Goal: Information Seeking & Learning: Learn about a topic

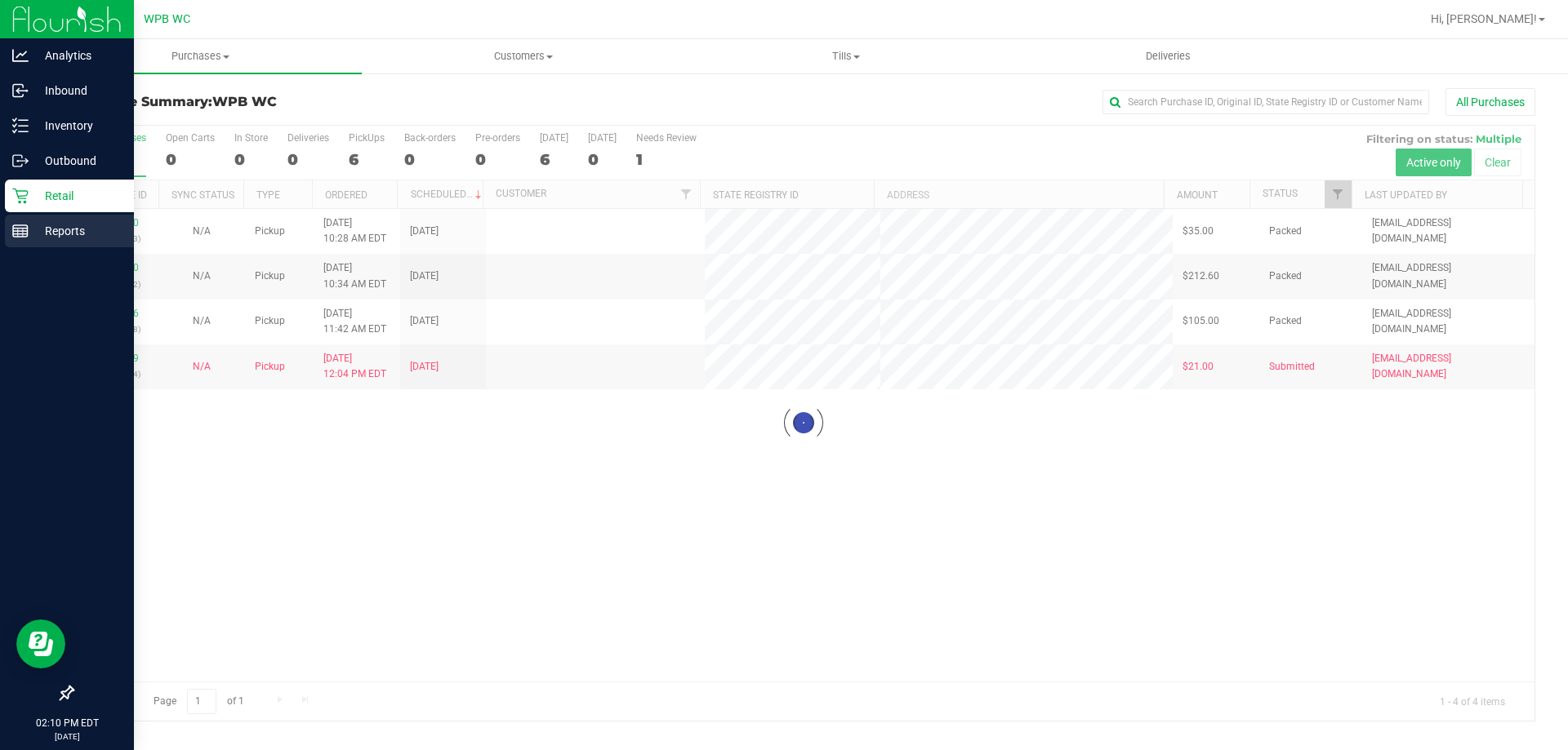
click at [33, 231] on p "Reports" at bounding box center [78, 231] width 98 height 19
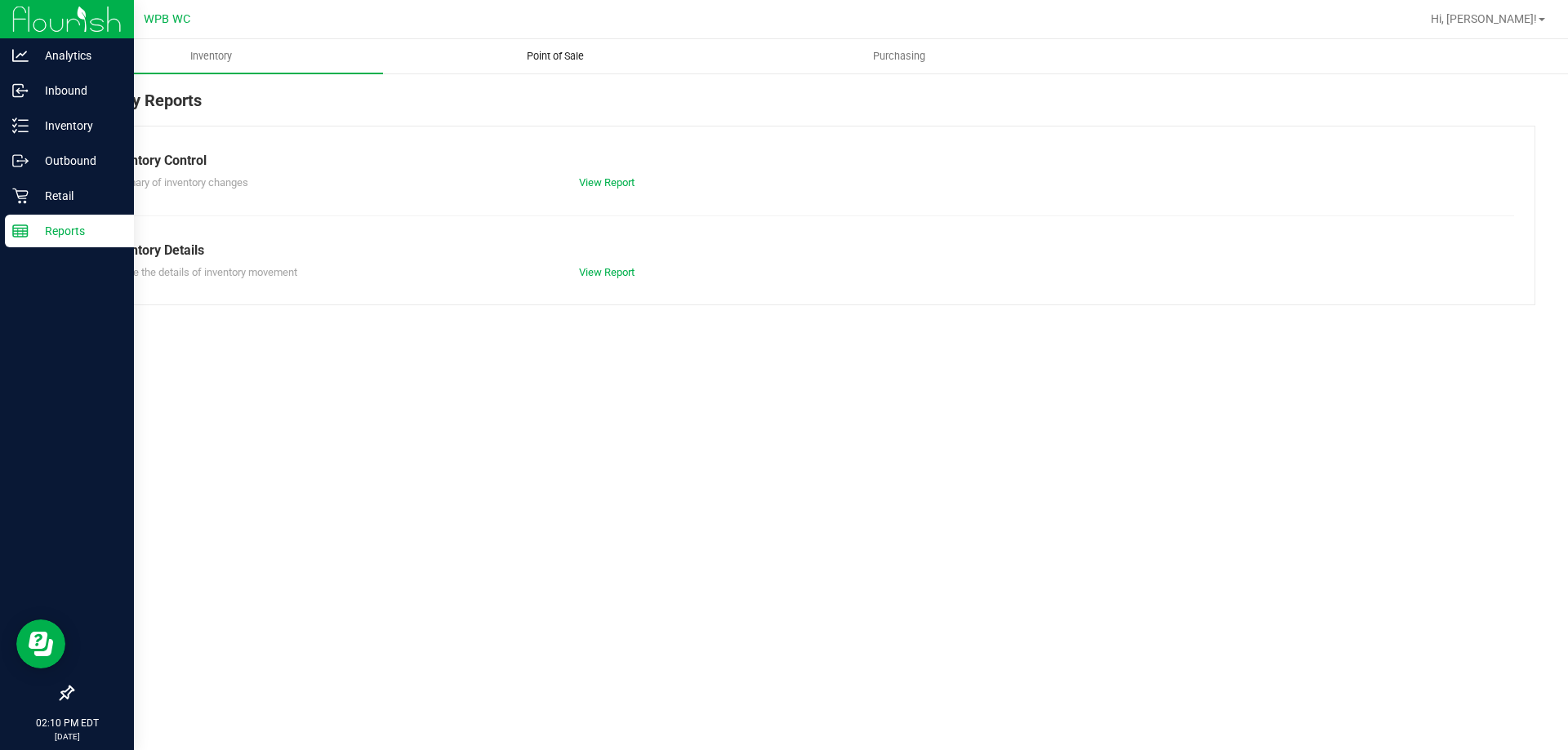
click at [541, 57] on span "Point of Sale" at bounding box center [555, 55] width 101 height 14
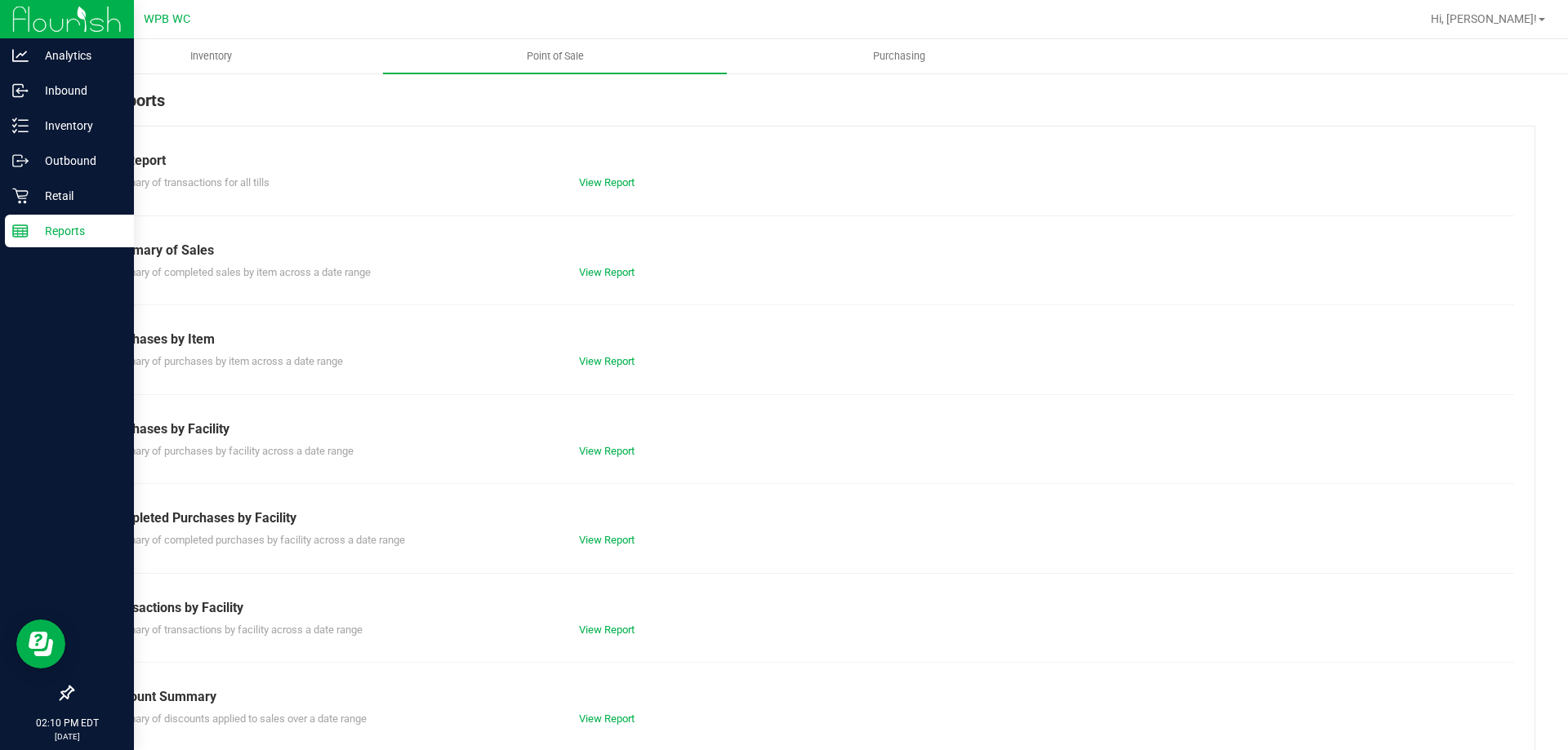
click at [617, 531] on div "Summary of completed purchases by facility across a date range View Report" at bounding box center [803, 538] width 1421 height 20
click at [619, 538] on link "View Report" at bounding box center [607, 540] width 56 height 12
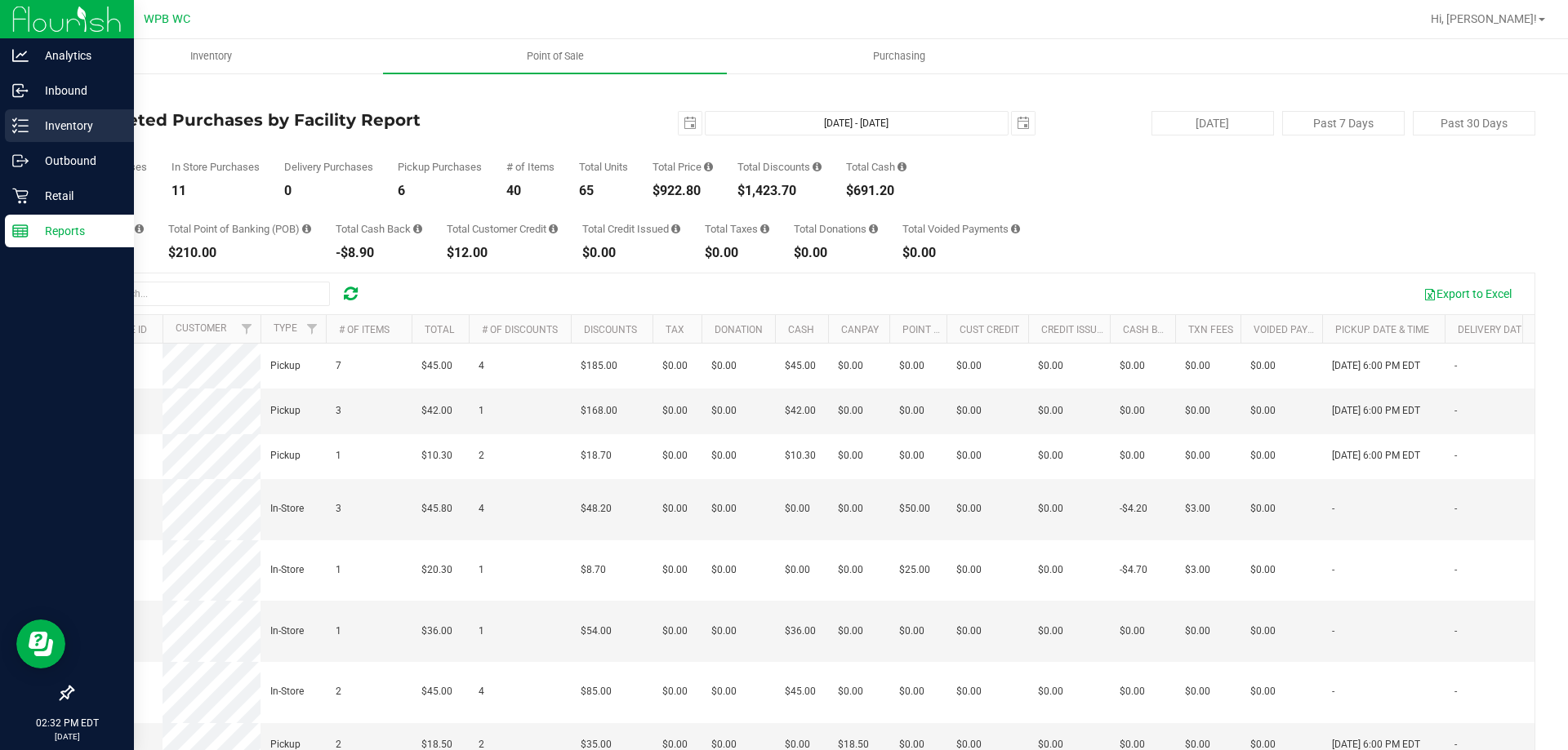
click at [80, 121] on p "Inventory" at bounding box center [78, 125] width 98 height 19
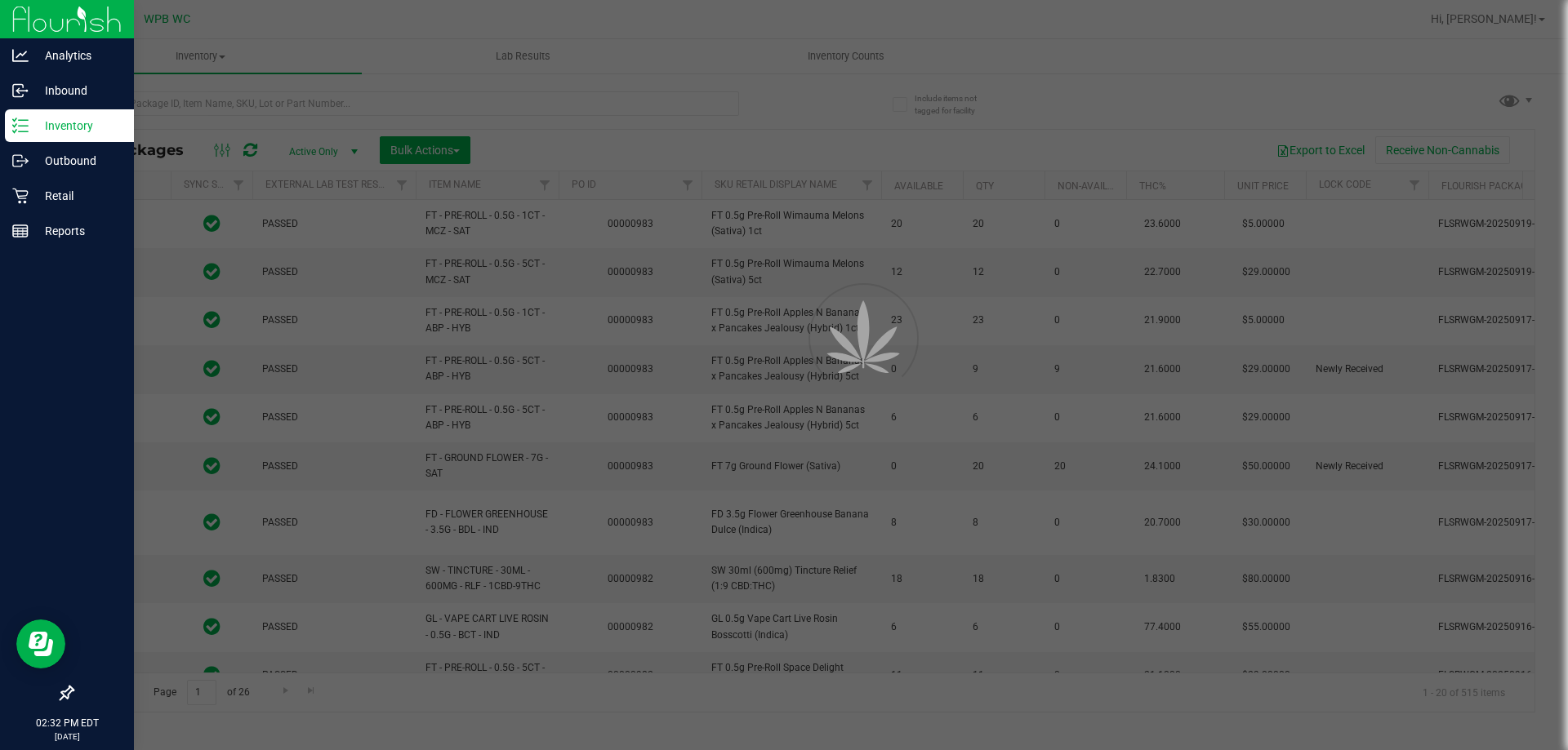
click at [209, 114] on div at bounding box center [784, 375] width 1568 height 750
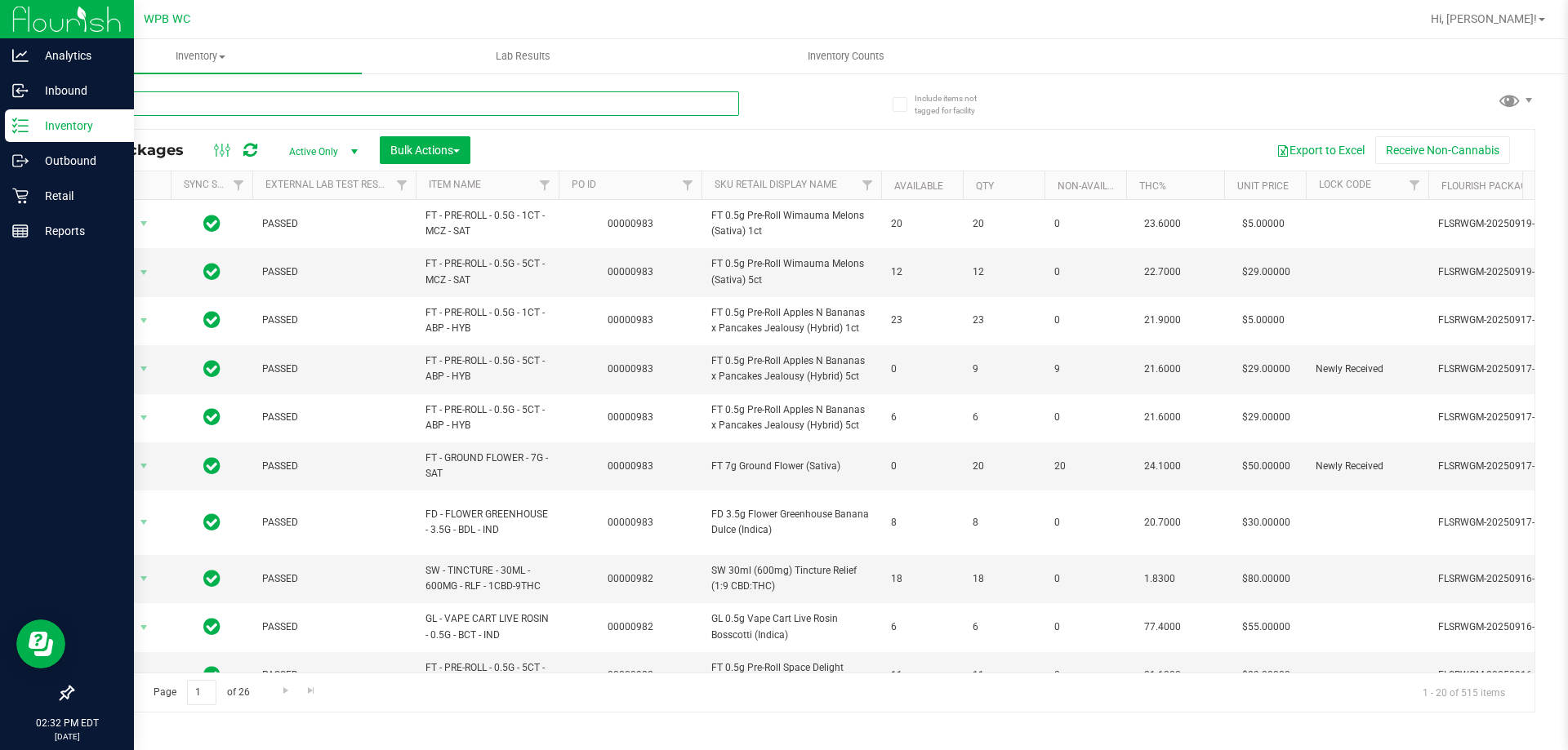
click at [209, 114] on input "text" at bounding box center [405, 104] width 667 height 25
type input "p"
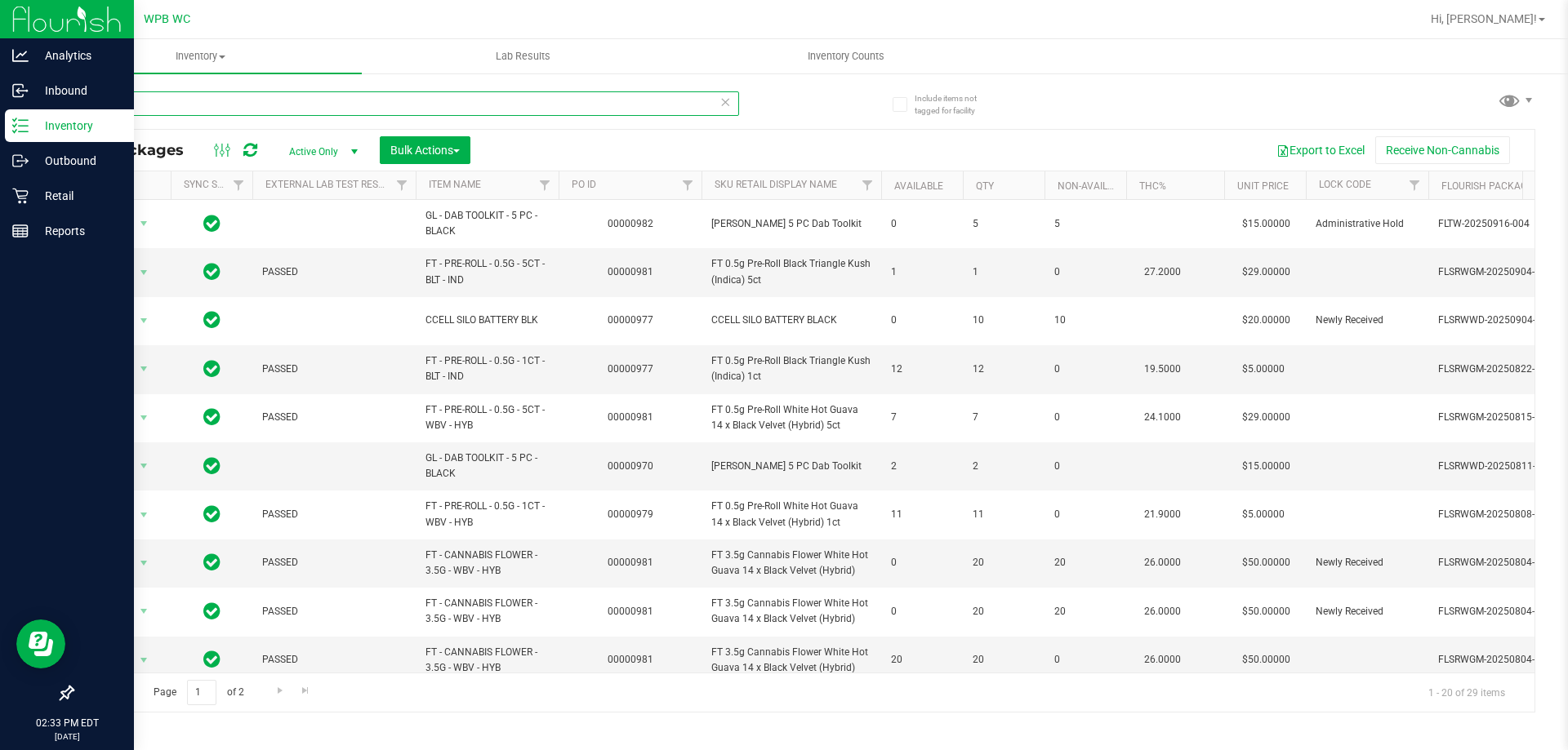
click at [252, 101] on input "black" at bounding box center [405, 104] width 667 height 25
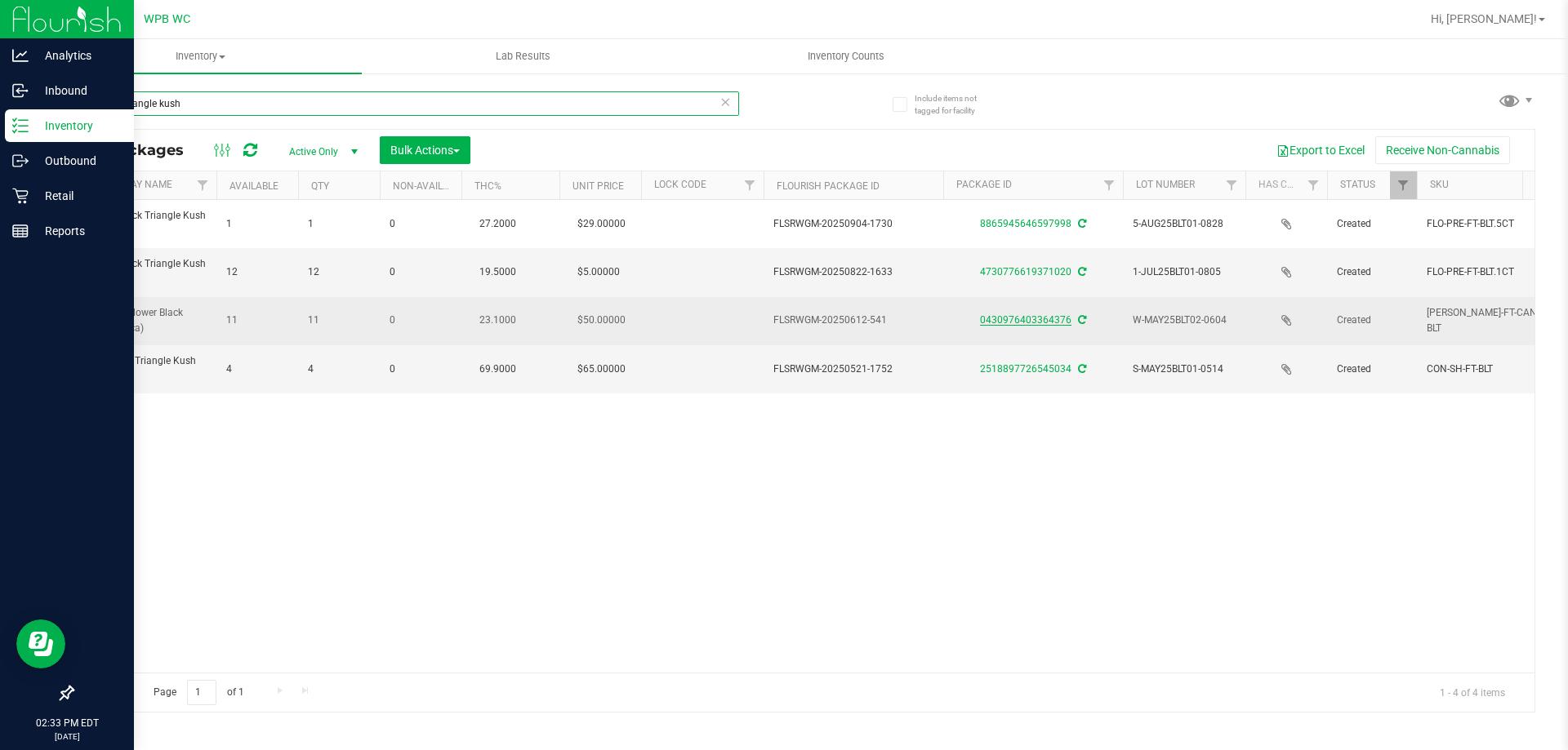
type input "black triangle kush"
click at [1021, 322] on link "0430976403364376" at bounding box center [1026, 320] width 92 height 11
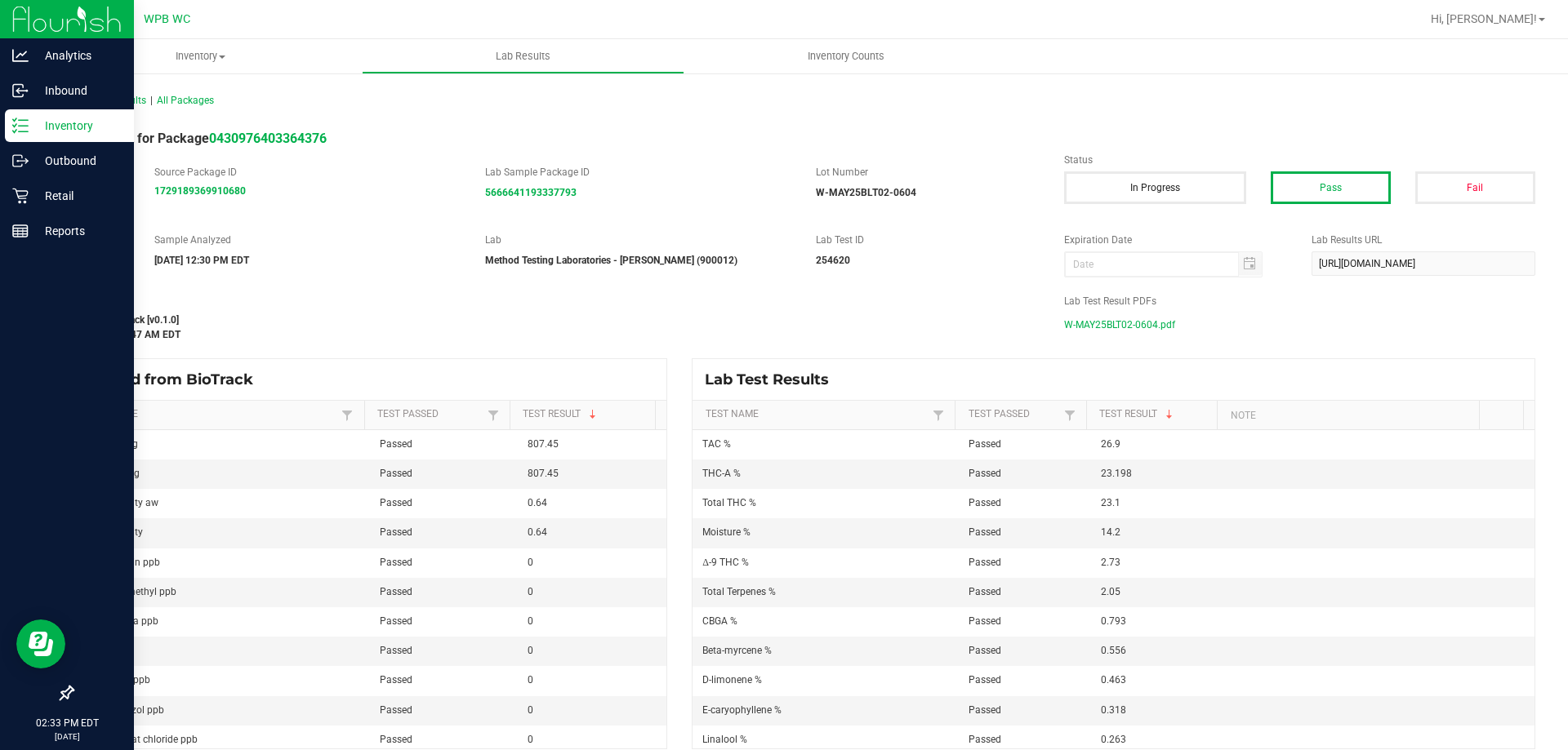
click at [1145, 325] on span "W-MAY25BLT02-0604.pdf" at bounding box center [1120, 325] width 111 height 25
click at [36, 118] on p "Inventory" at bounding box center [78, 125] width 98 height 19
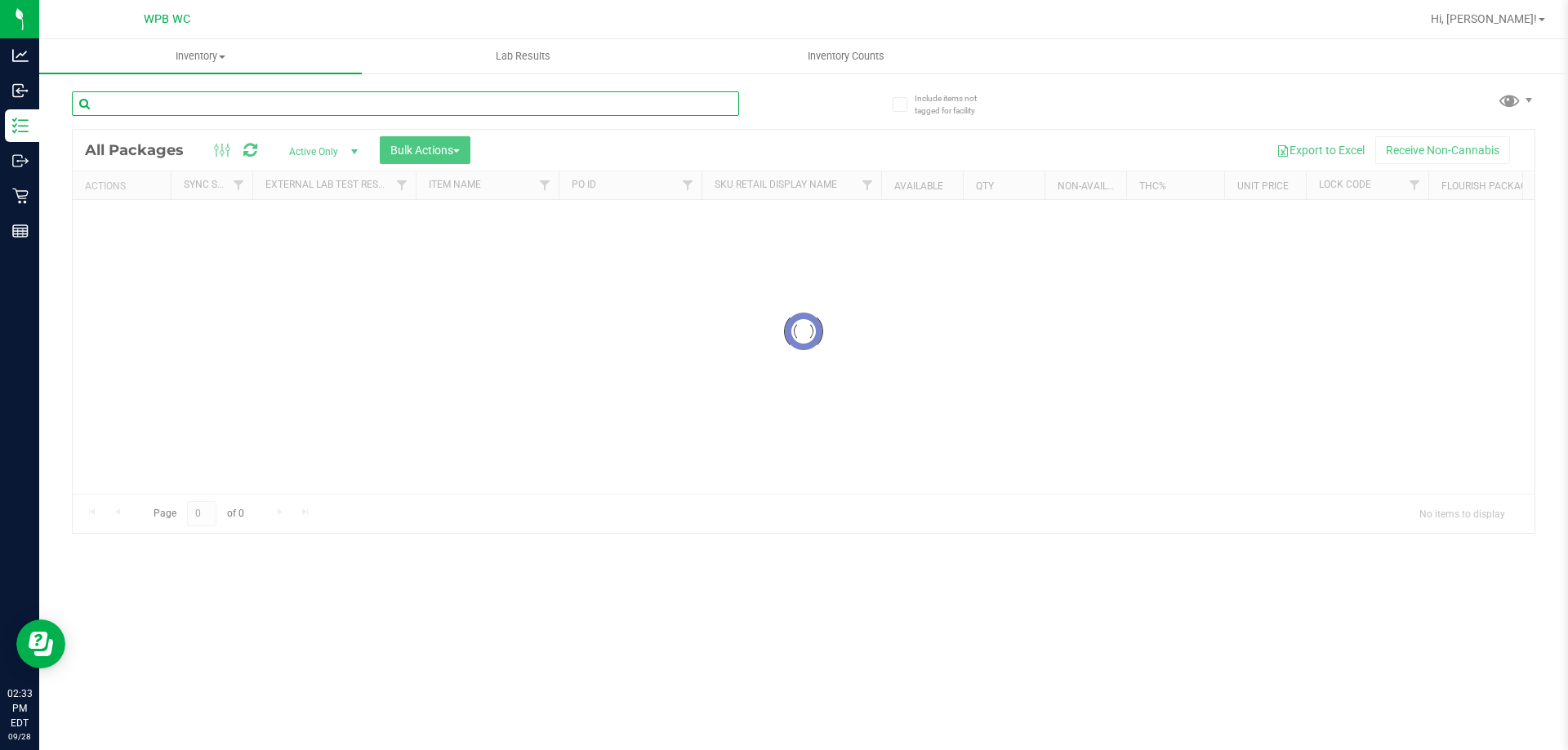
click at [227, 108] on input "text" at bounding box center [405, 104] width 667 height 25
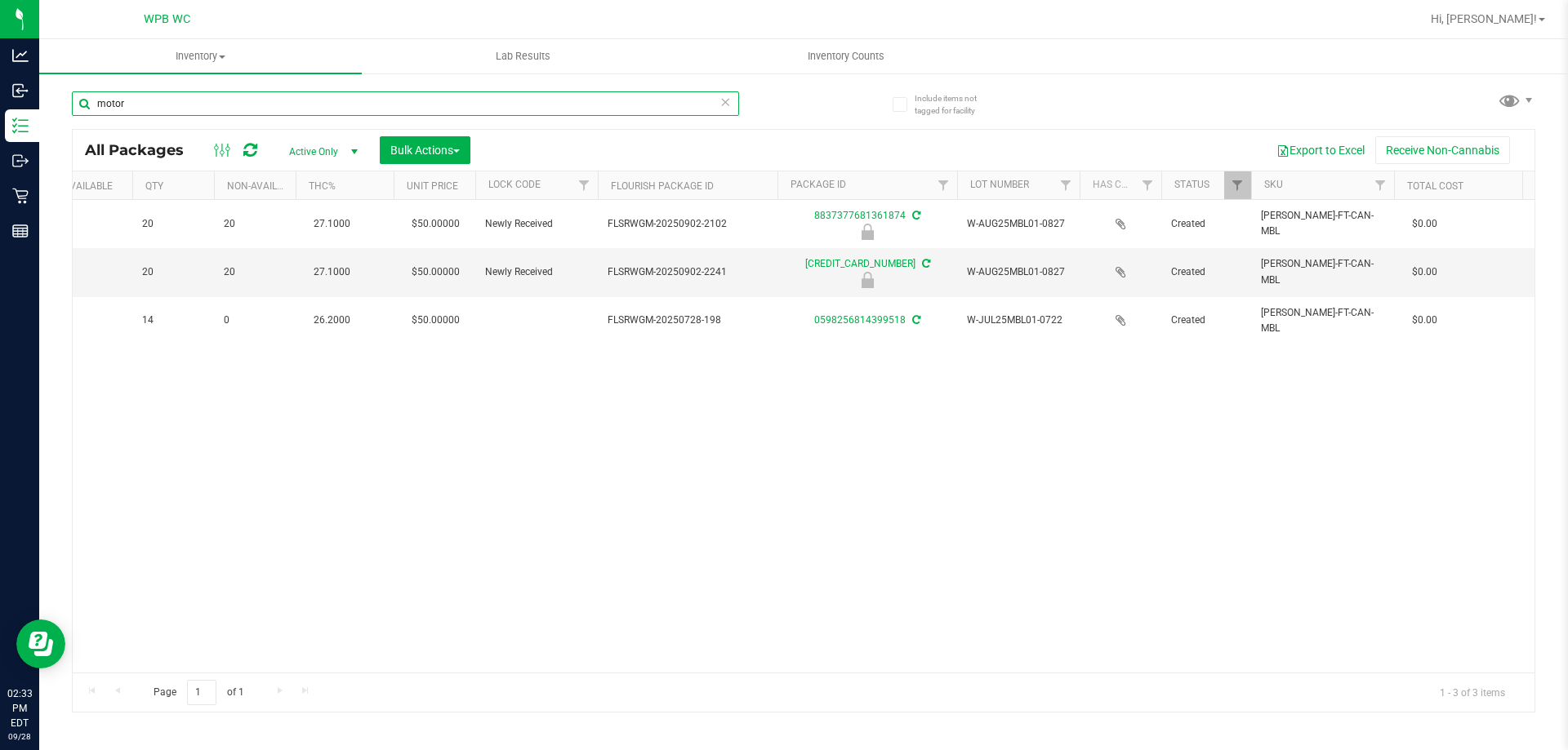
scroll to position [0, 925]
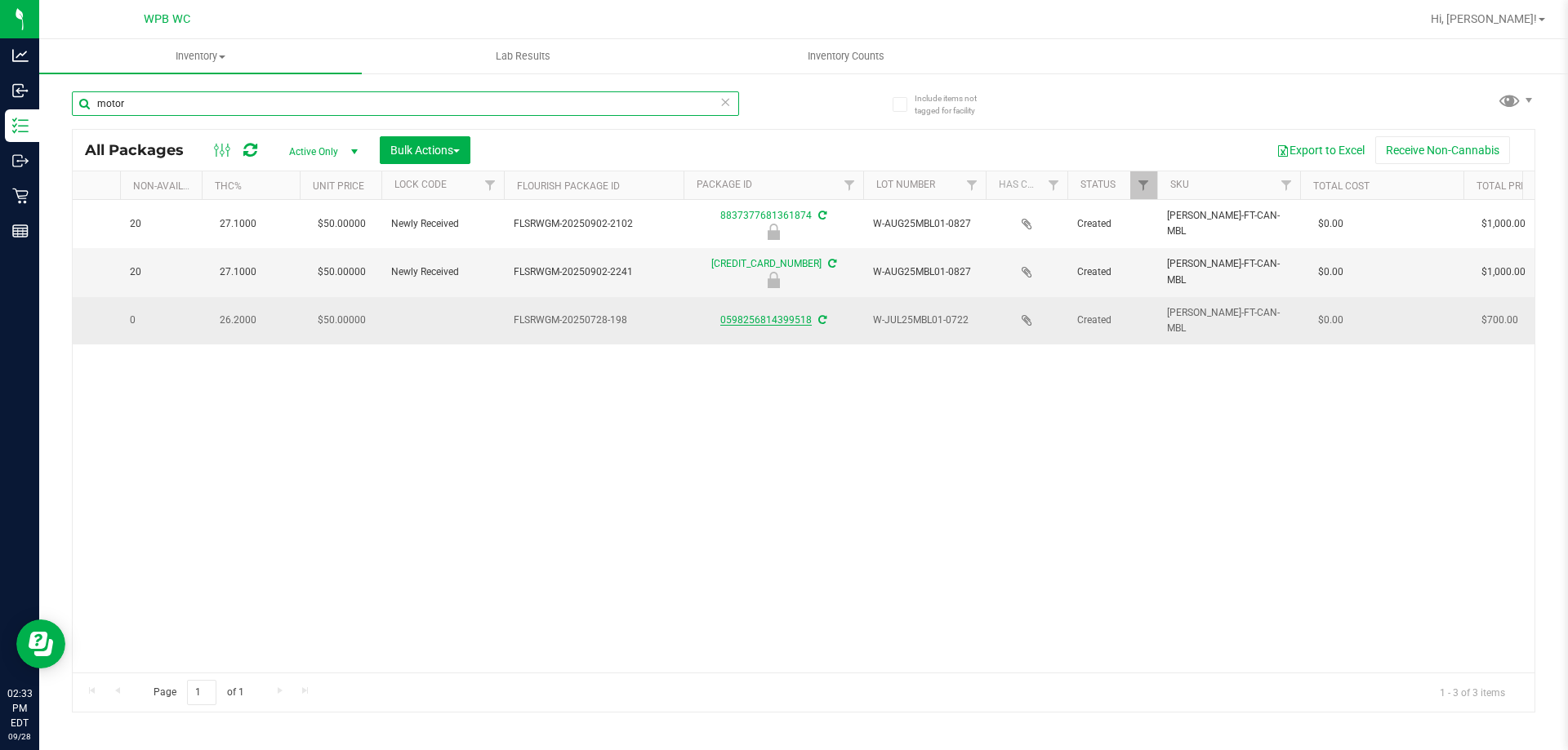
type input "motor"
click at [775, 320] on link "0598256814399518" at bounding box center [766, 320] width 92 height 11
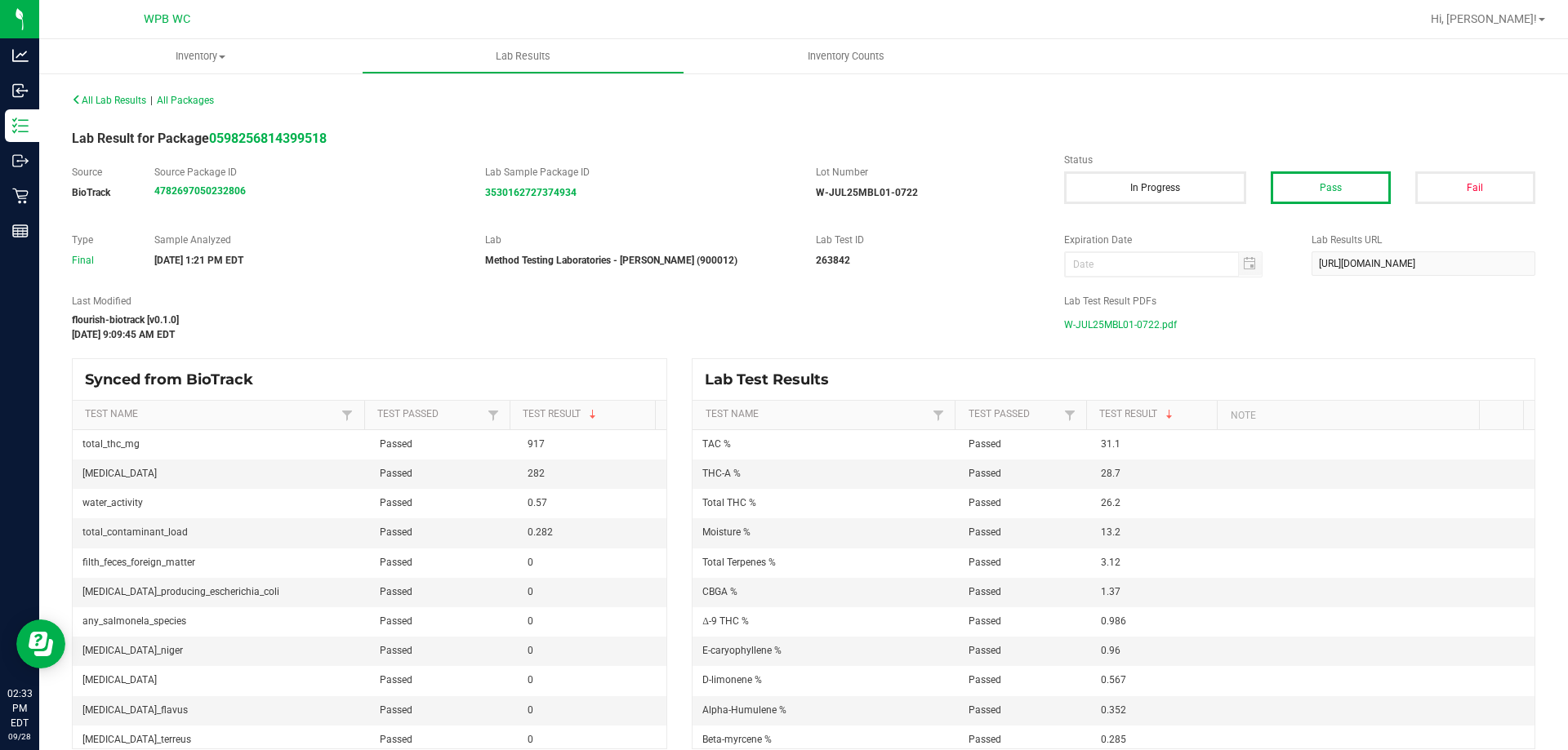
click at [1115, 323] on span "W-JUL25MBL01-0722.pdf" at bounding box center [1121, 325] width 113 height 25
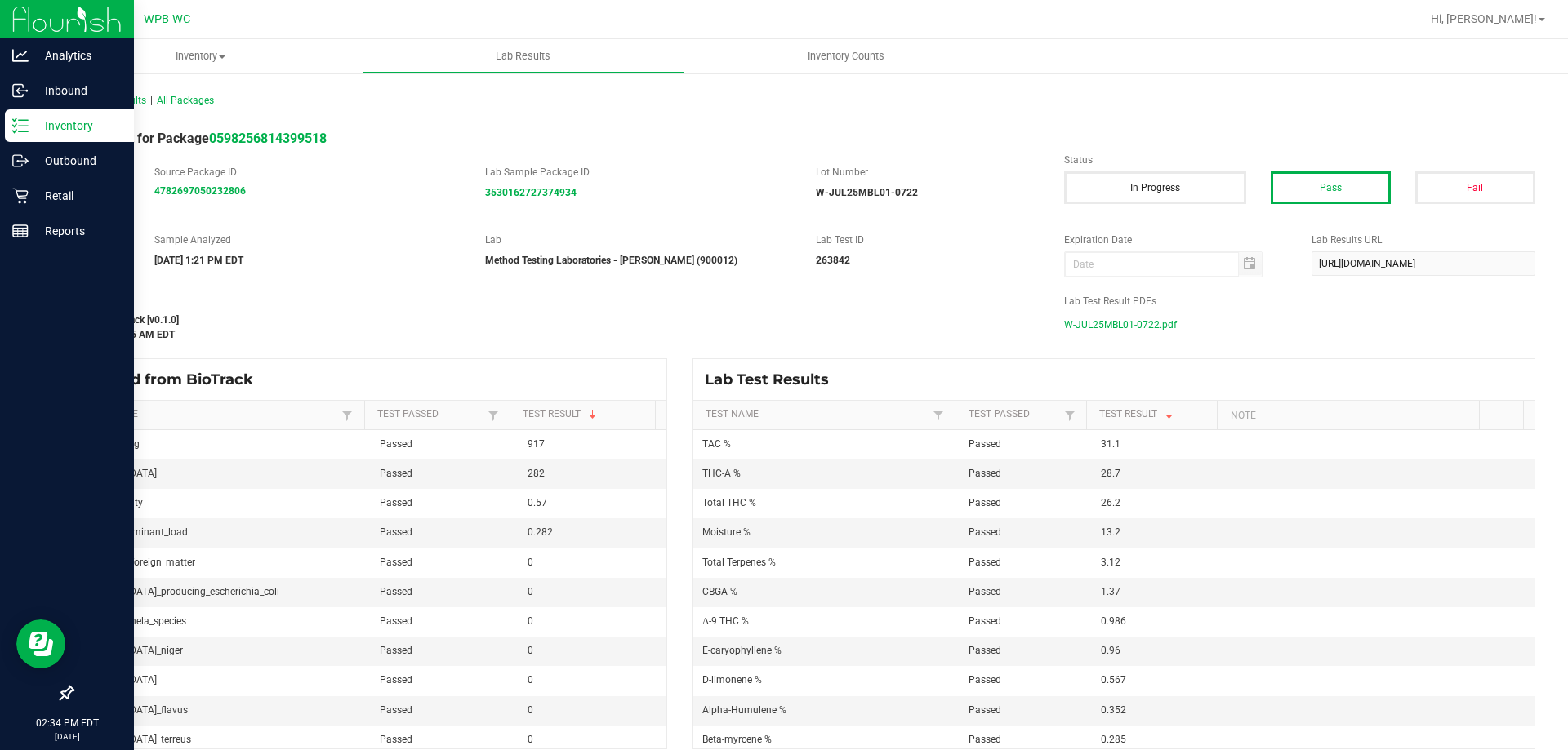
click at [71, 124] on p "Inventory" at bounding box center [78, 125] width 98 height 19
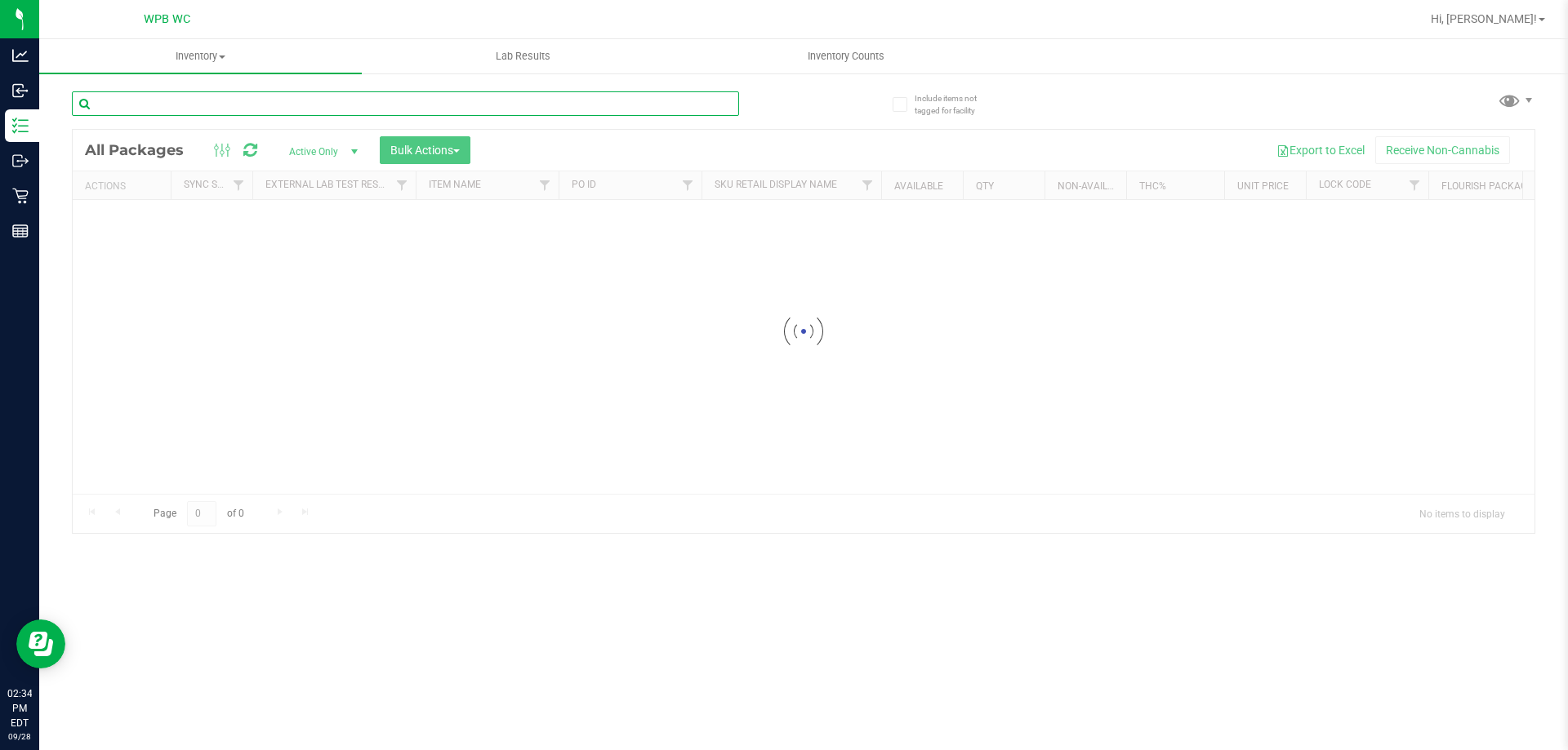
click at [297, 114] on input "text" at bounding box center [405, 104] width 667 height 25
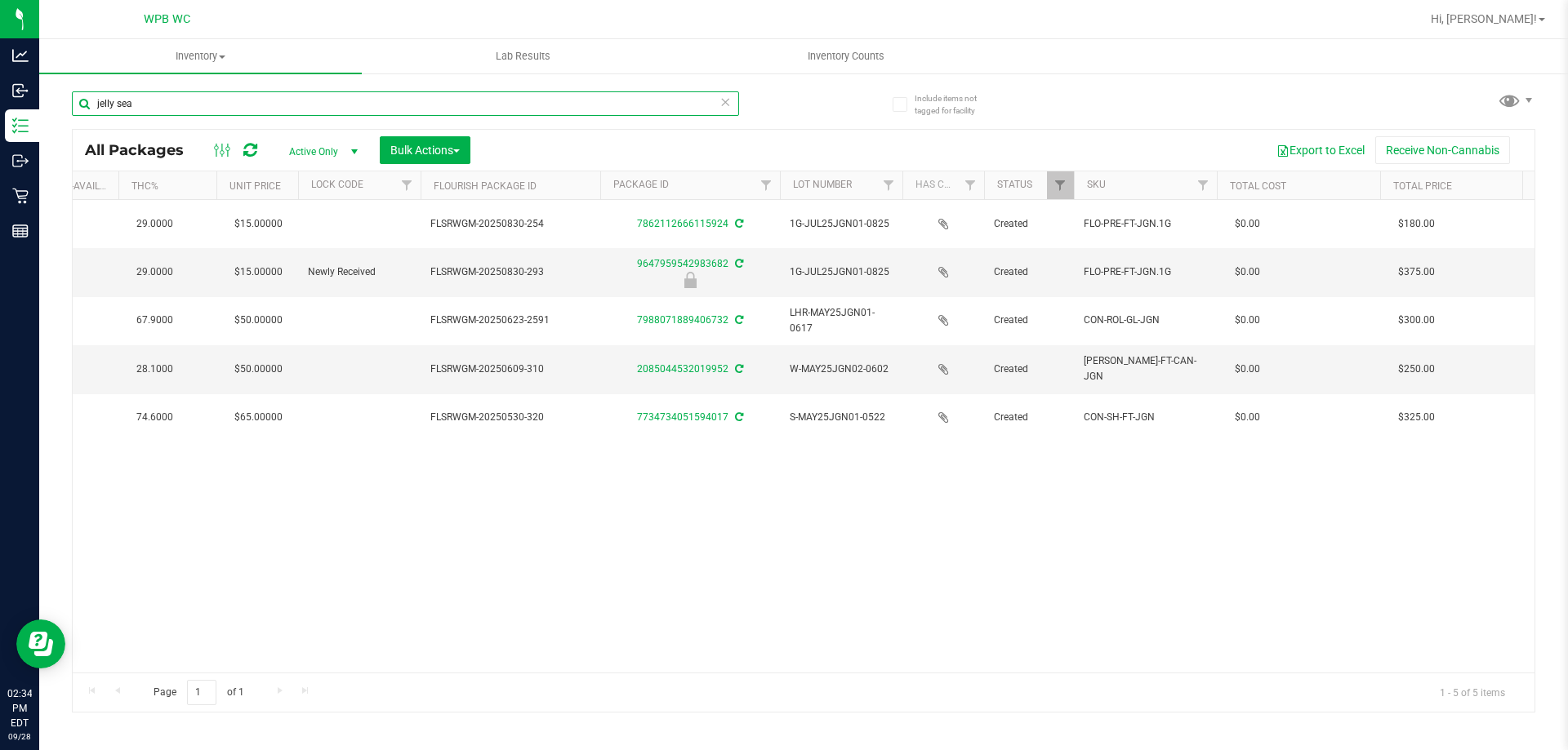
scroll to position [0, 1109]
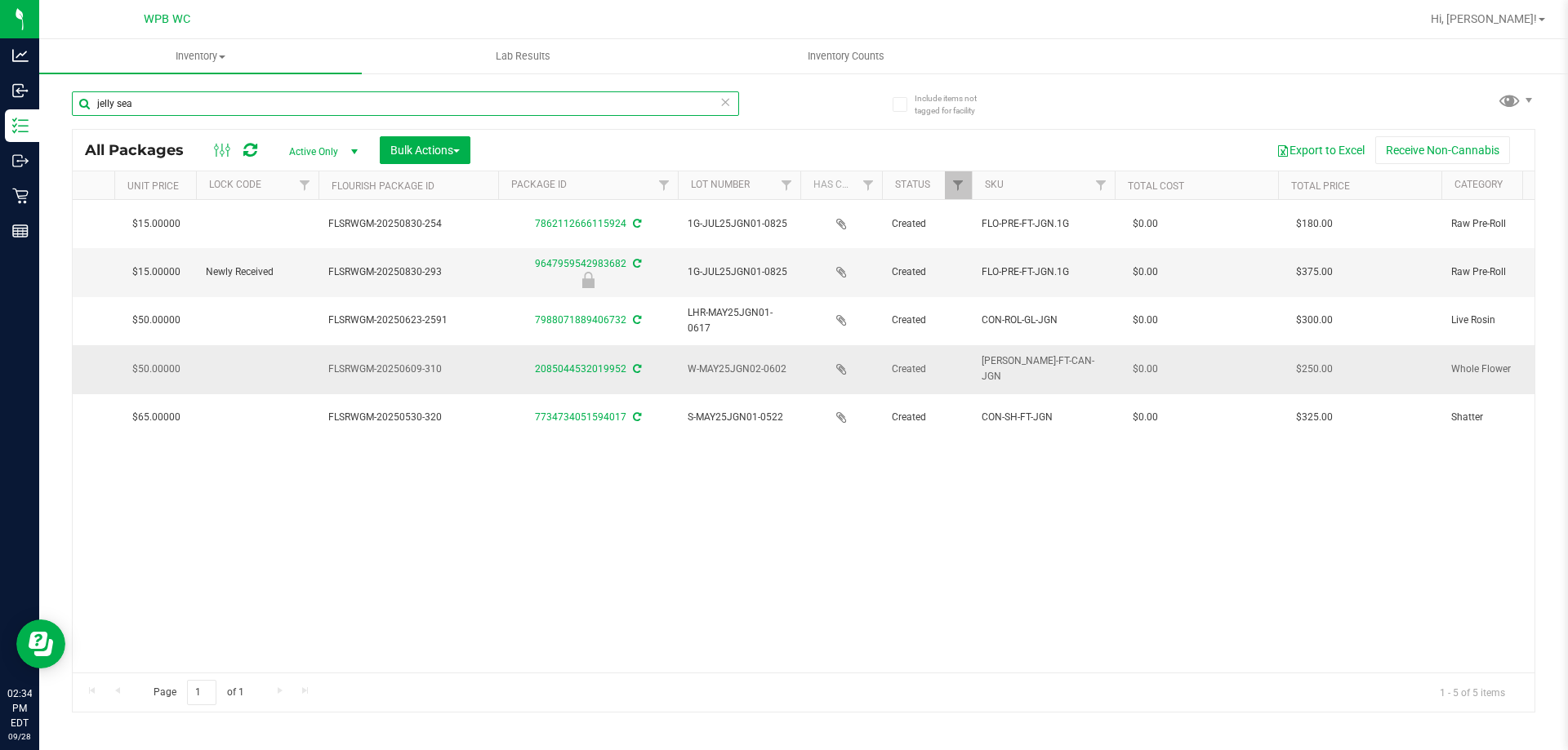
type input "jelly sea"
drag, startPoint x: 591, startPoint y: 355, endPoint x: 591, endPoint y: 364, distance: 9.0
click at [591, 357] on td "2085044532019952" at bounding box center [588, 369] width 180 height 48
click at [591, 364] on link "2085044532019952" at bounding box center [581, 369] width 92 height 11
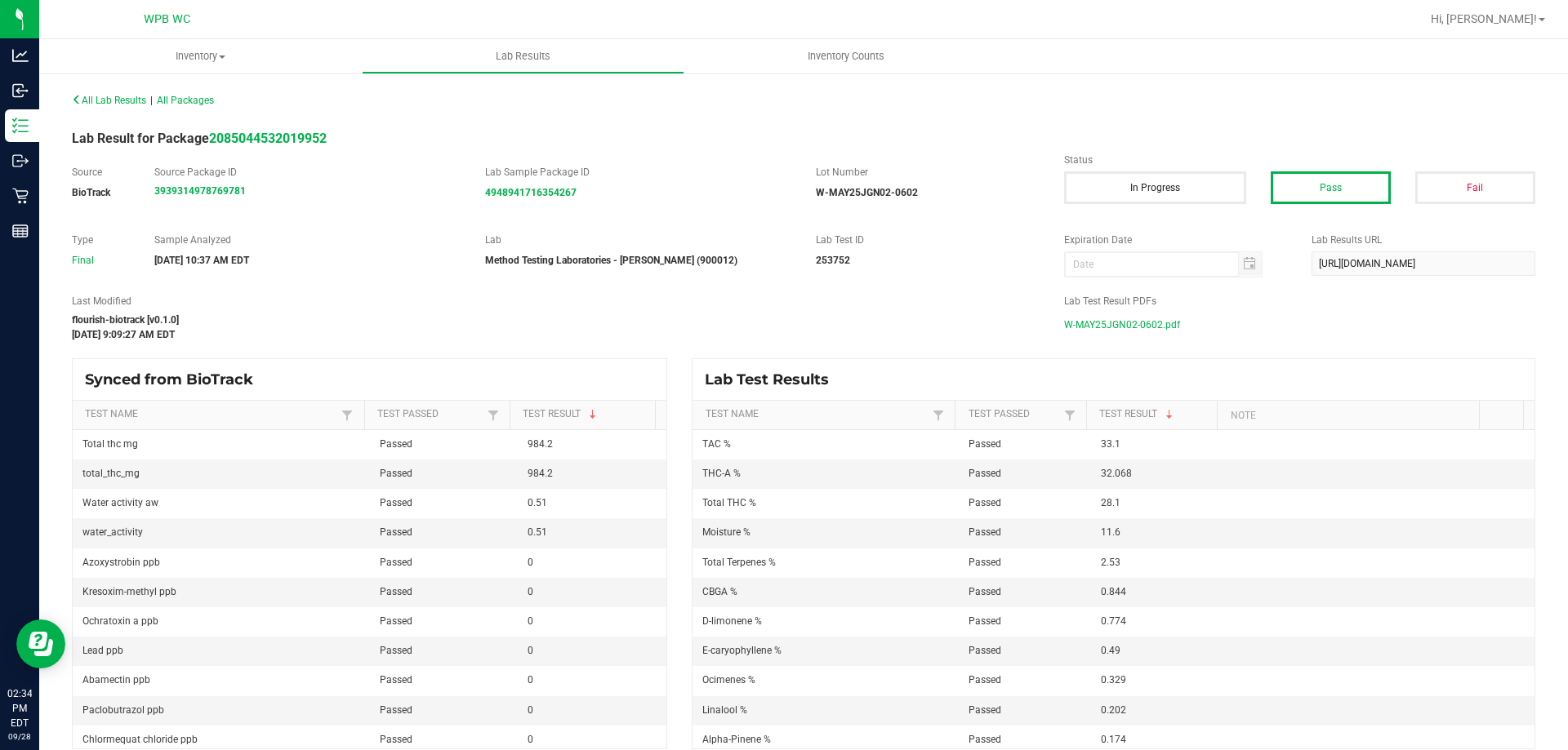
click at [1109, 325] on span "W-MAY25JGN02-0602.pdf" at bounding box center [1122, 325] width 116 height 25
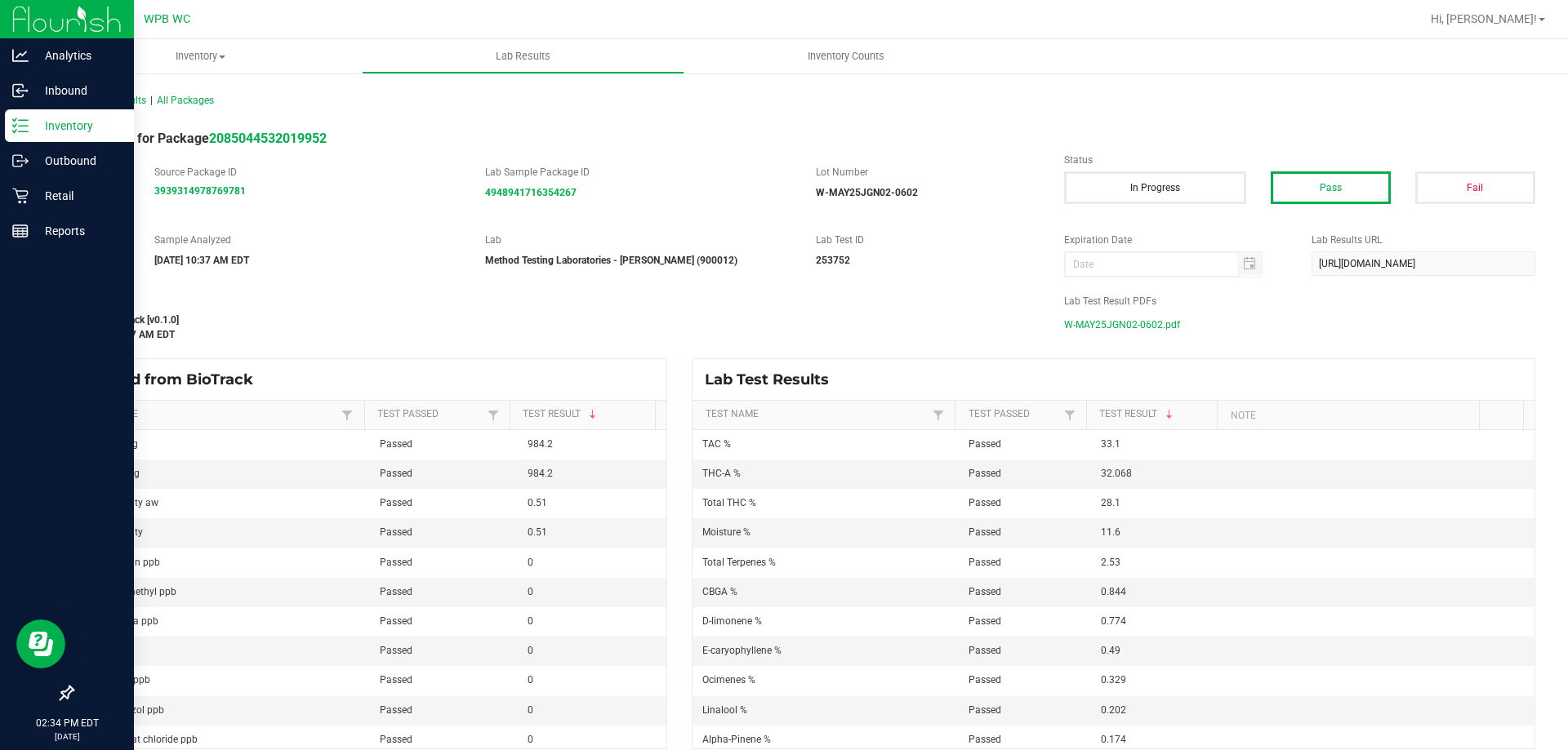
click at [26, 125] on line at bounding box center [23, 125] width 9 height 0
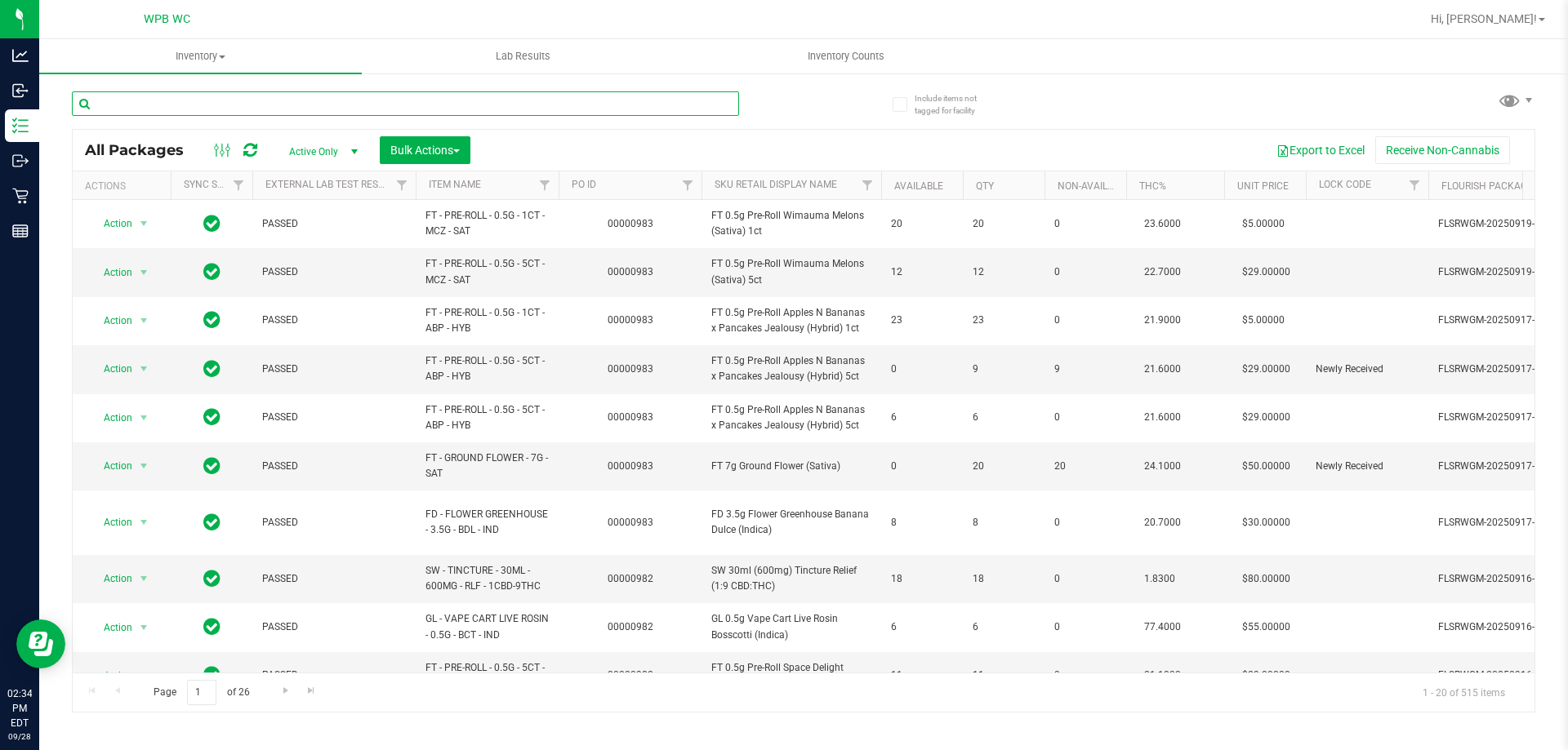
click at [274, 102] on input "text" at bounding box center [405, 104] width 667 height 25
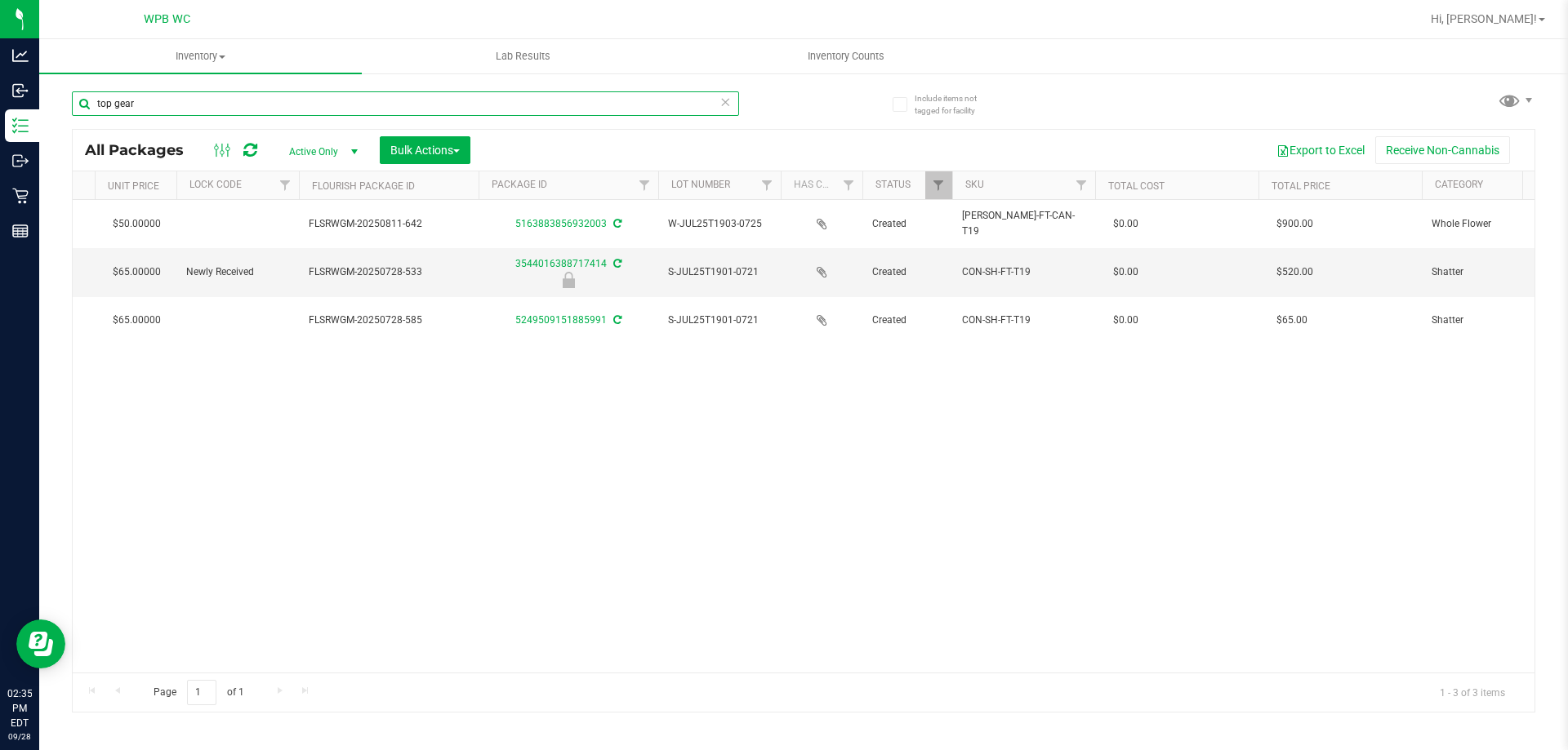
scroll to position [0, 1208]
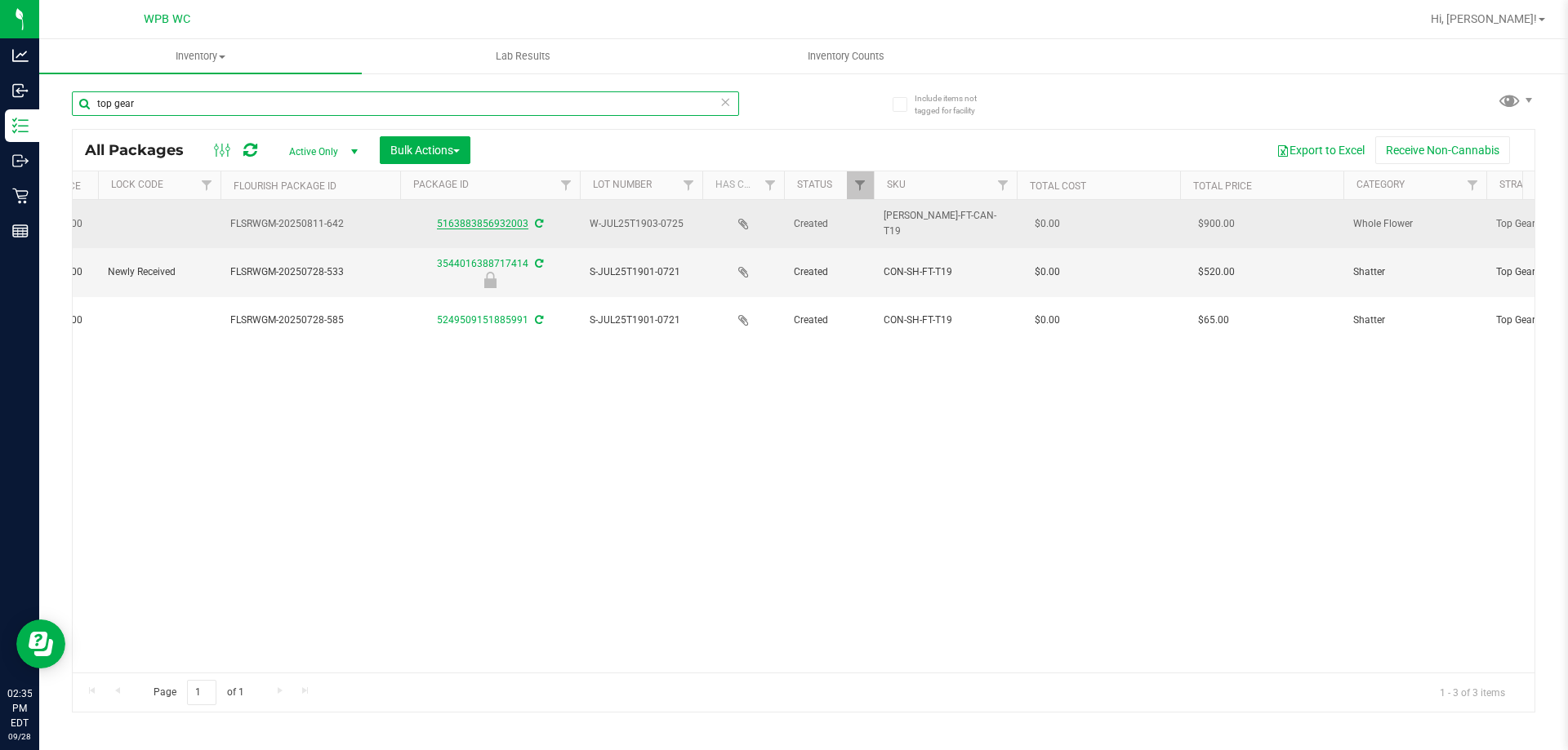
type input "top gear"
click at [483, 228] on link "5163883856932003" at bounding box center [482, 224] width 92 height 11
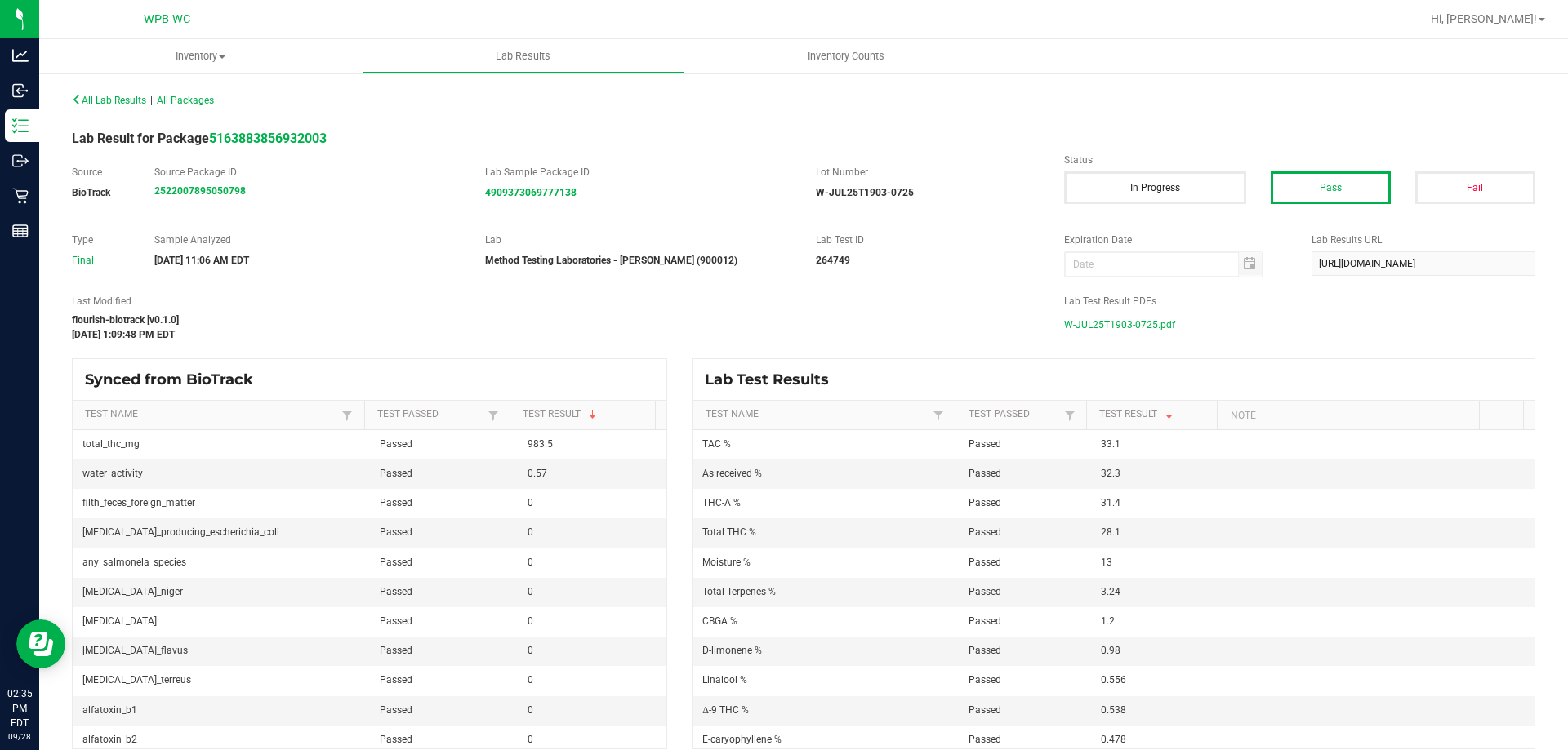
click at [1157, 325] on span "W-JUL25T1903-0725.pdf" at bounding box center [1120, 325] width 111 height 25
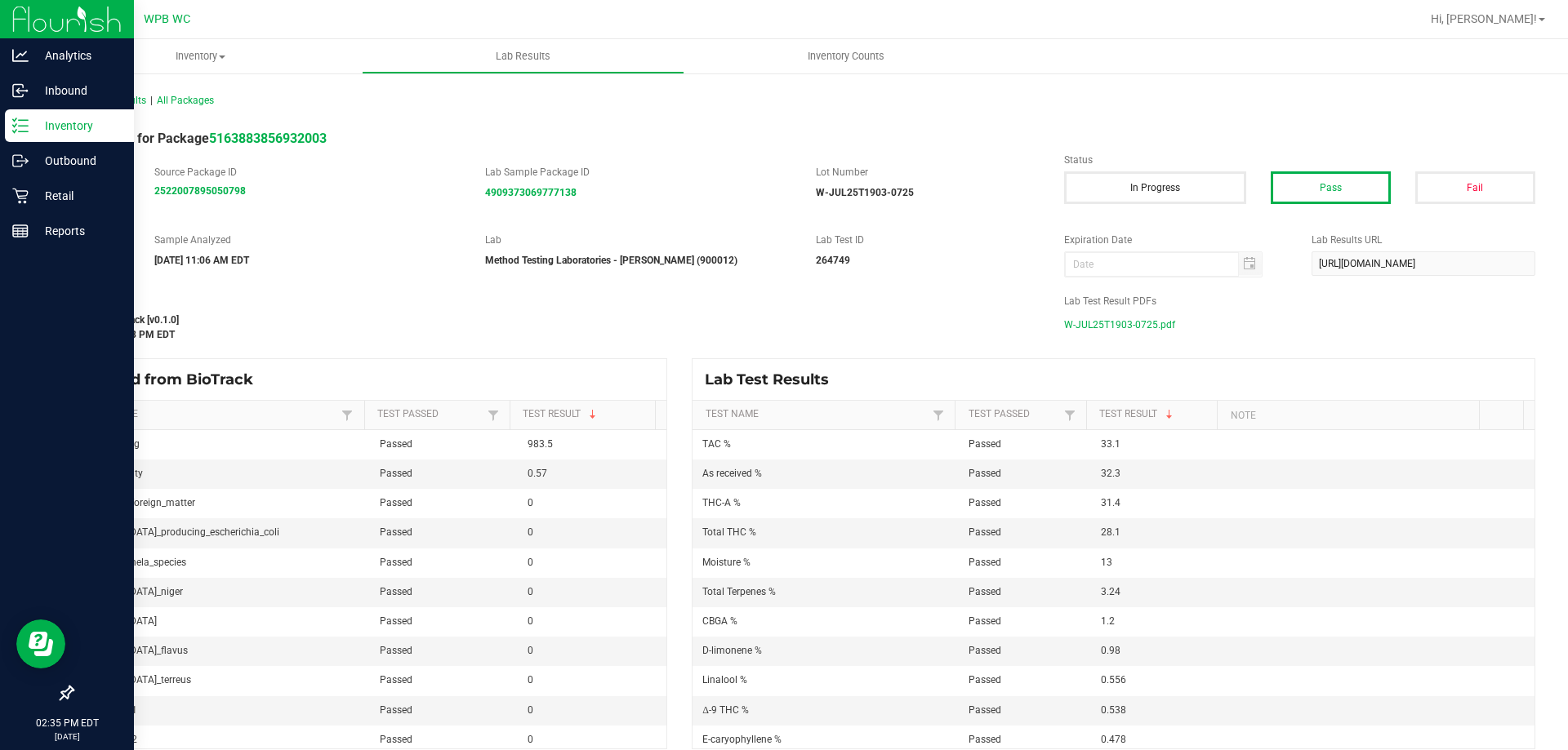
click at [47, 123] on p "Inventory" at bounding box center [78, 125] width 98 height 19
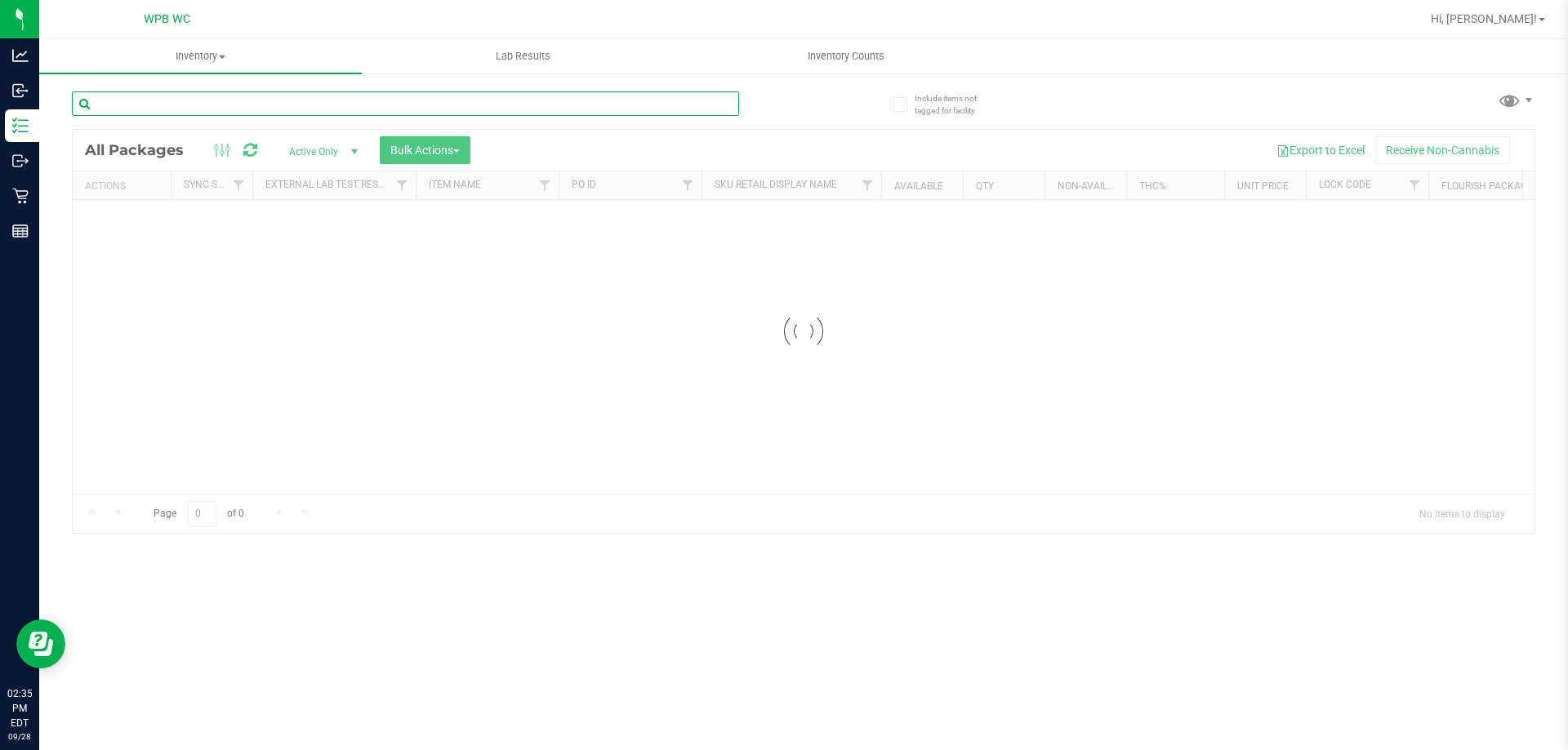
click at [207, 98] on input "text" at bounding box center [405, 104] width 667 height 25
drag, startPoint x: 171, startPoint y: 95, endPoint x: 119, endPoint y: 114, distance: 55.4
click at [119, 114] on input "gaspars" at bounding box center [405, 104] width 667 height 25
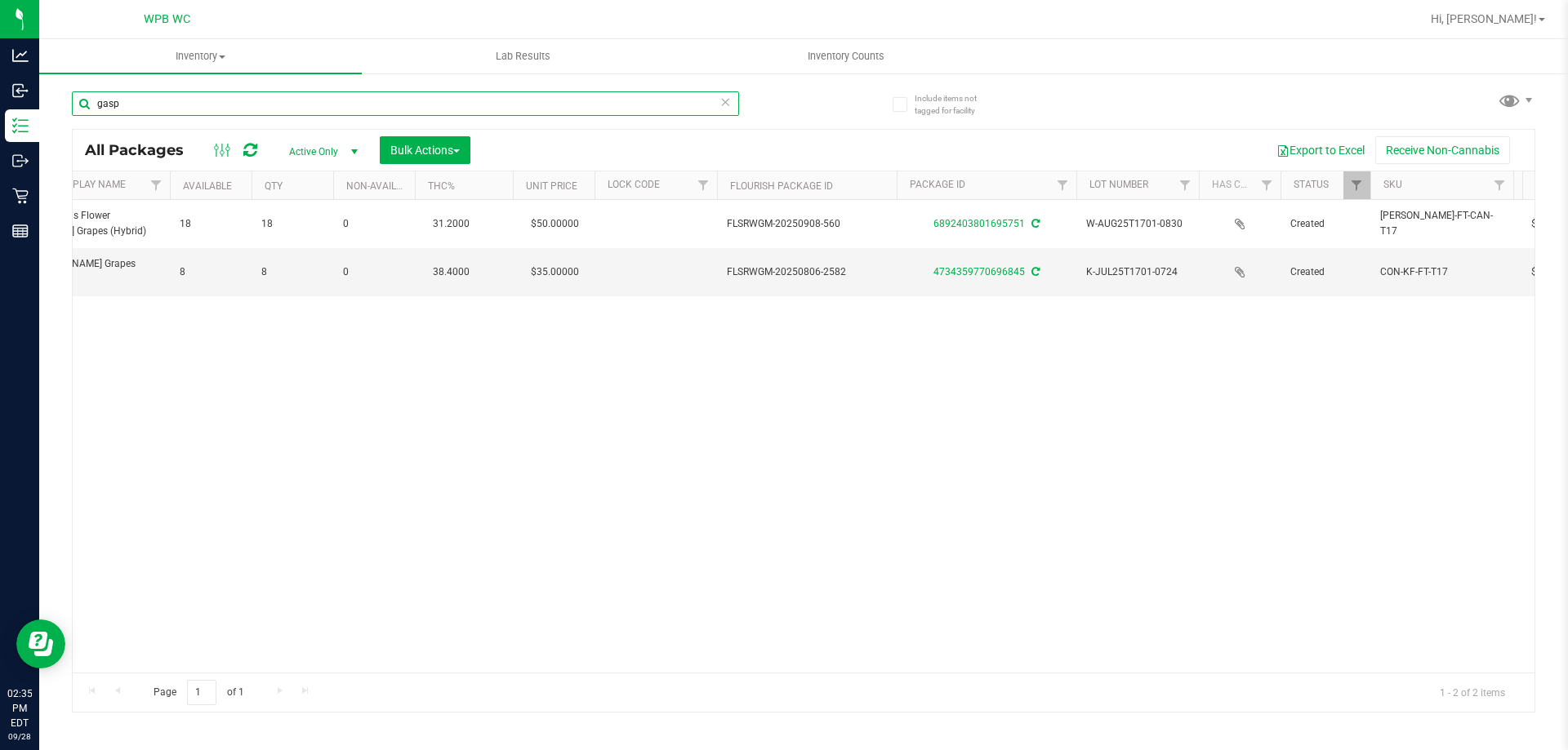
scroll to position [0, 805]
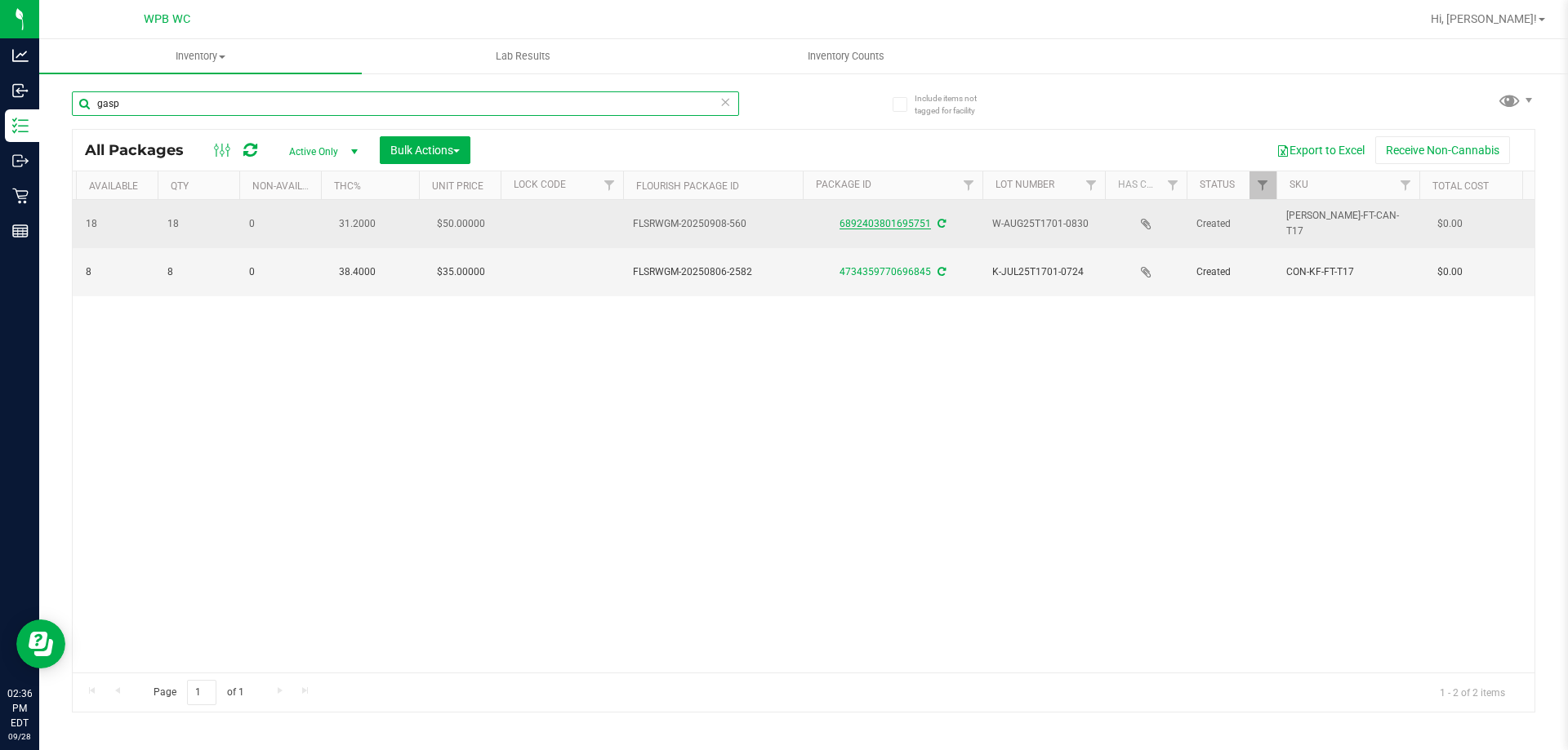
type input "gasp"
click at [887, 219] on link "6892403801695751" at bounding box center [885, 224] width 92 height 11
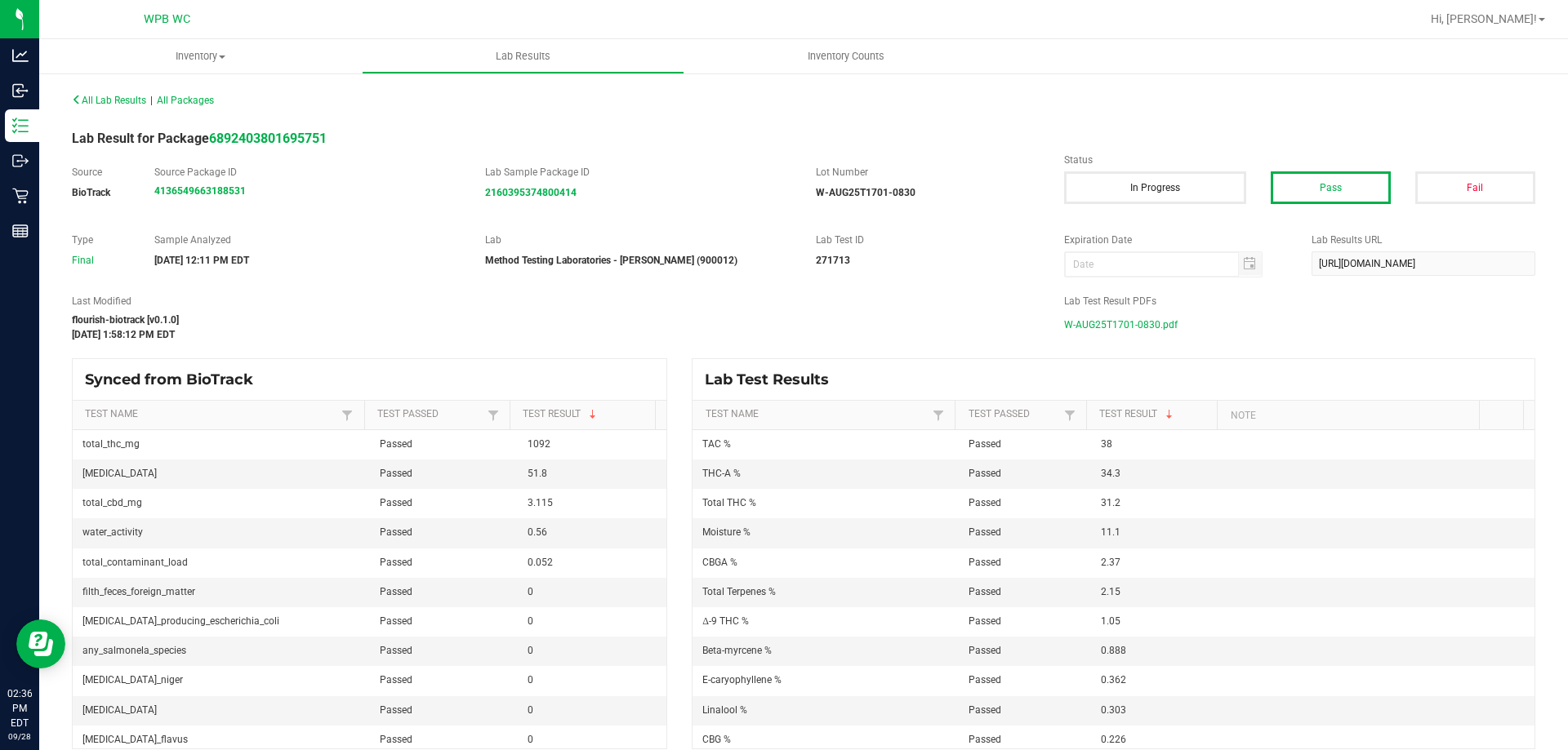
click at [1066, 325] on span "W-AUG25T1701-0830.pdf" at bounding box center [1121, 325] width 114 height 25
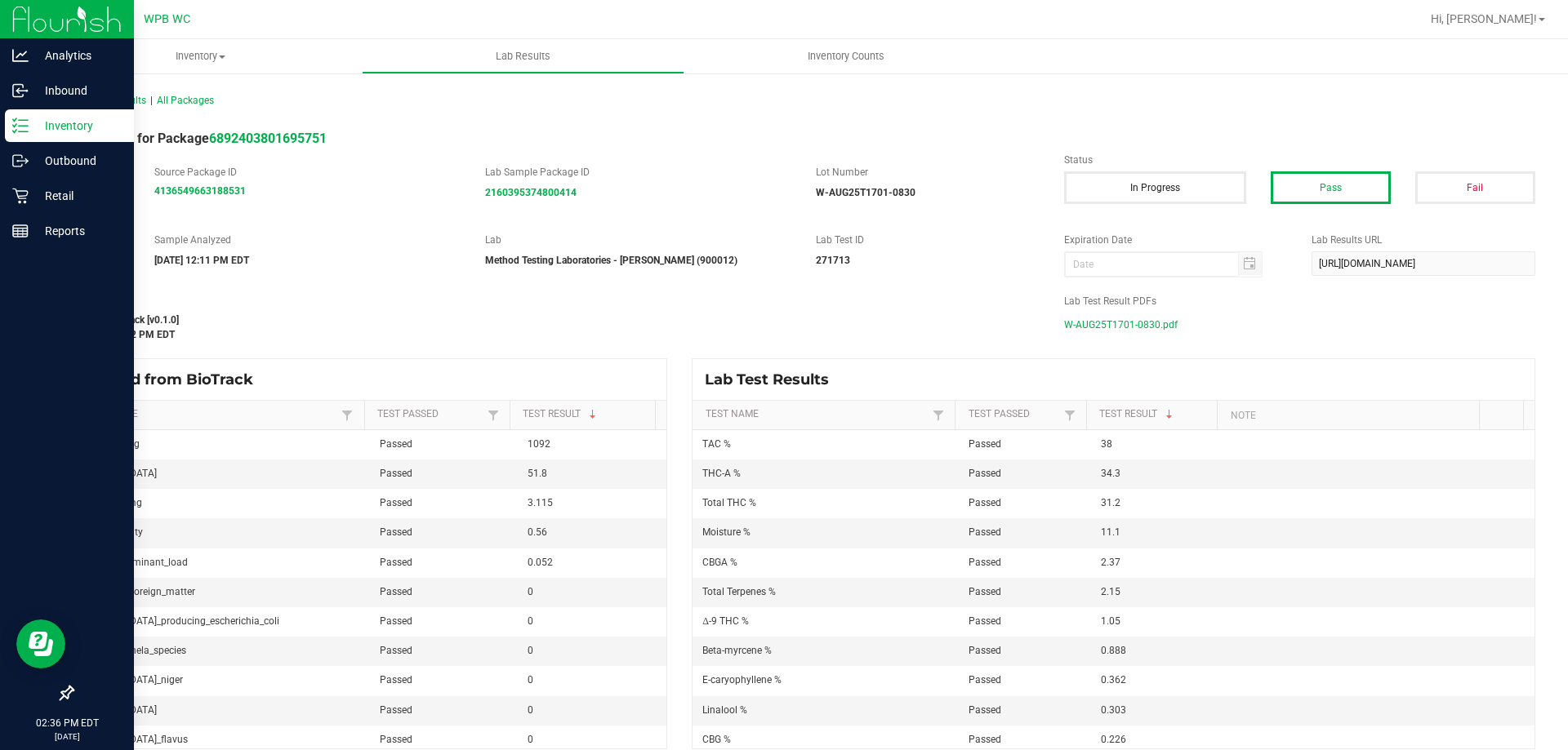
click at [27, 131] on line at bounding box center [23, 131] width 9 height 0
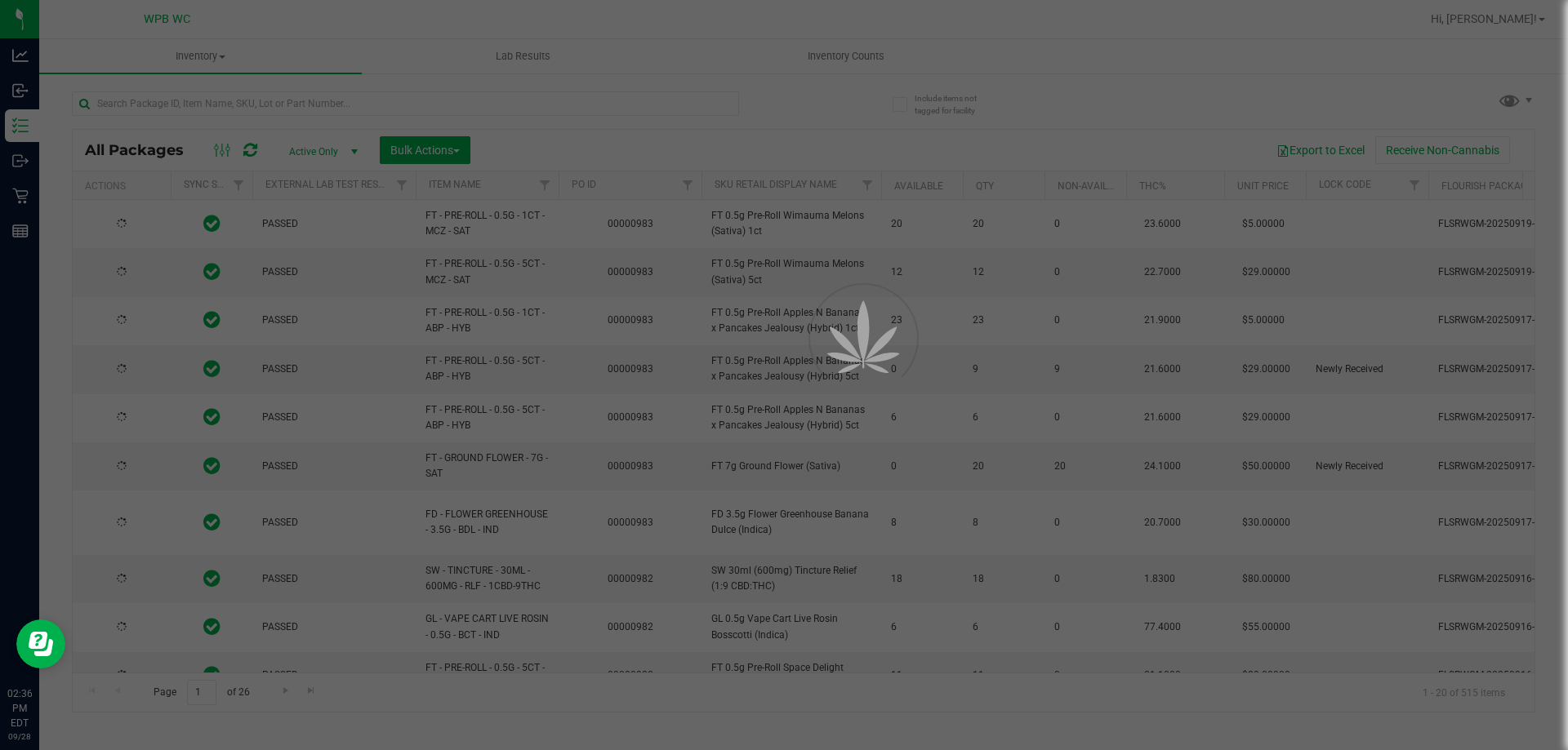
type input "[DATE]"
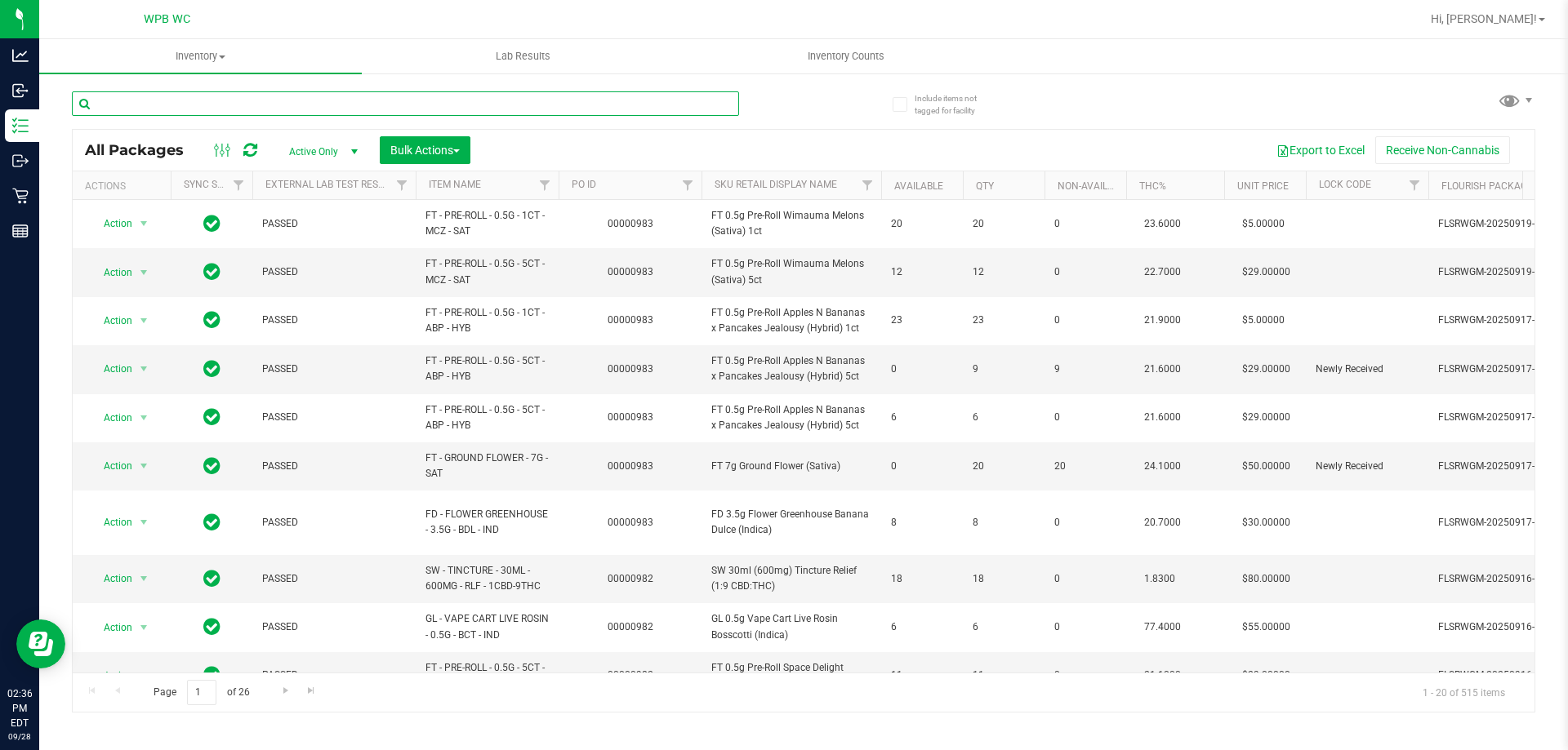
click at [202, 98] on input "text" at bounding box center [405, 104] width 667 height 25
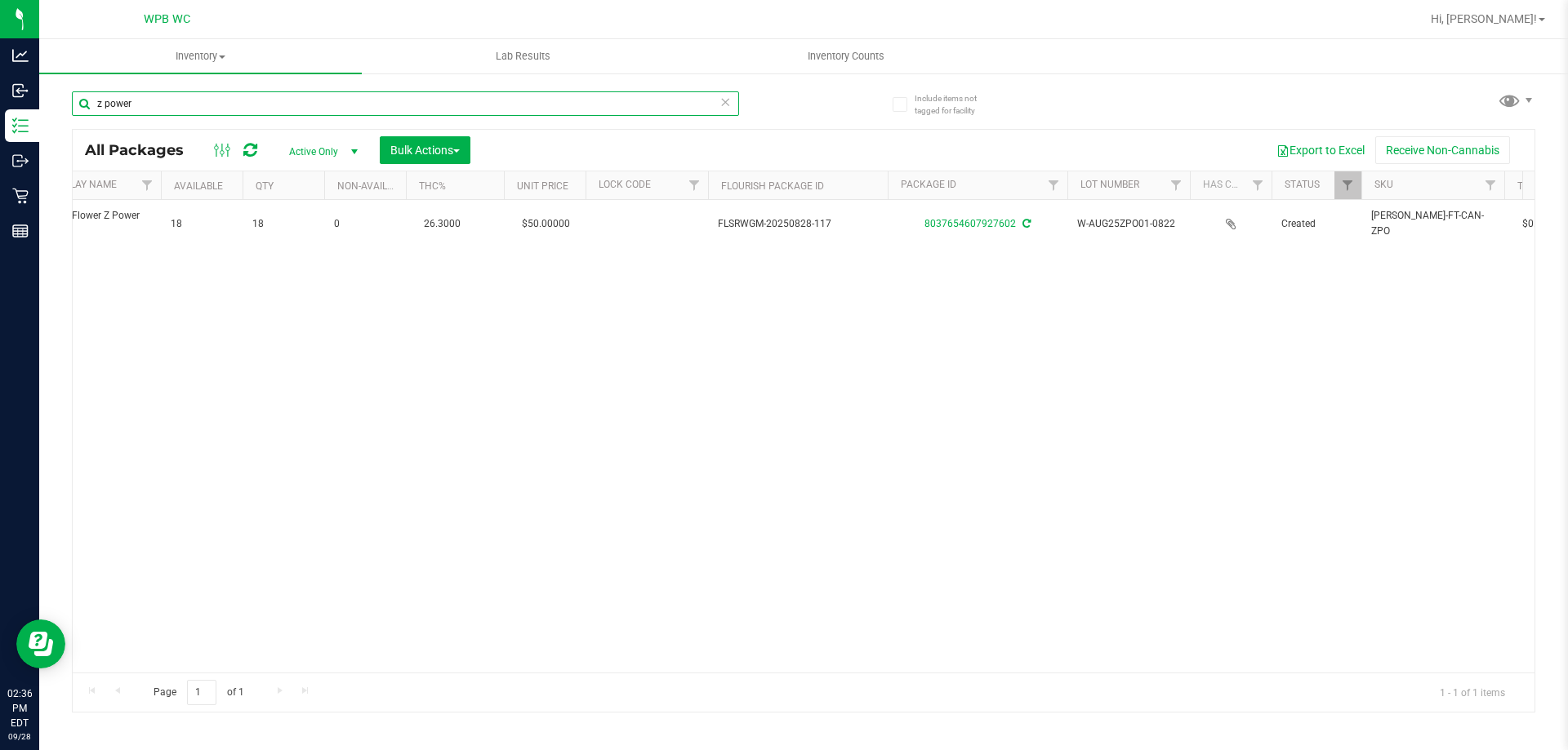
scroll to position [0, 731]
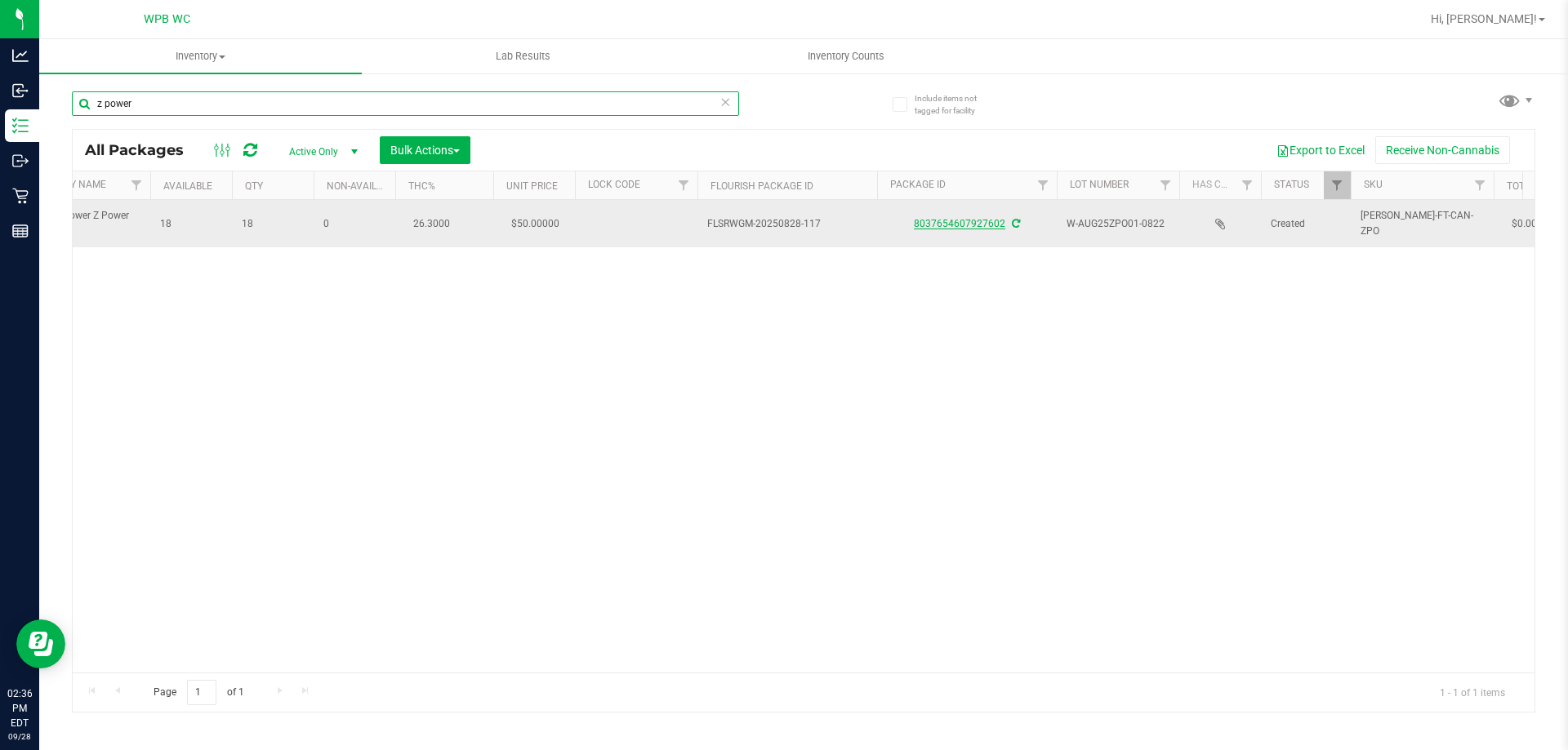
type input "z power"
click at [989, 222] on link "8037654607927602" at bounding box center [960, 224] width 92 height 11
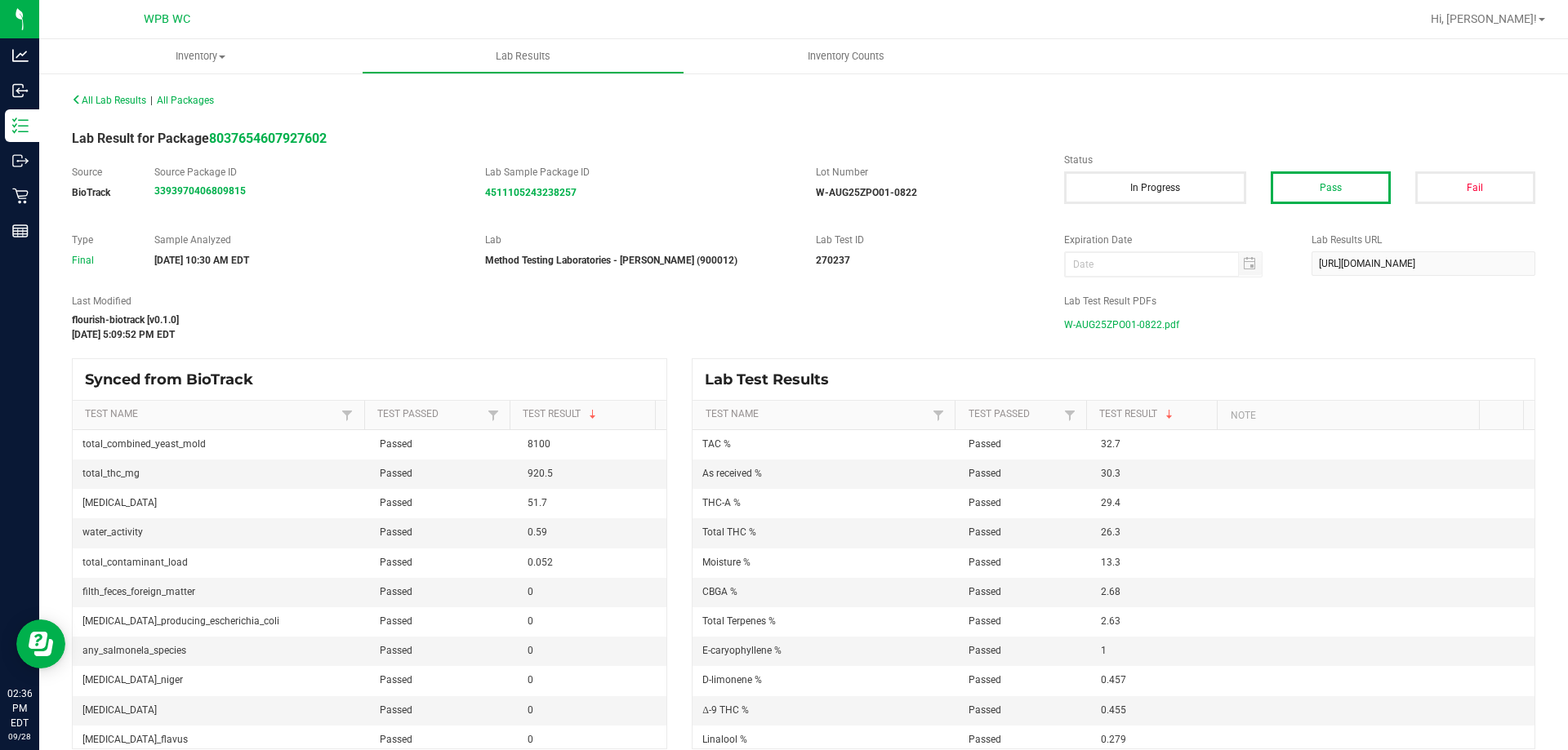
drag, startPoint x: 835, startPoint y: 626, endPoint x: 661, endPoint y: 315, distance: 356.4
click at [661, 315] on div "flourish-biotrack [v0.1.0]" at bounding box center [555, 320] width 968 height 14
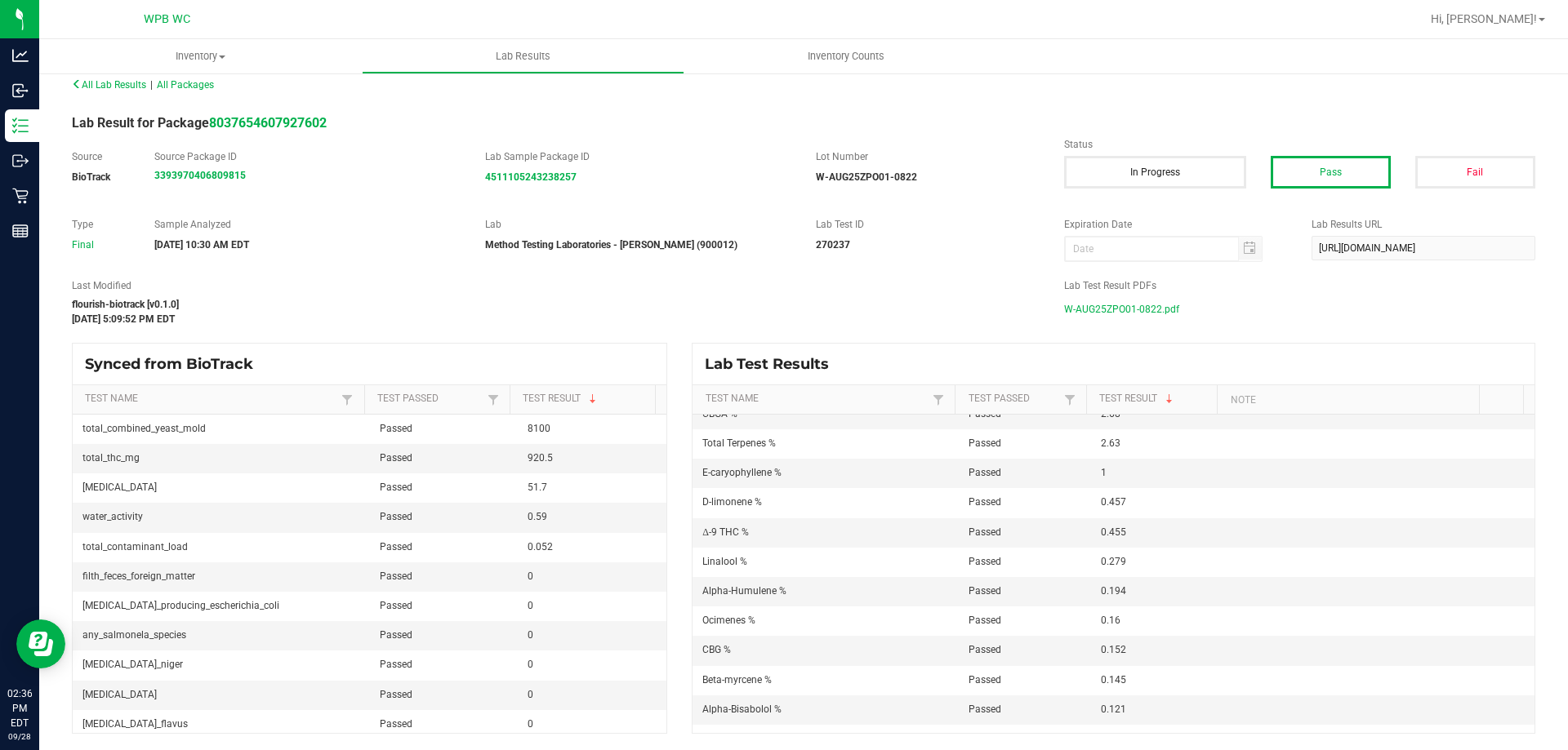
scroll to position [164, 0]
click at [1093, 303] on span "W-AUG25ZPO01-0822.pdf" at bounding box center [1122, 310] width 115 height 25
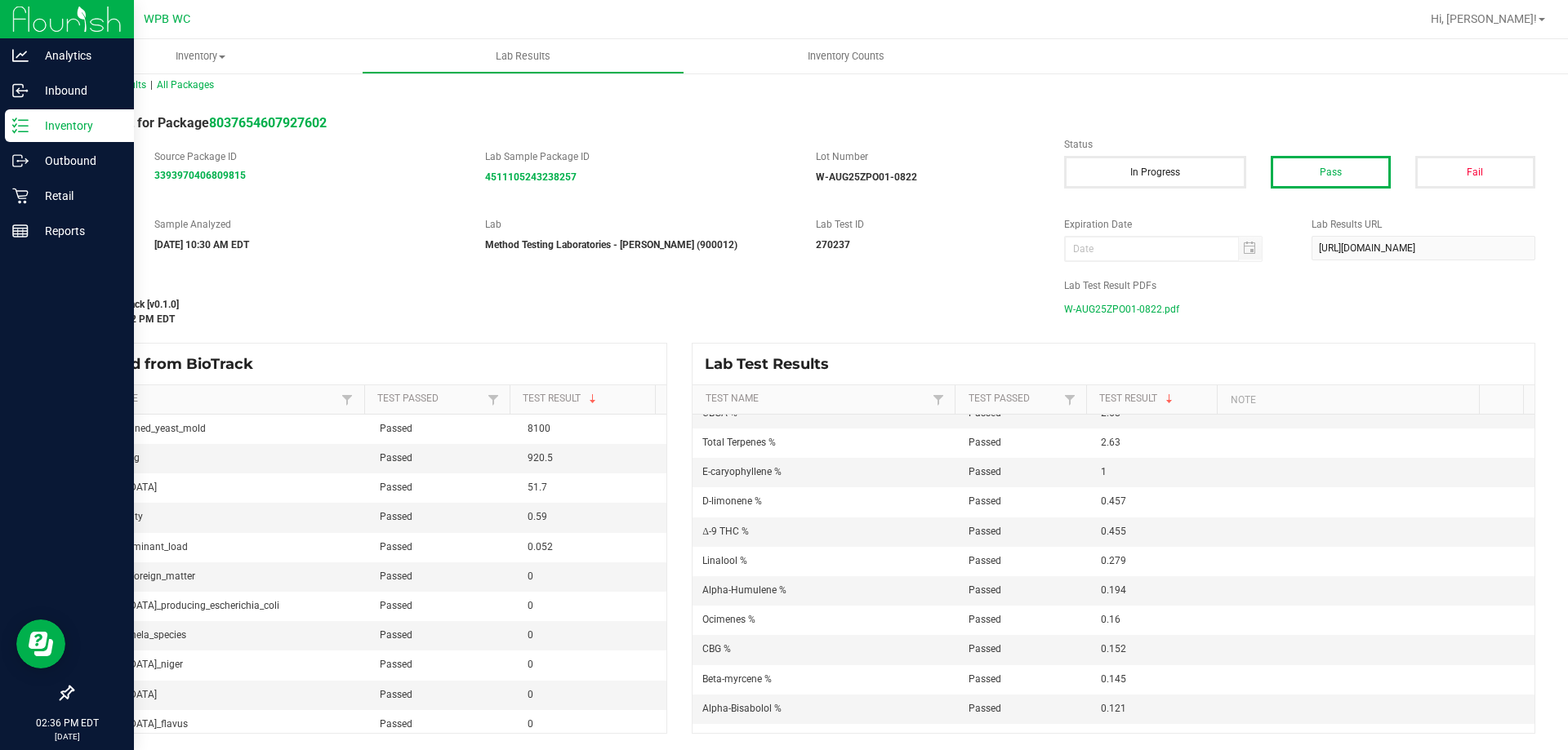
click at [32, 120] on p "Inventory" at bounding box center [78, 125] width 98 height 19
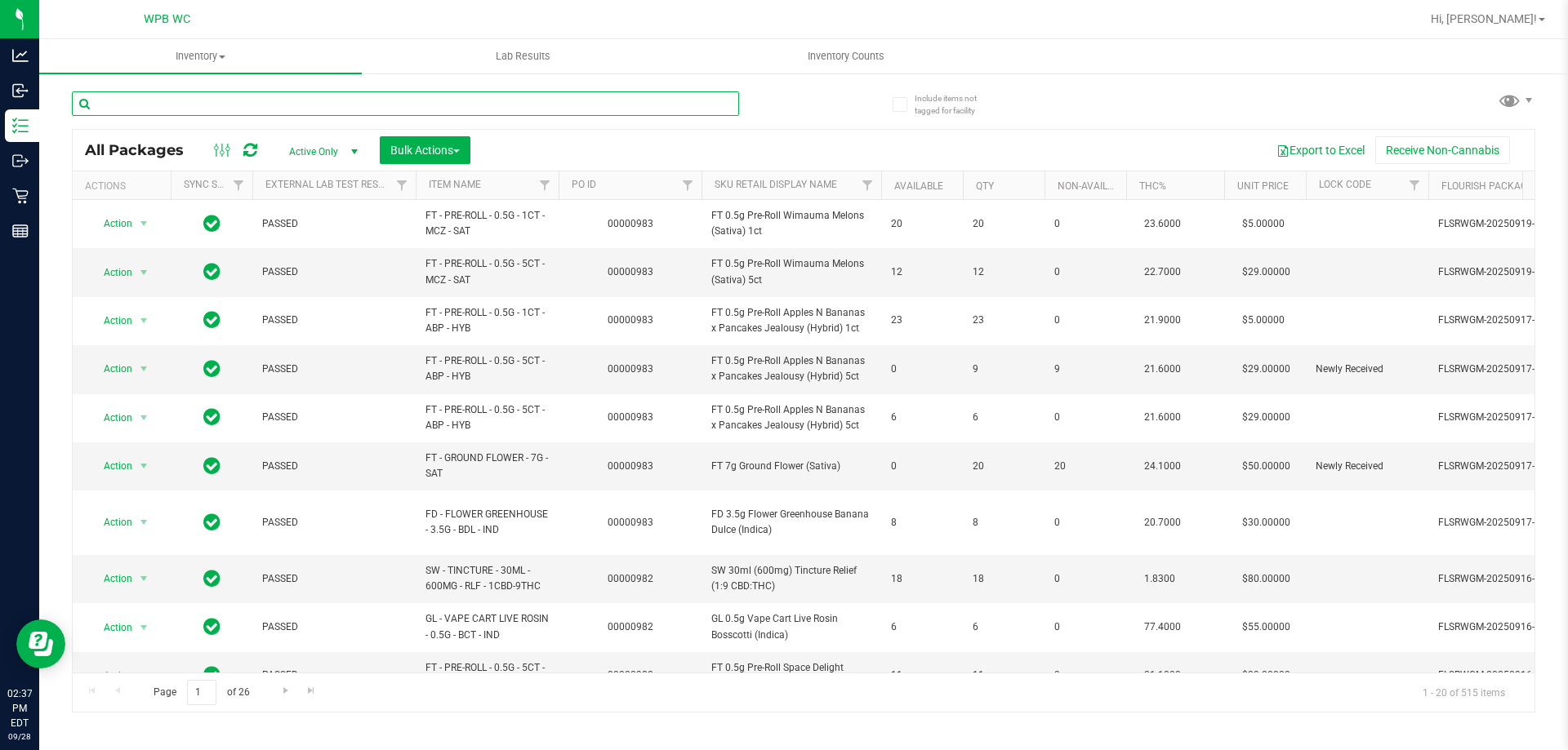
click at [373, 111] on input "text" at bounding box center [405, 104] width 667 height 25
type input "7"
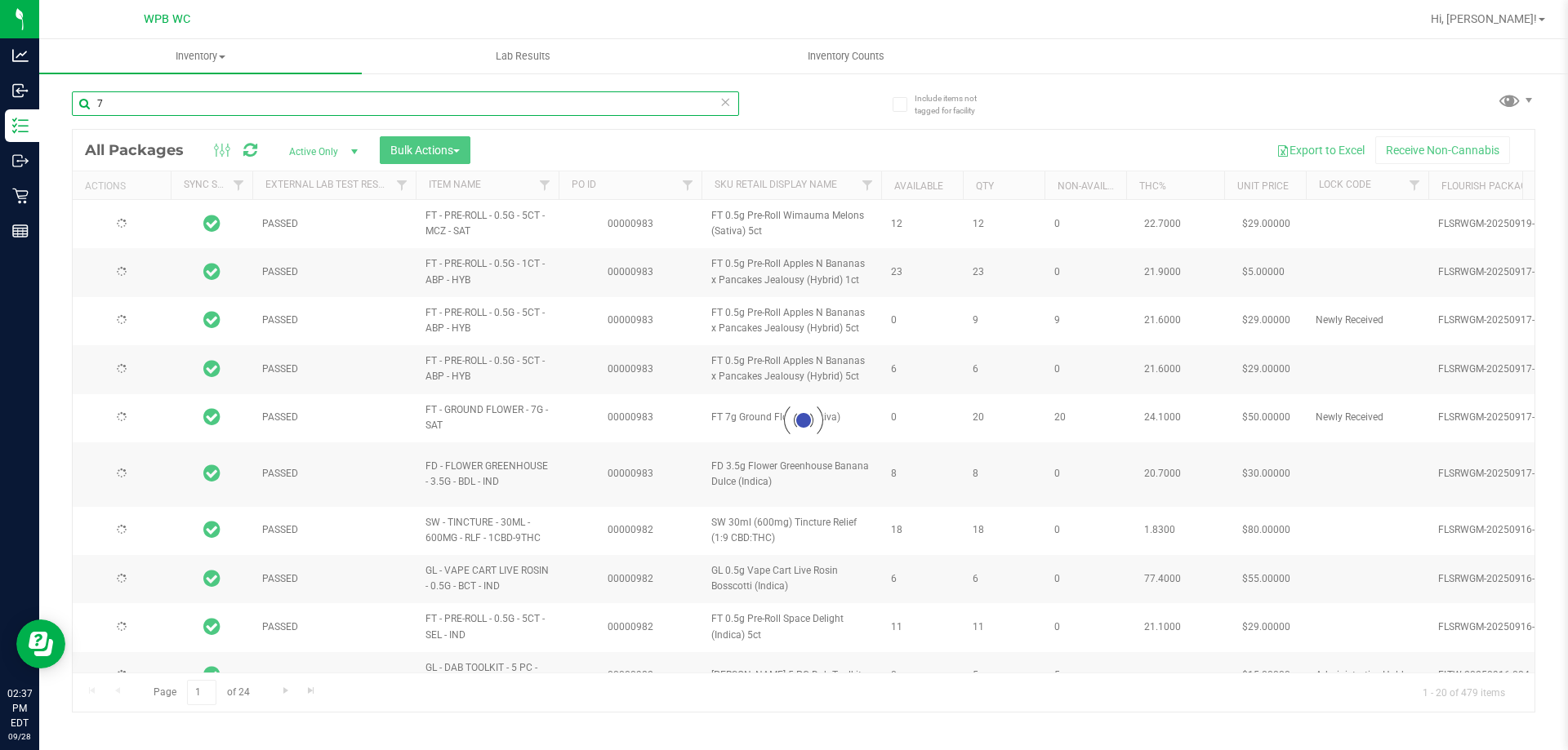
type input "[DATE]"
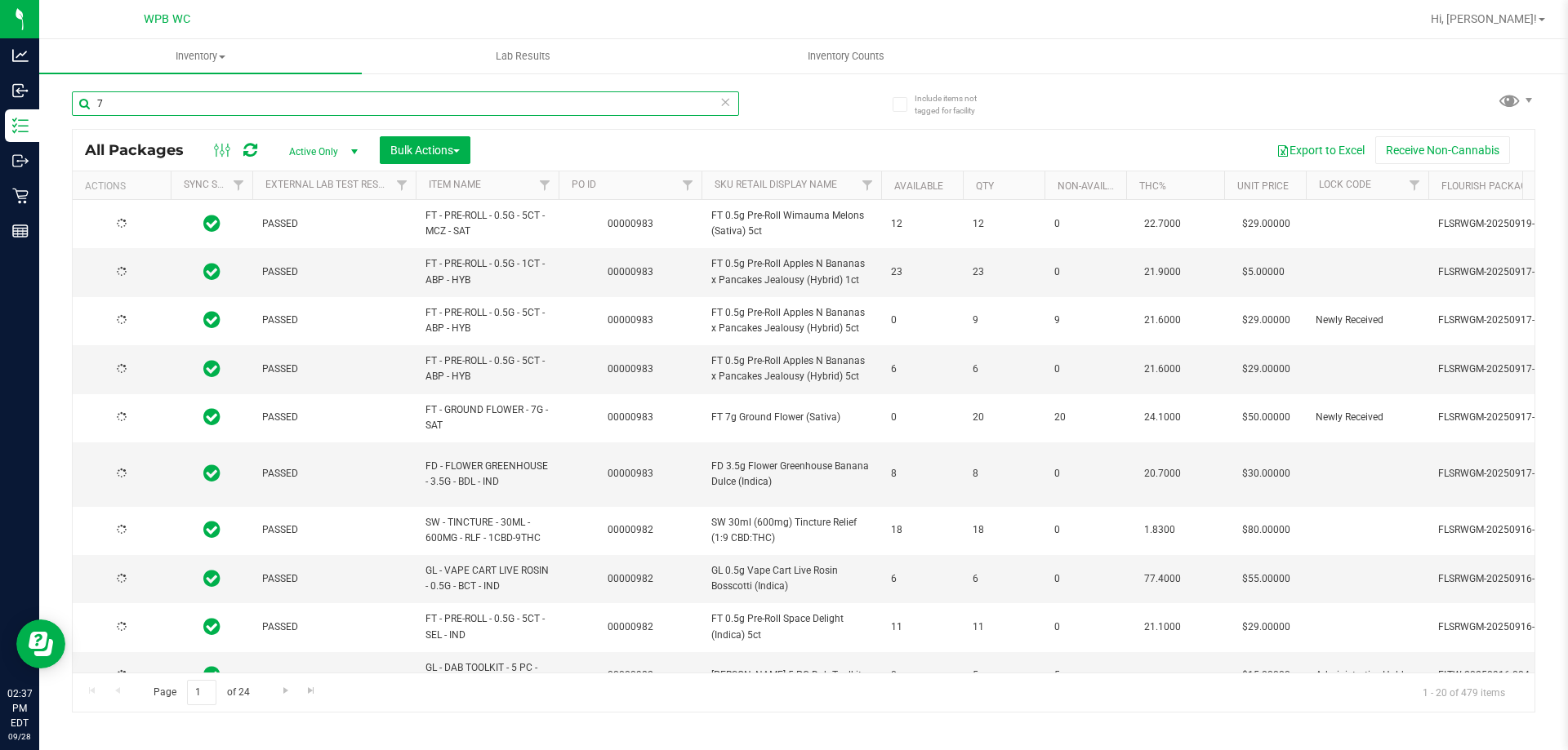
type input "[DATE]"
type input "7"
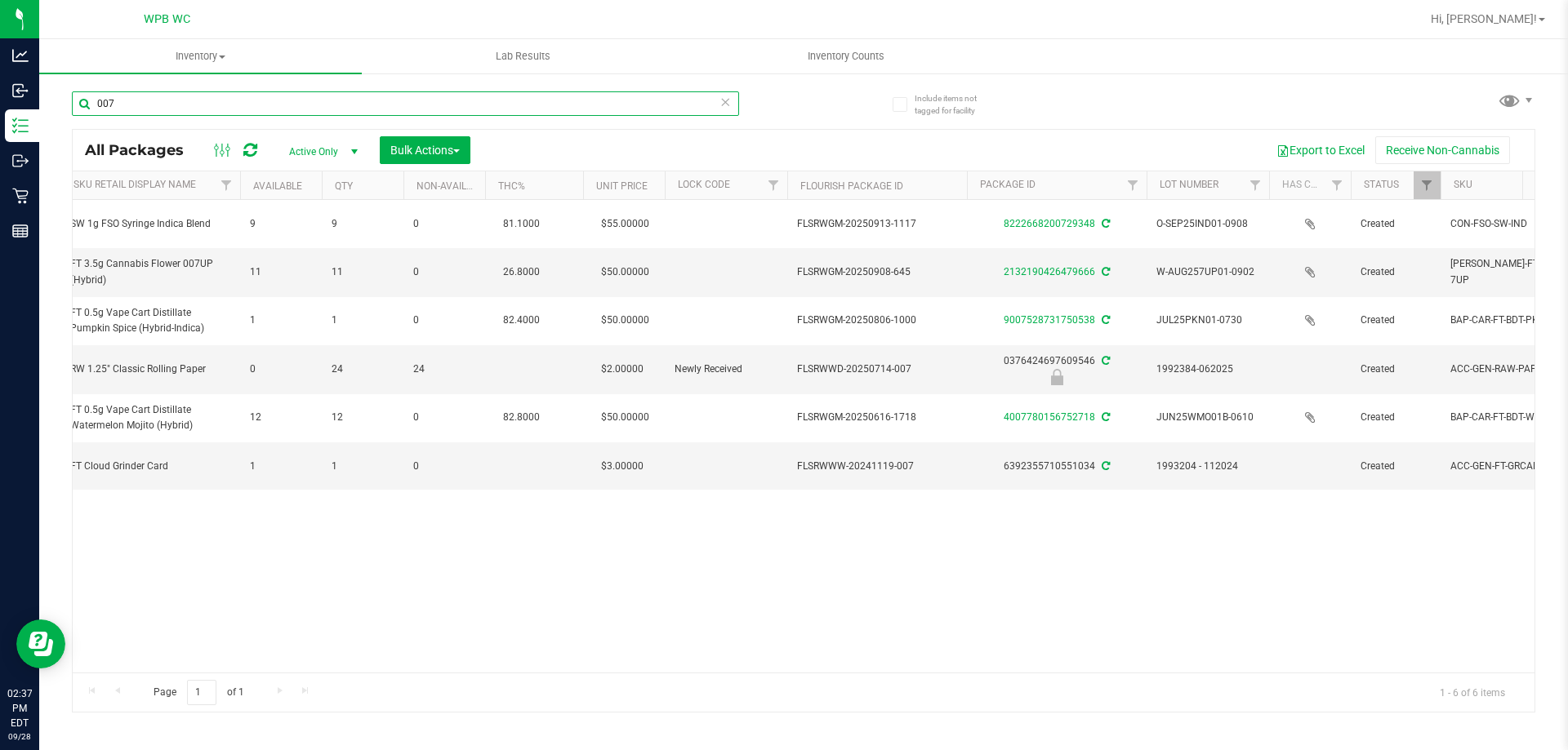
scroll to position [0, 667]
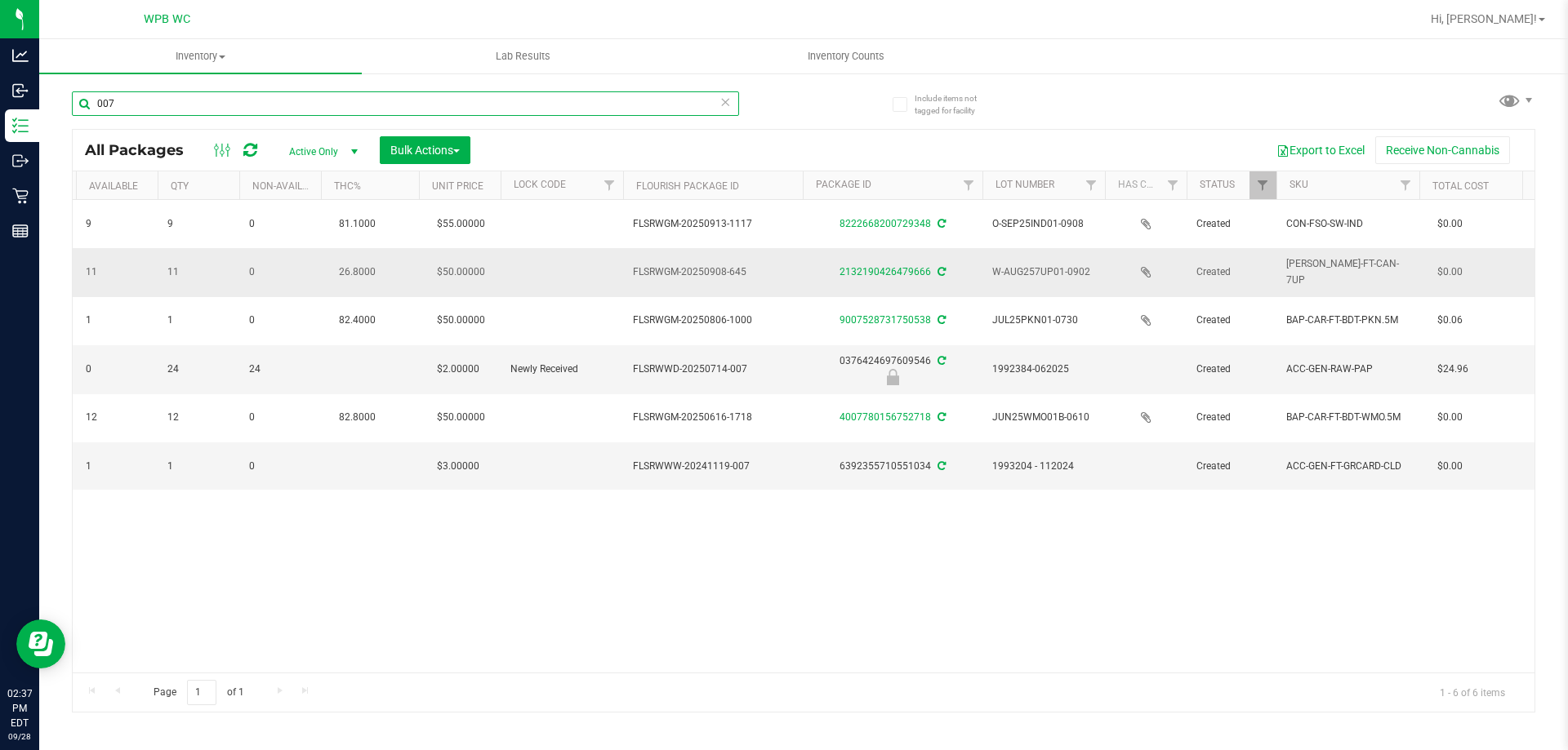
type input "007"
click at [898, 277] on div "2132190426479666" at bounding box center [892, 272] width 185 height 15
click at [896, 276] on link "2132190426479666" at bounding box center [885, 272] width 92 height 11
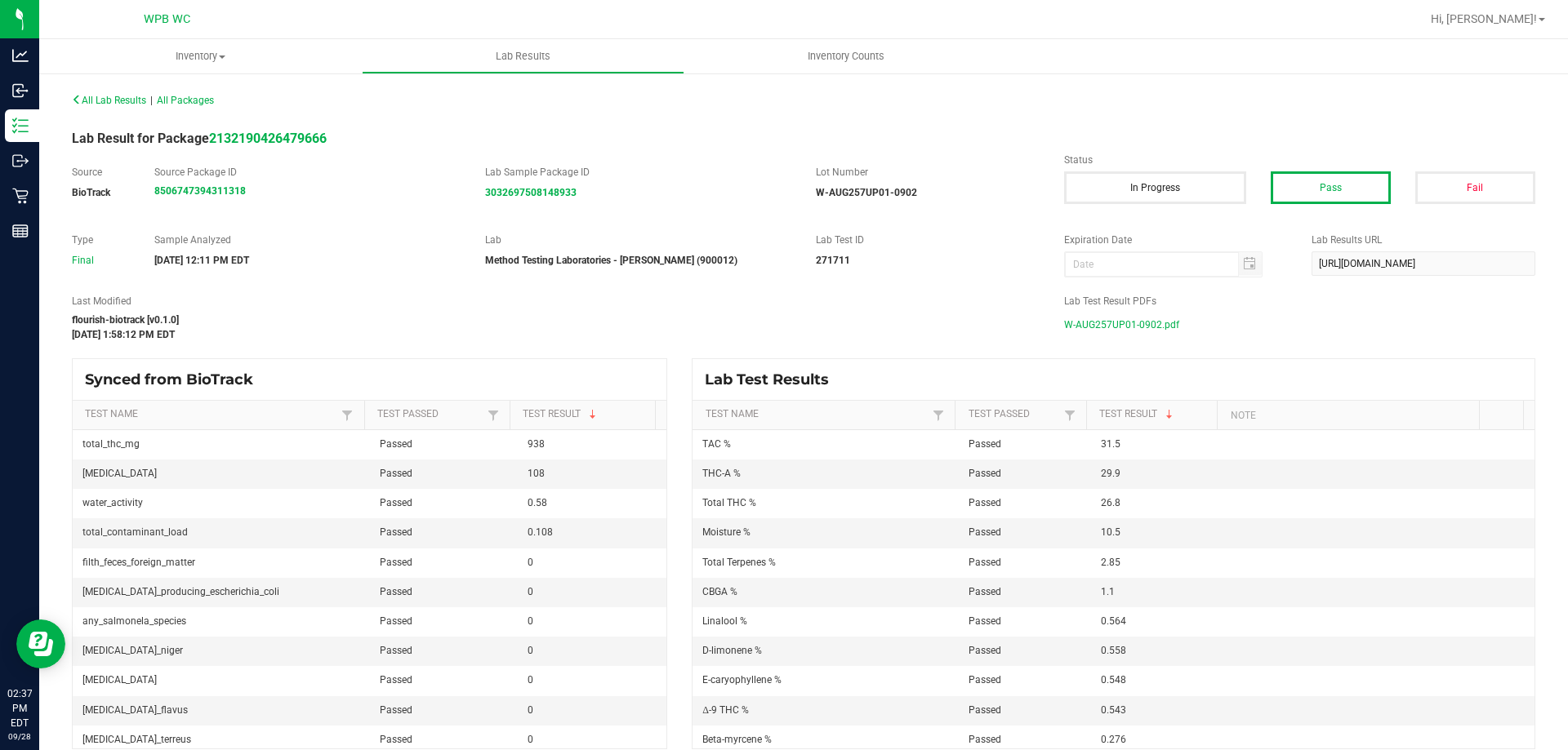
click at [1131, 327] on span "W-AUG257UP01-0902.pdf" at bounding box center [1122, 325] width 115 height 25
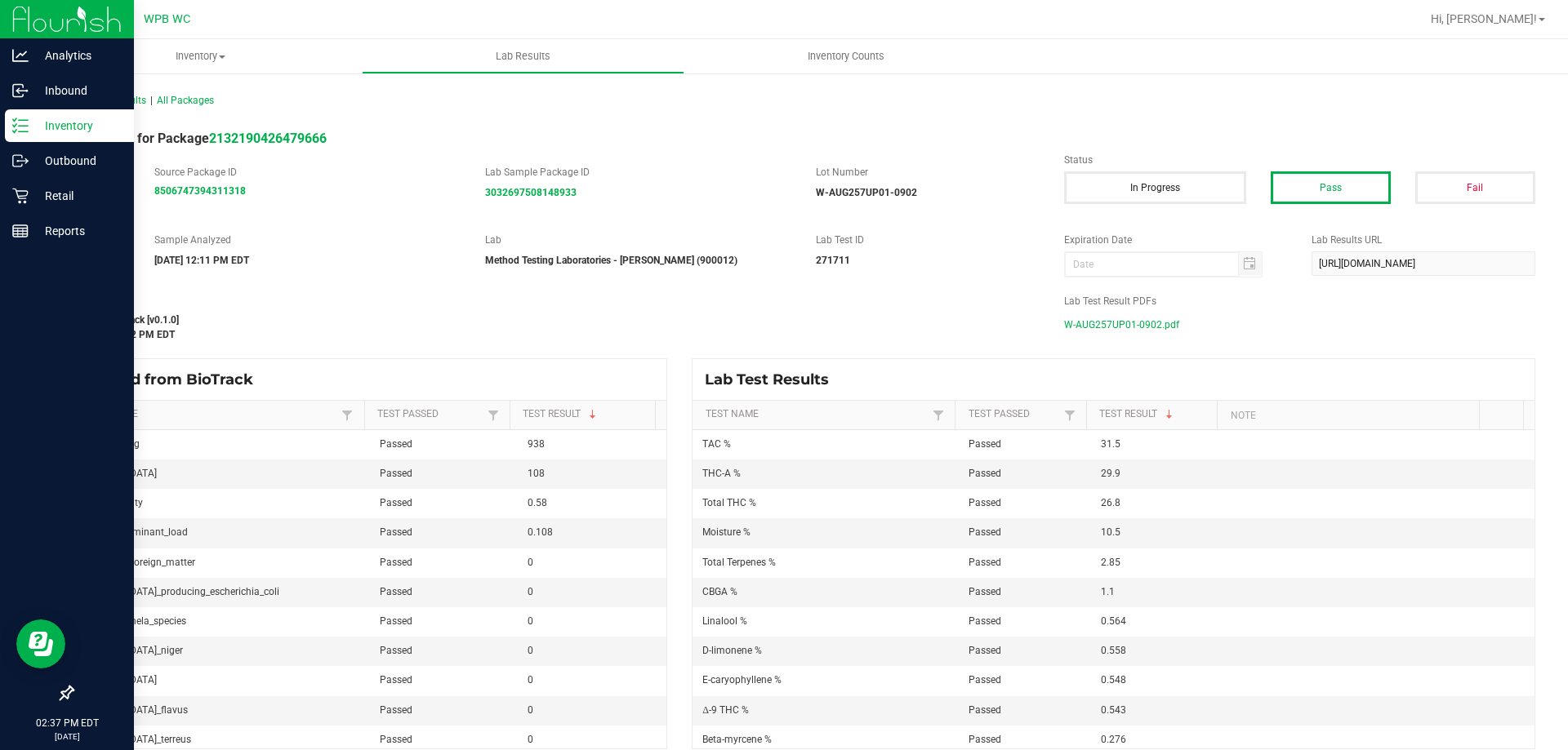
click at [28, 127] on icon at bounding box center [20, 125] width 16 height 16
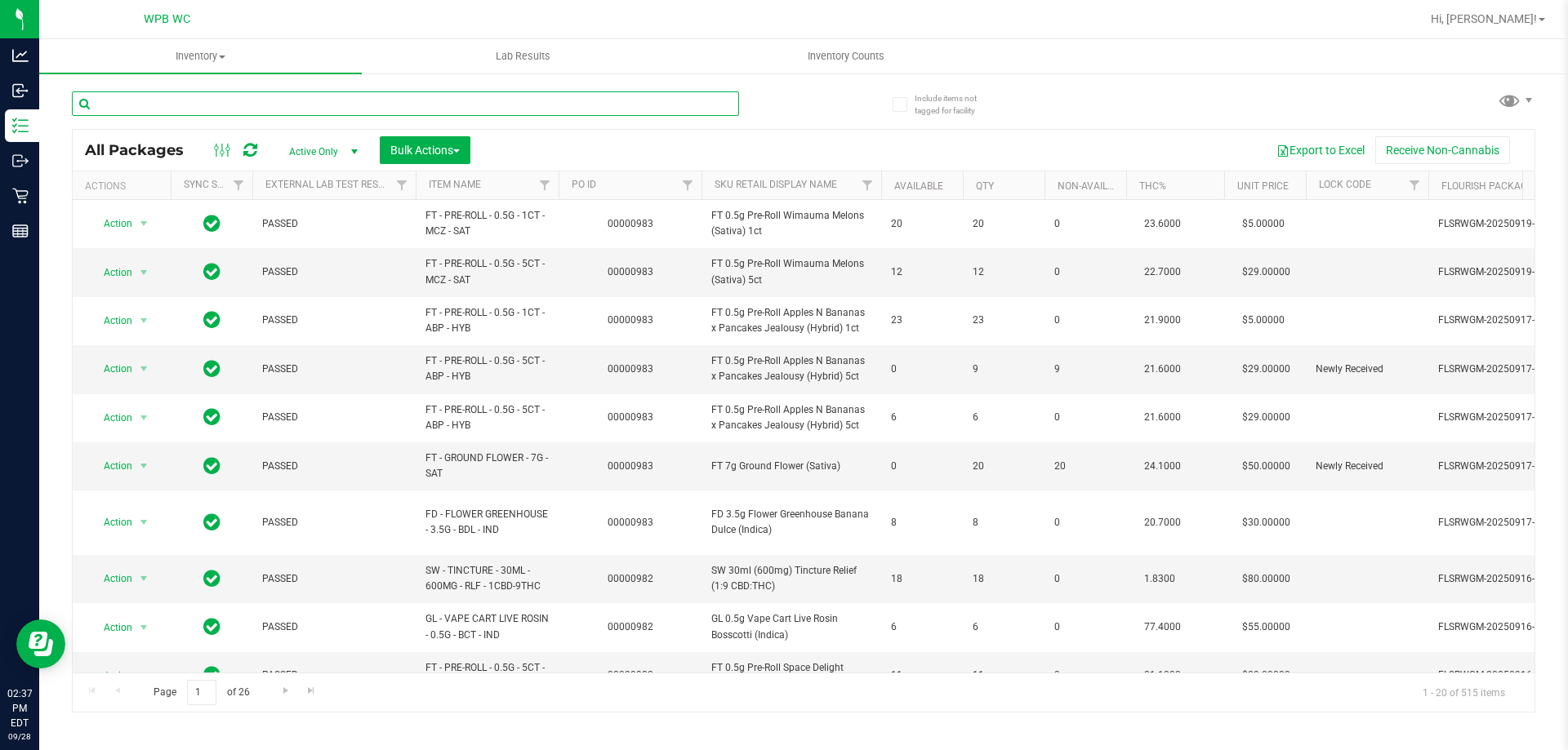
click at [304, 103] on input "text" at bounding box center [405, 104] width 667 height 25
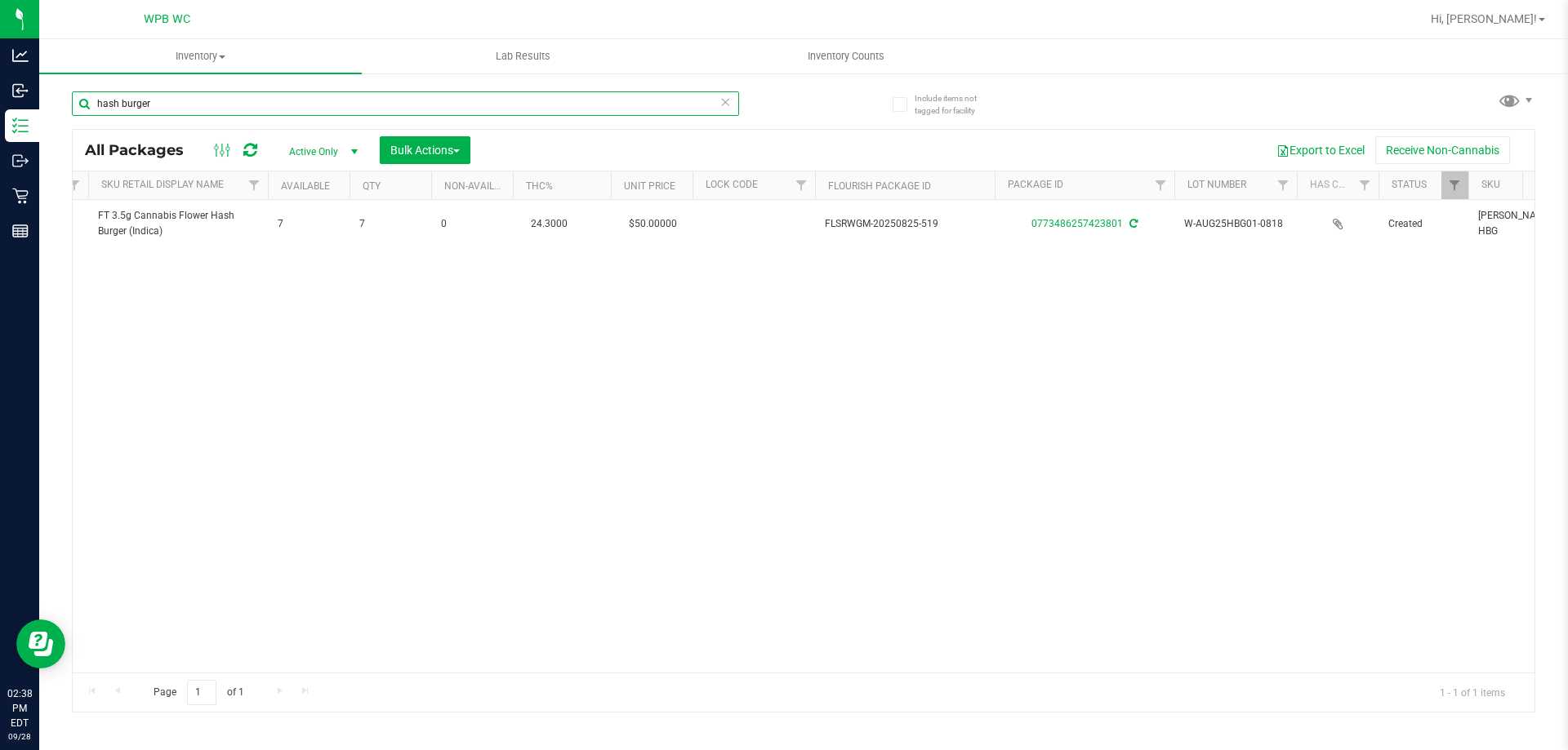
scroll to position [0, 622]
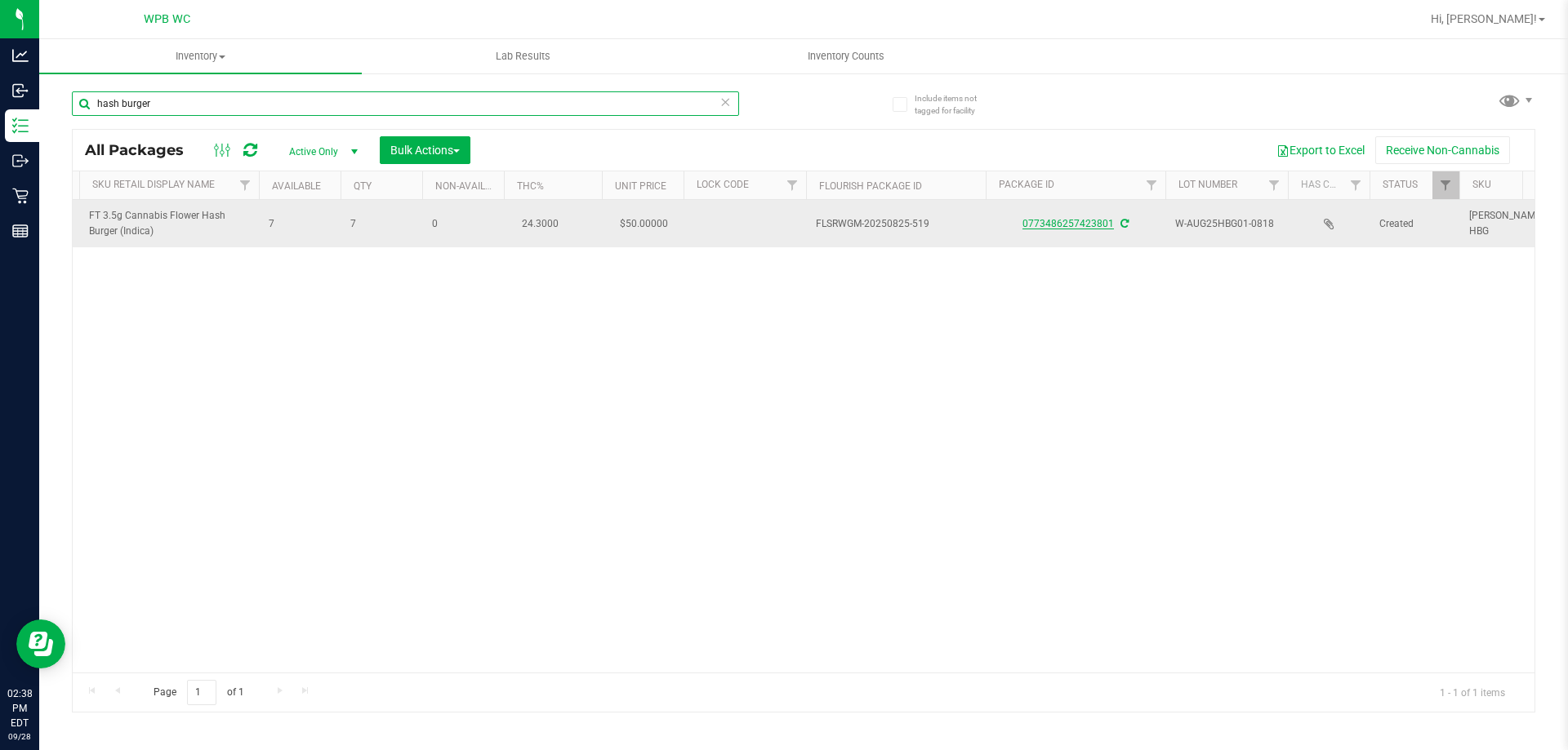
type input "hash burger"
click at [1065, 225] on link "0773486257423801" at bounding box center [1068, 224] width 92 height 11
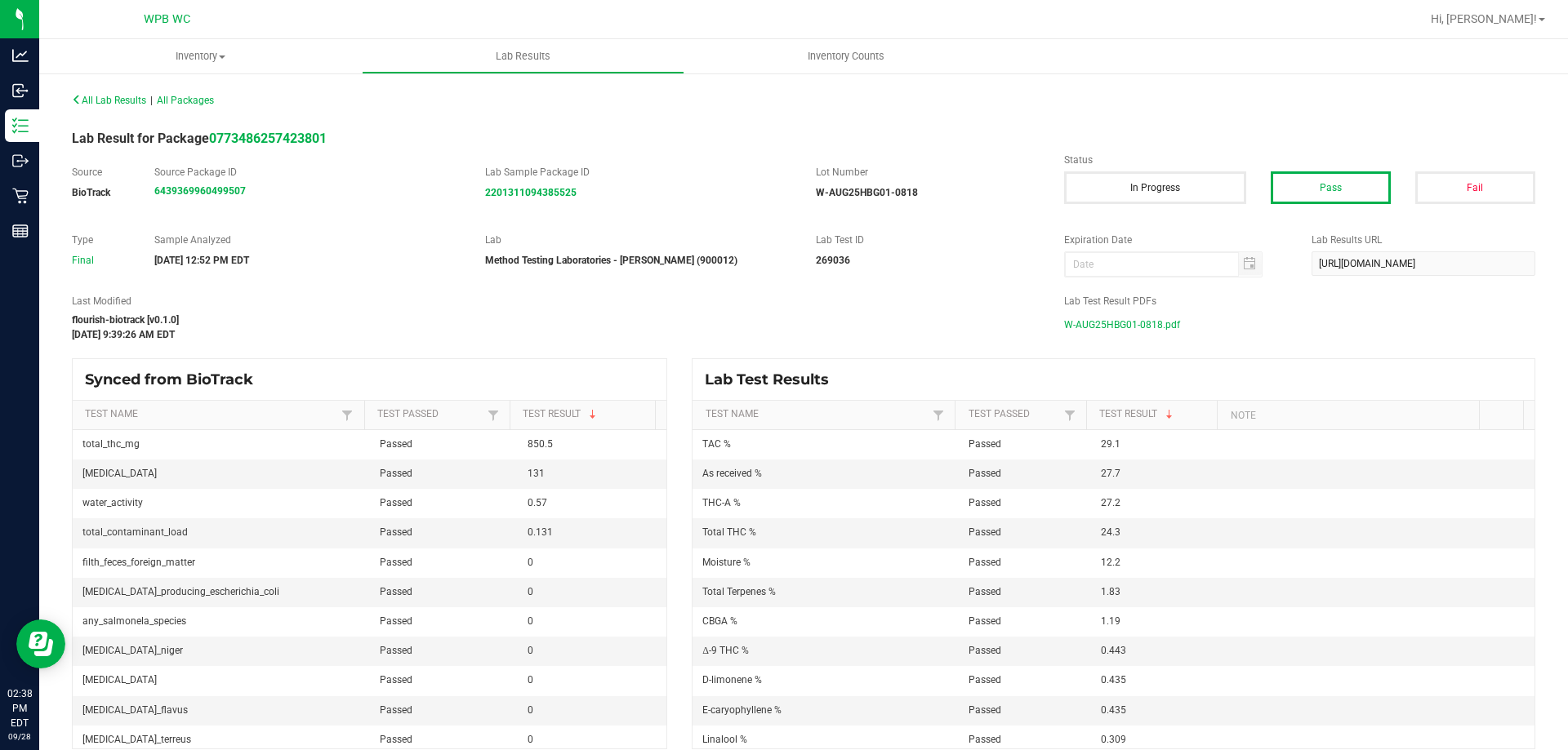
click at [1121, 325] on span "W-AUG25HBG01-0818.pdf" at bounding box center [1122, 325] width 116 height 25
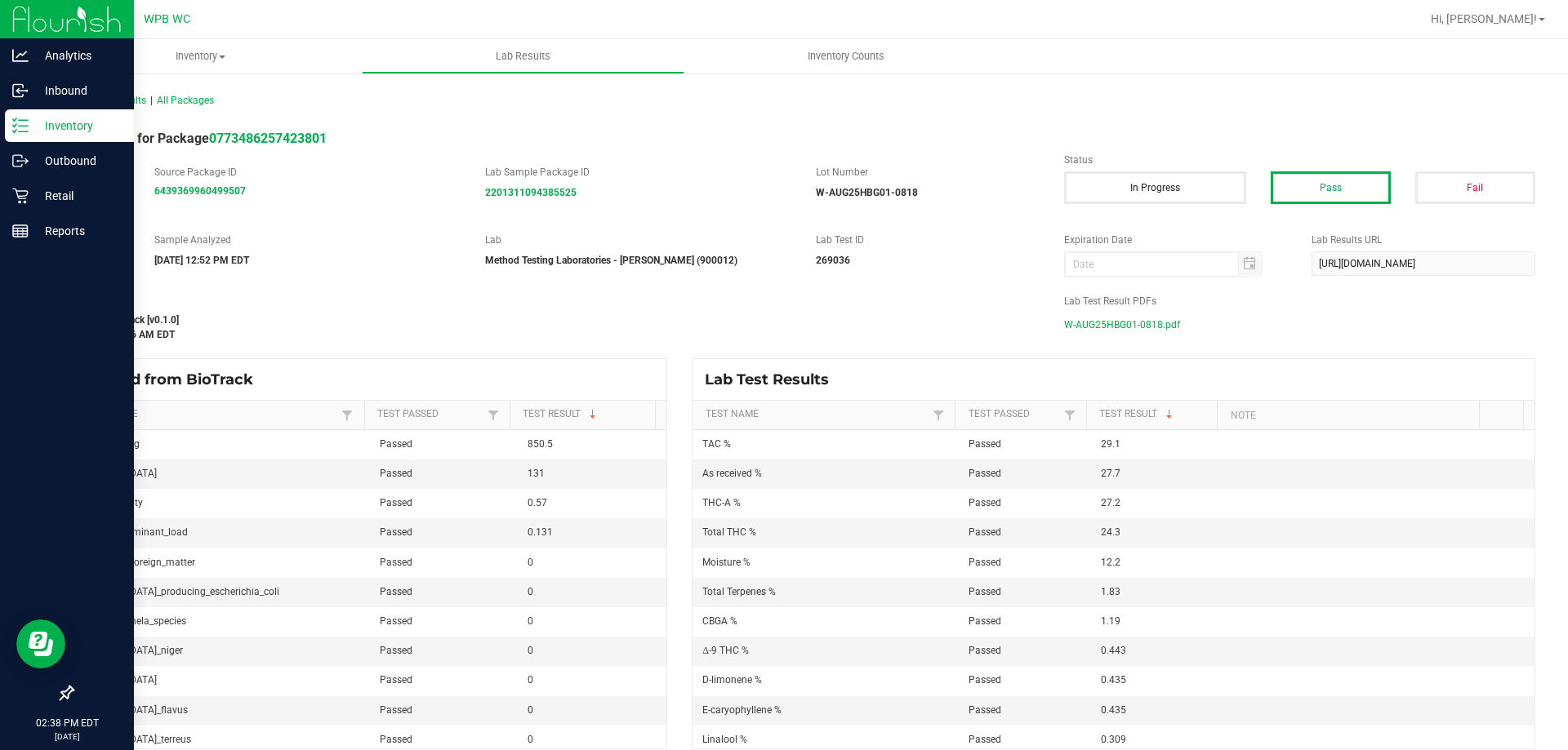
click at [45, 117] on p "Inventory" at bounding box center [78, 125] width 98 height 19
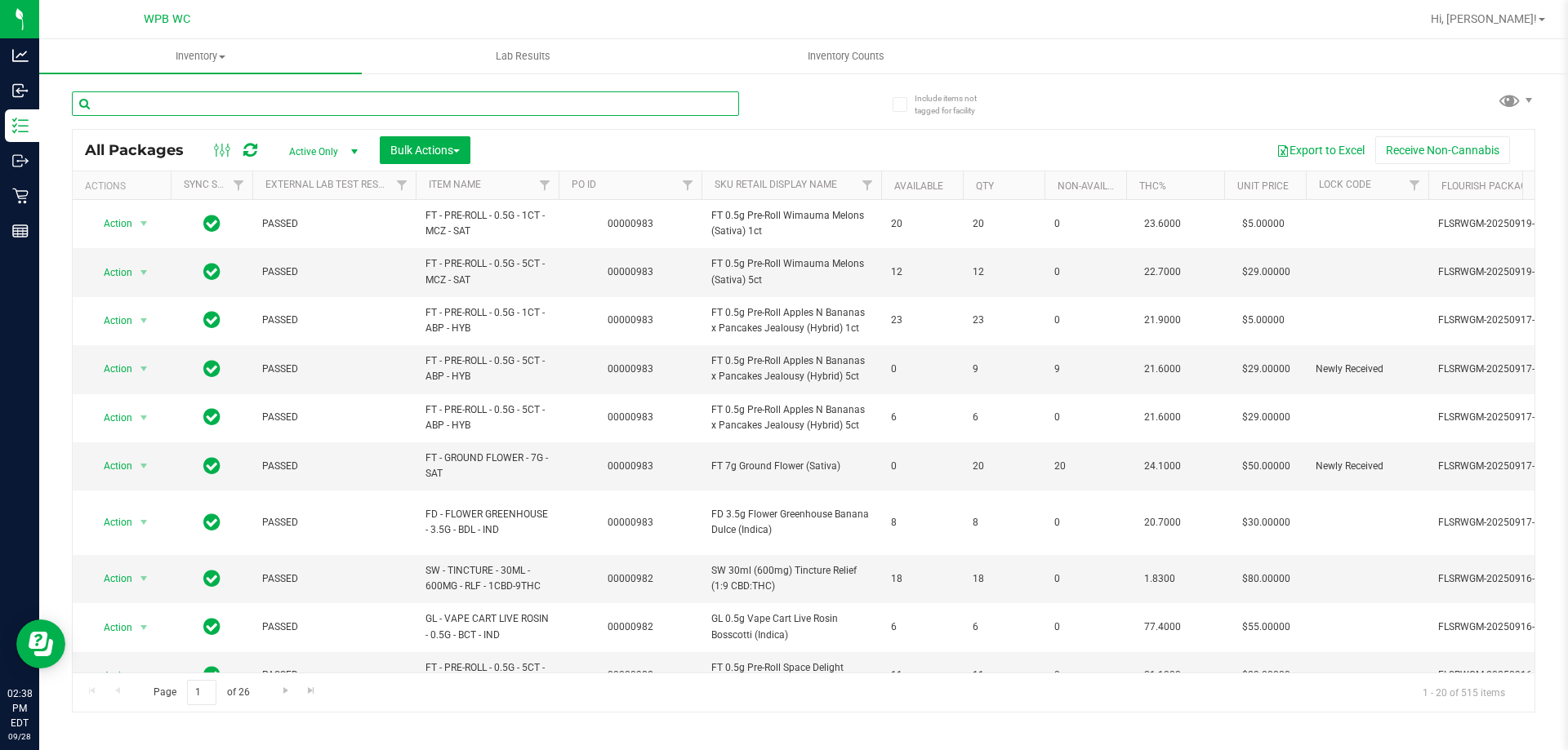
click at [370, 108] on input "text" at bounding box center [405, 104] width 667 height 25
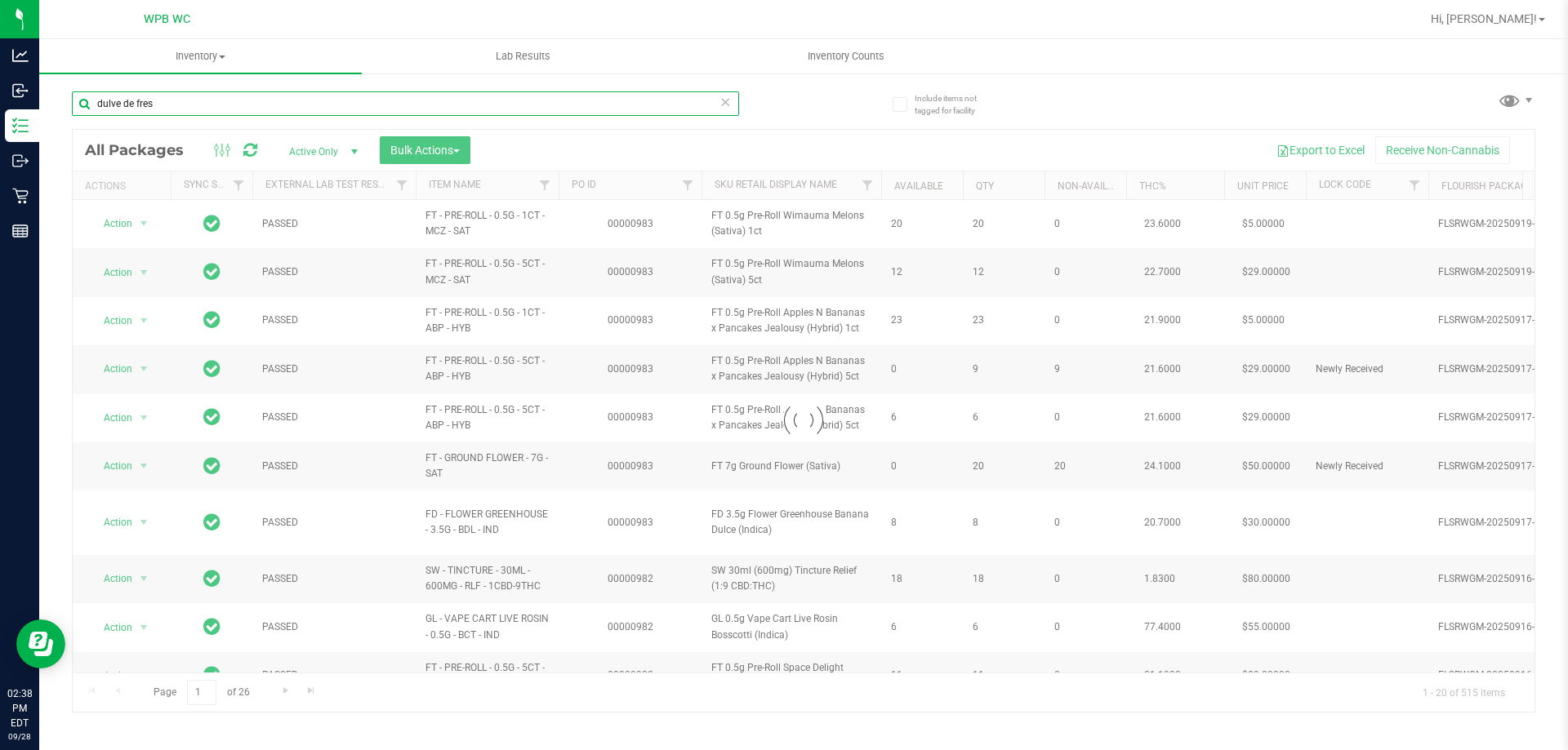
click at [113, 99] on input "dulve de fres" at bounding box center [405, 104] width 667 height 25
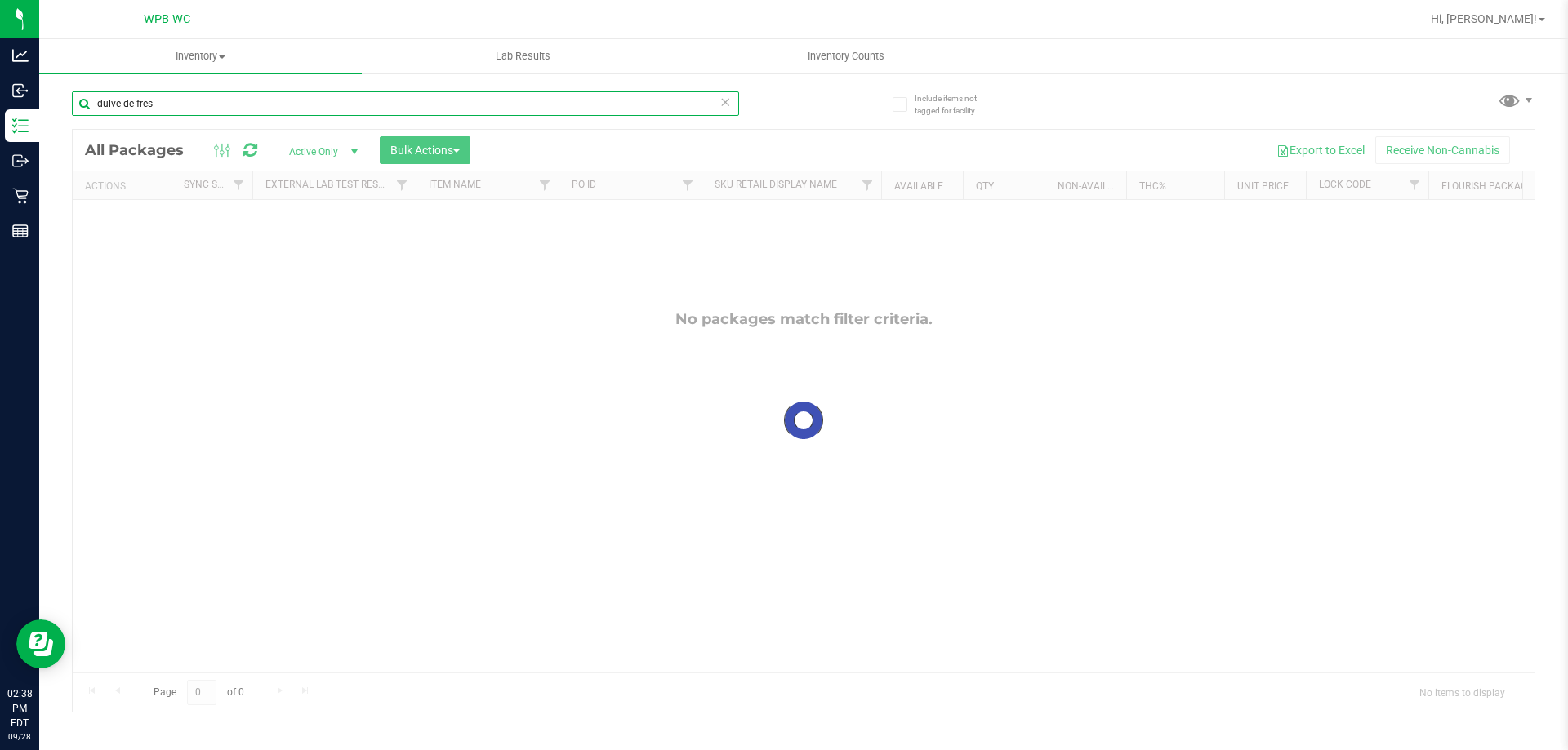
click at [116, 100] on input "dulve de fres" at bounding box center [405, 104] width 667 height 25
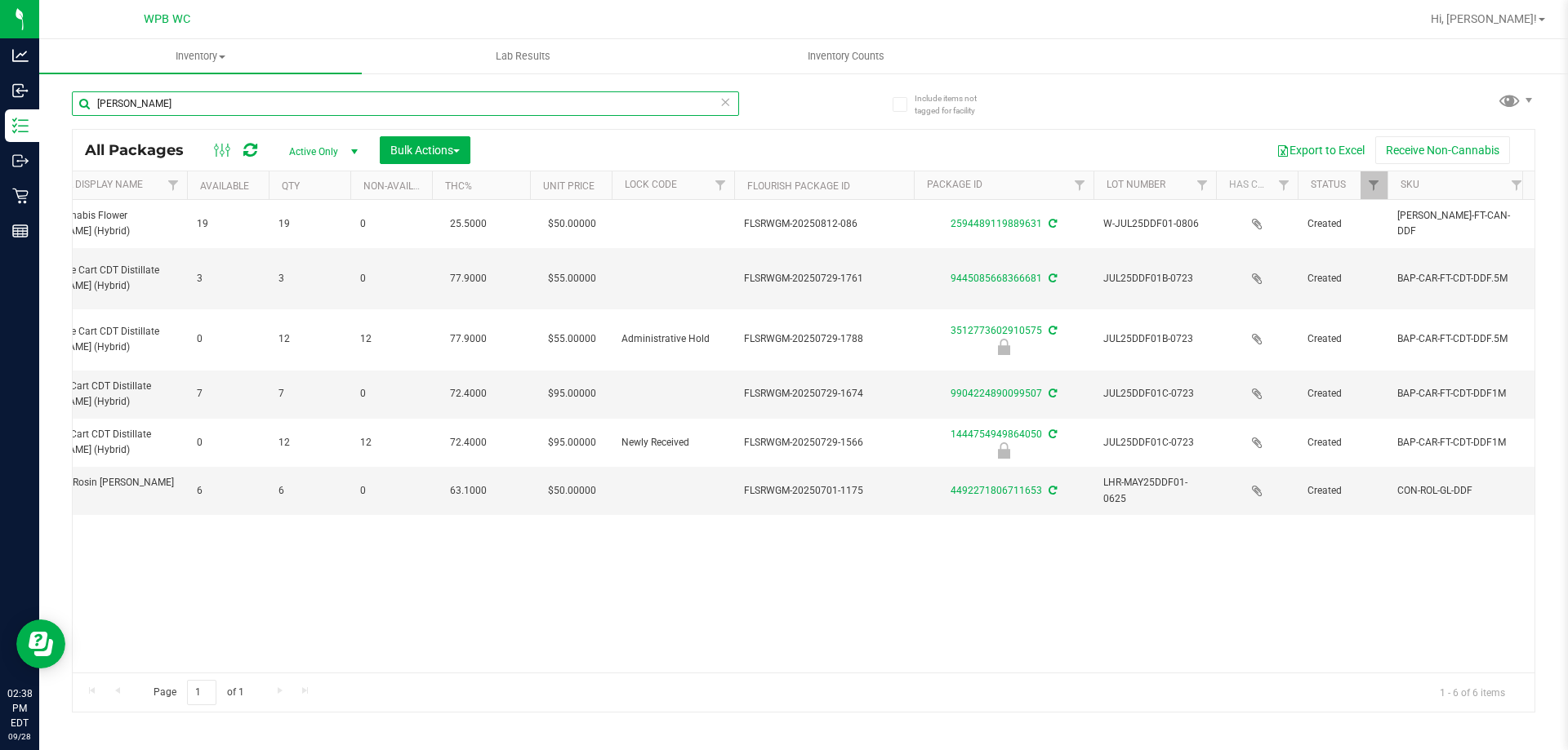
scroll to position [0, 720]
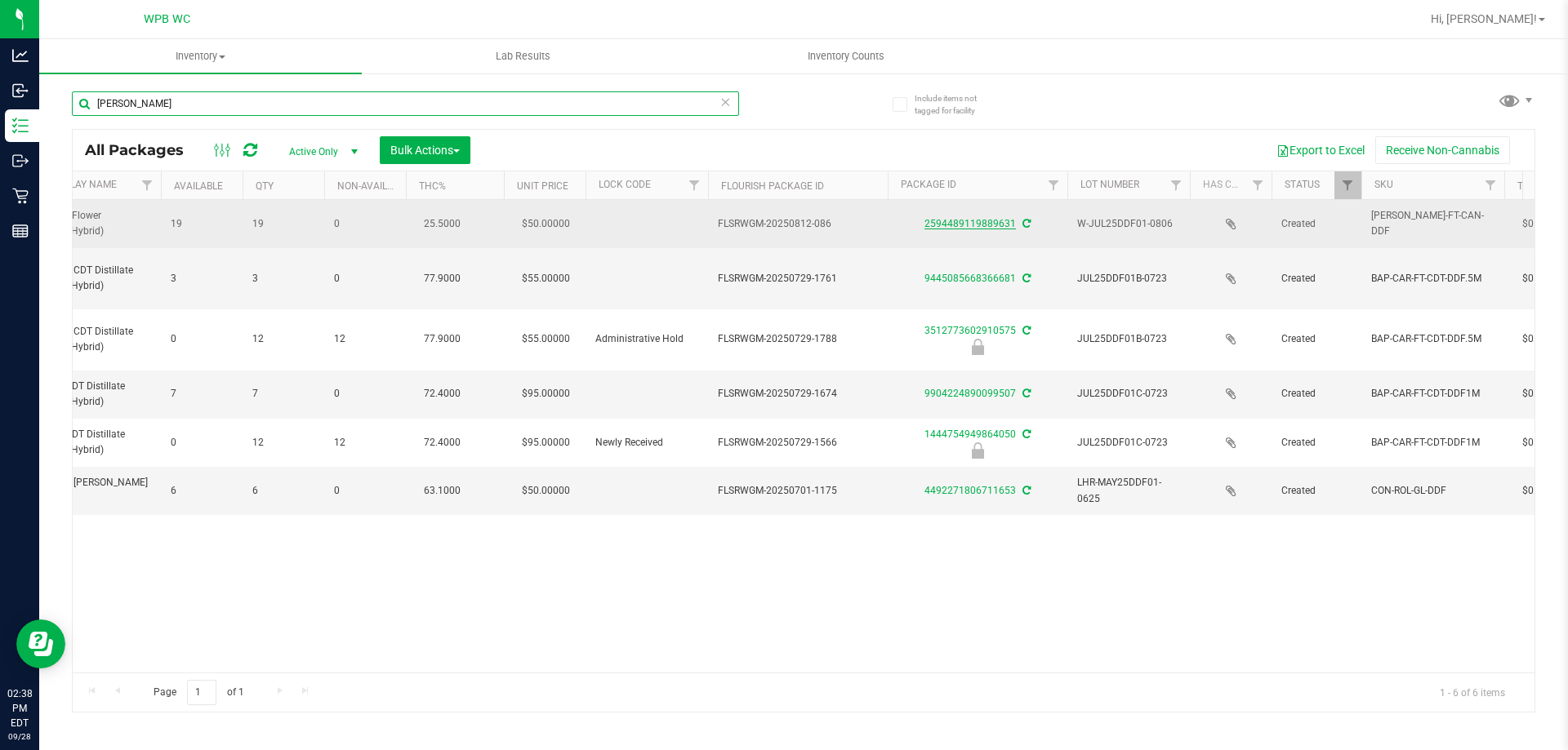
type input "[PERSON_NAME]"
click at [983, 218] on link "2594489119889631" at bounding box center [971, 224] width 92 height 11
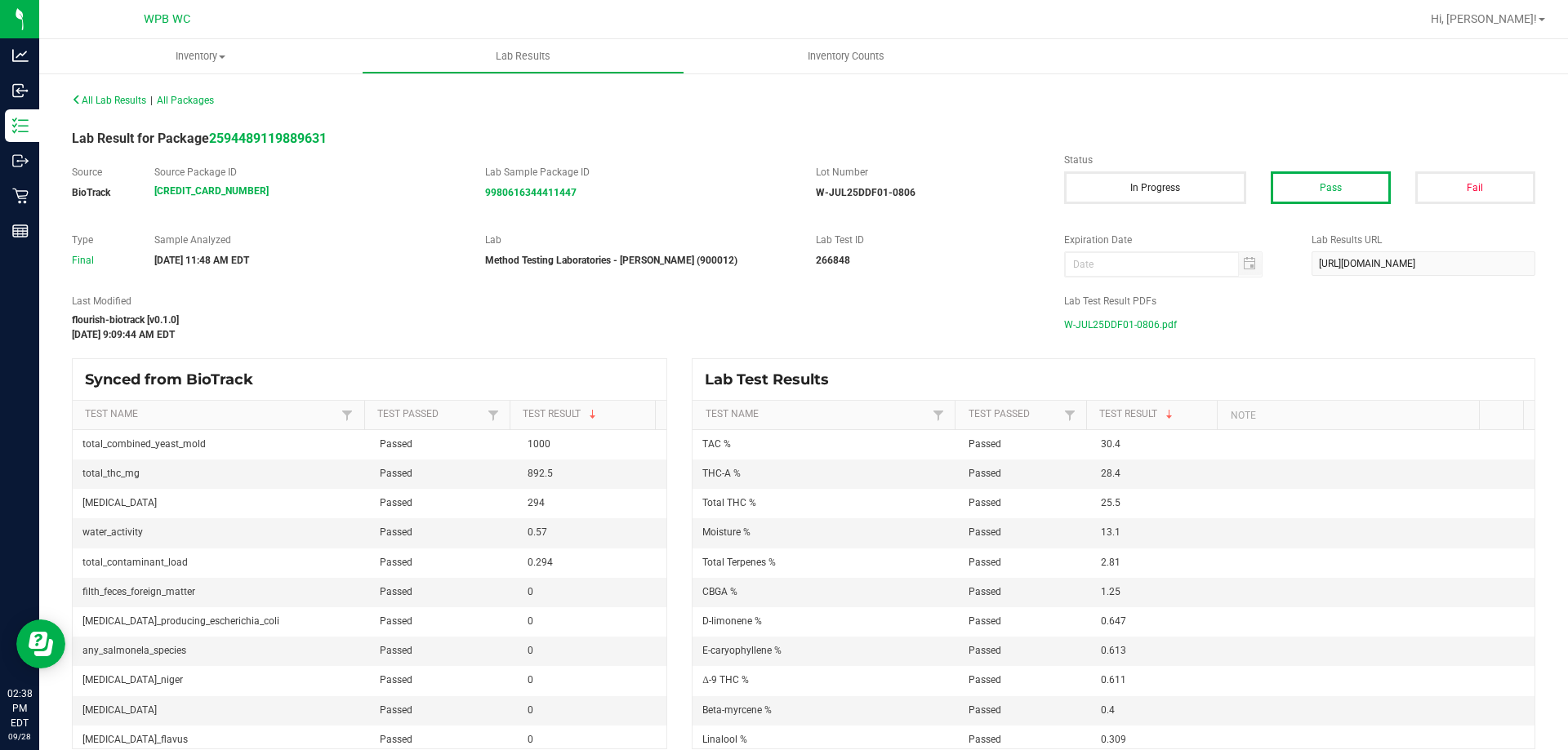
click at [1086, 321] on span "W-JUL25DDF01-0806.pdf" at bounding box center [1121, 325] width 113 height 25
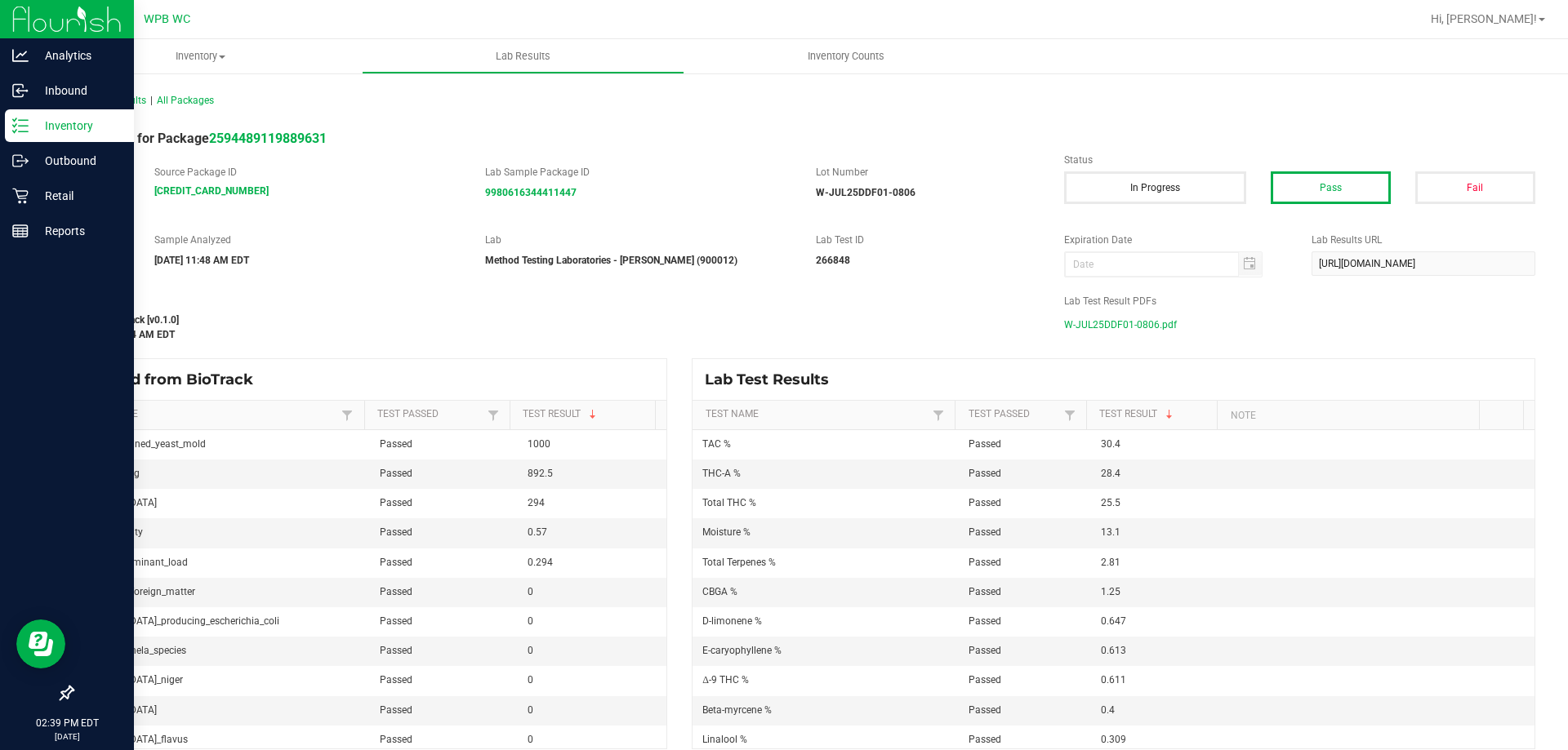
click at [28, 125] on icon at bounding box center [20, 125] width 16 height 16
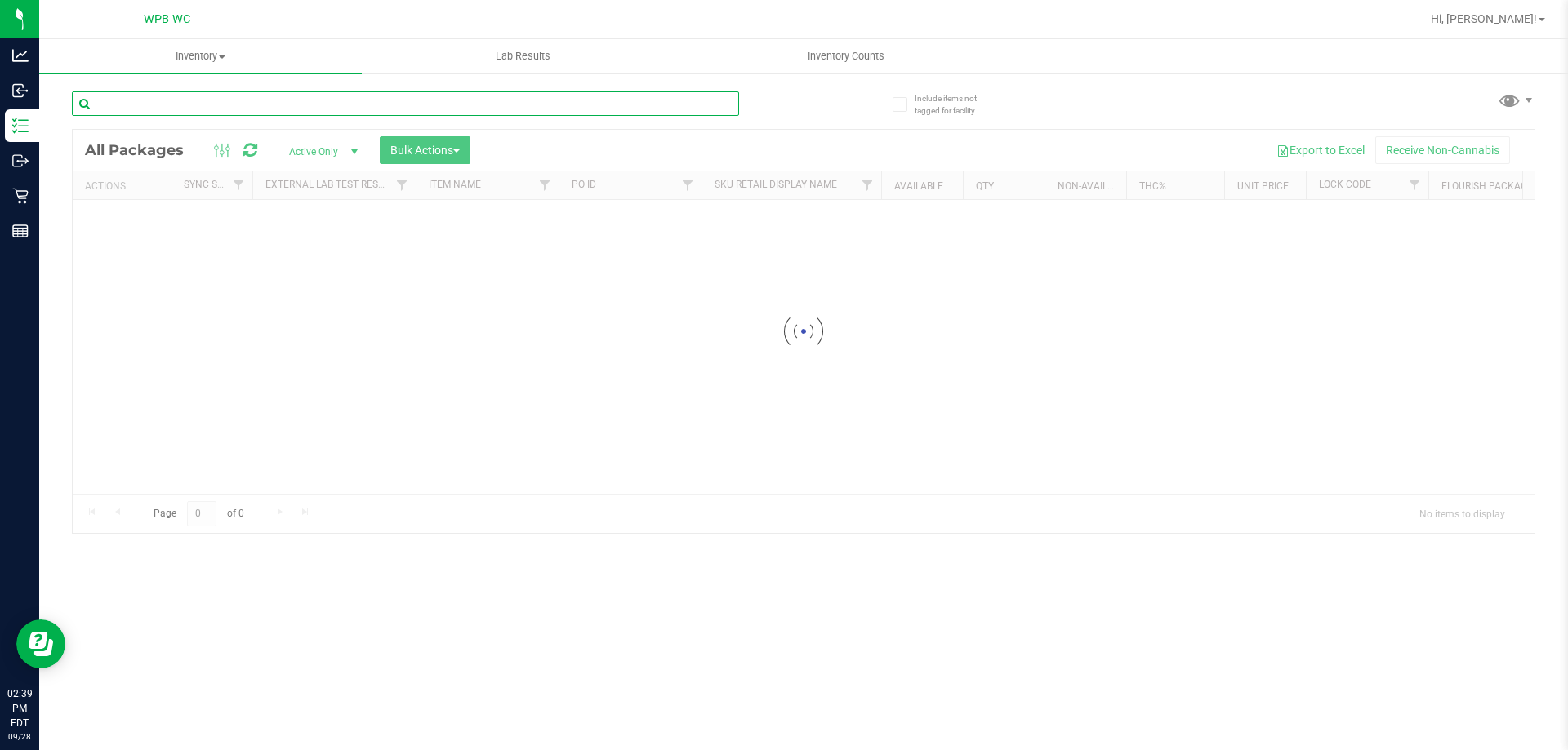
click at [184, 96] on div "Inventory All packages All inventory Waste log Create inventory Lab Results Inv…" at bounding box center [803, 394] width 1529 height 711
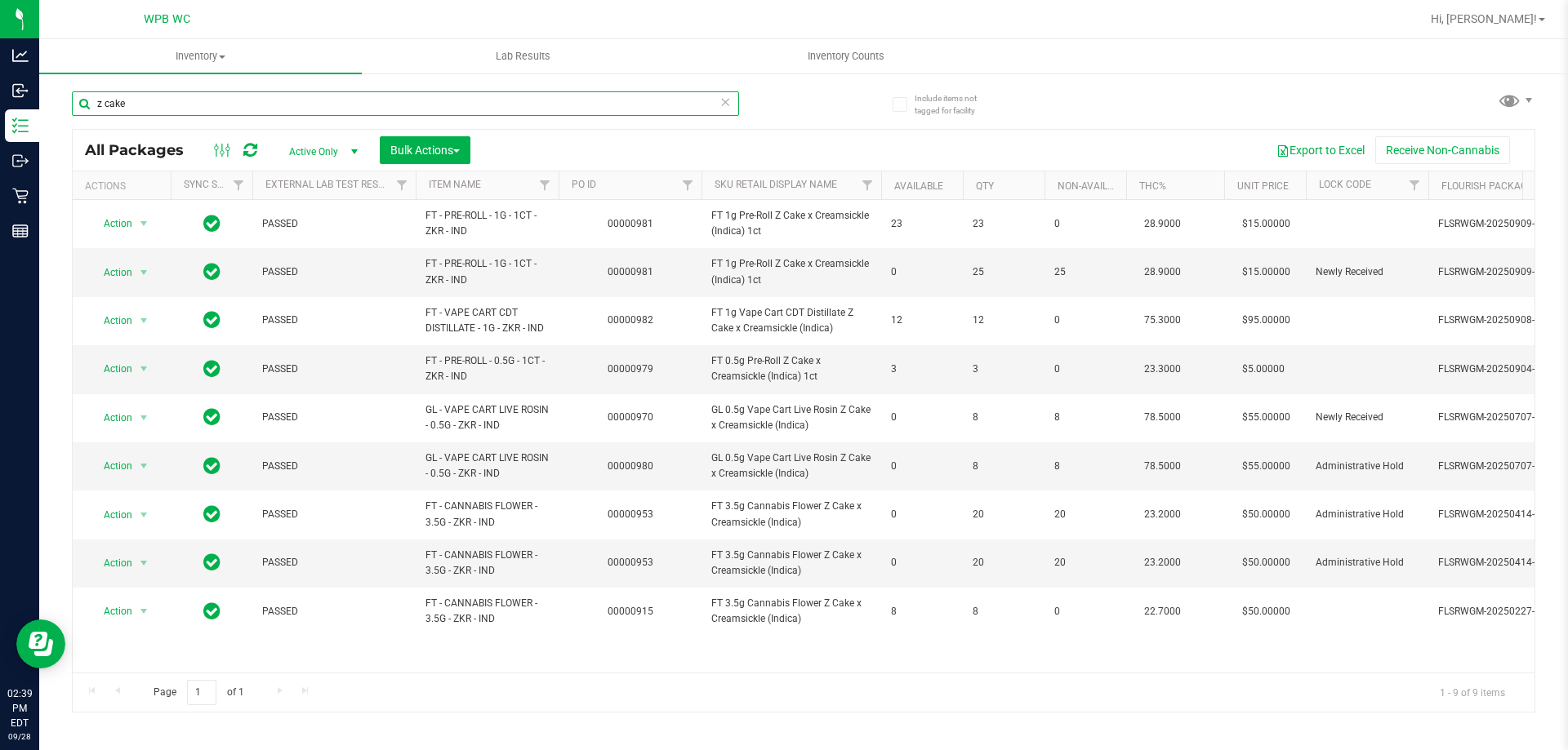
type input "z cake"
drag, startPoint x: 557, startPoint y: 672, endPoint x: 715, endPoint y: 675, distance: 158.0
click at [724, 676] on div "Page 1 of 1 1 - 9 of 9 items" at bounding box center [803, 692] width 1462 height 39
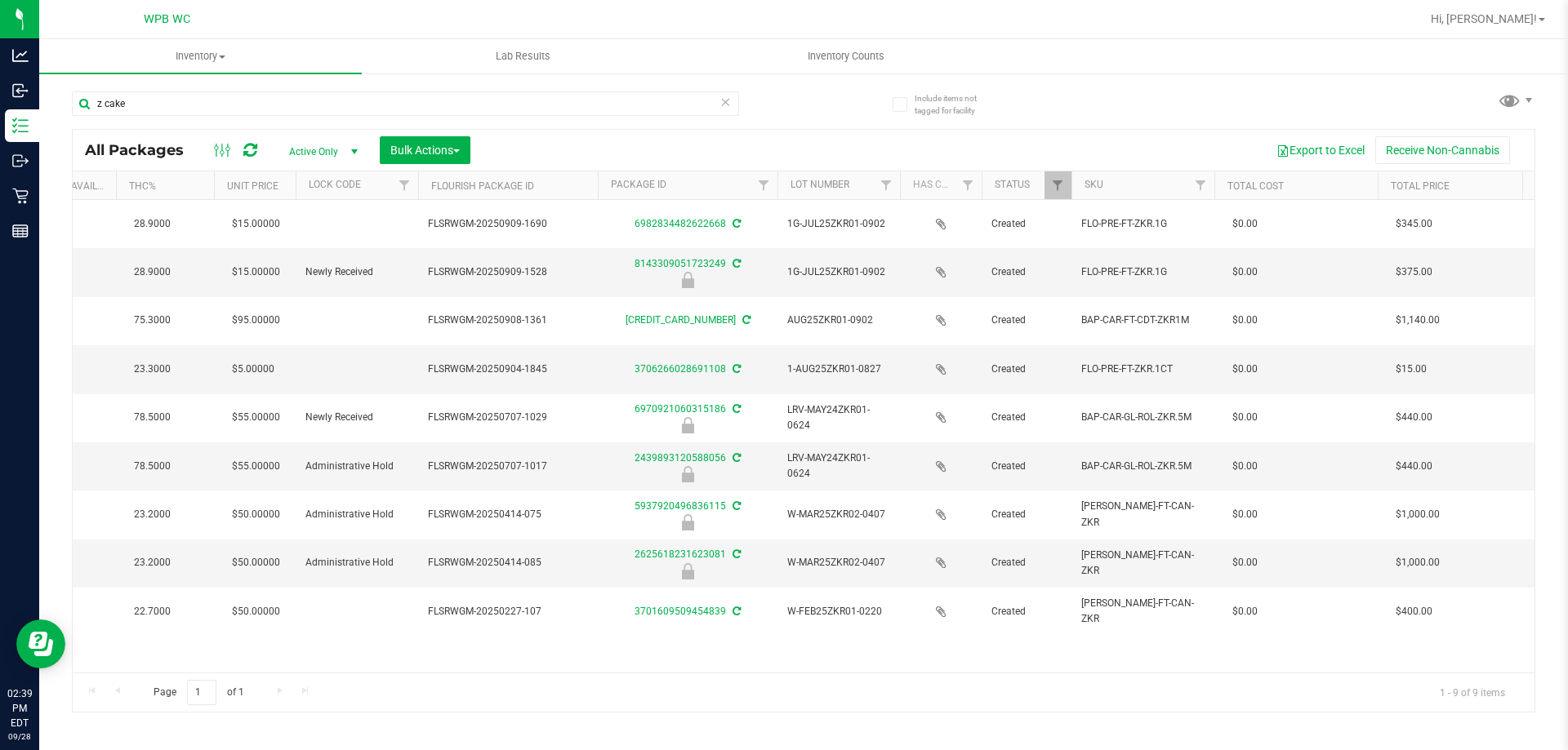
scroll to position [0, 1015]
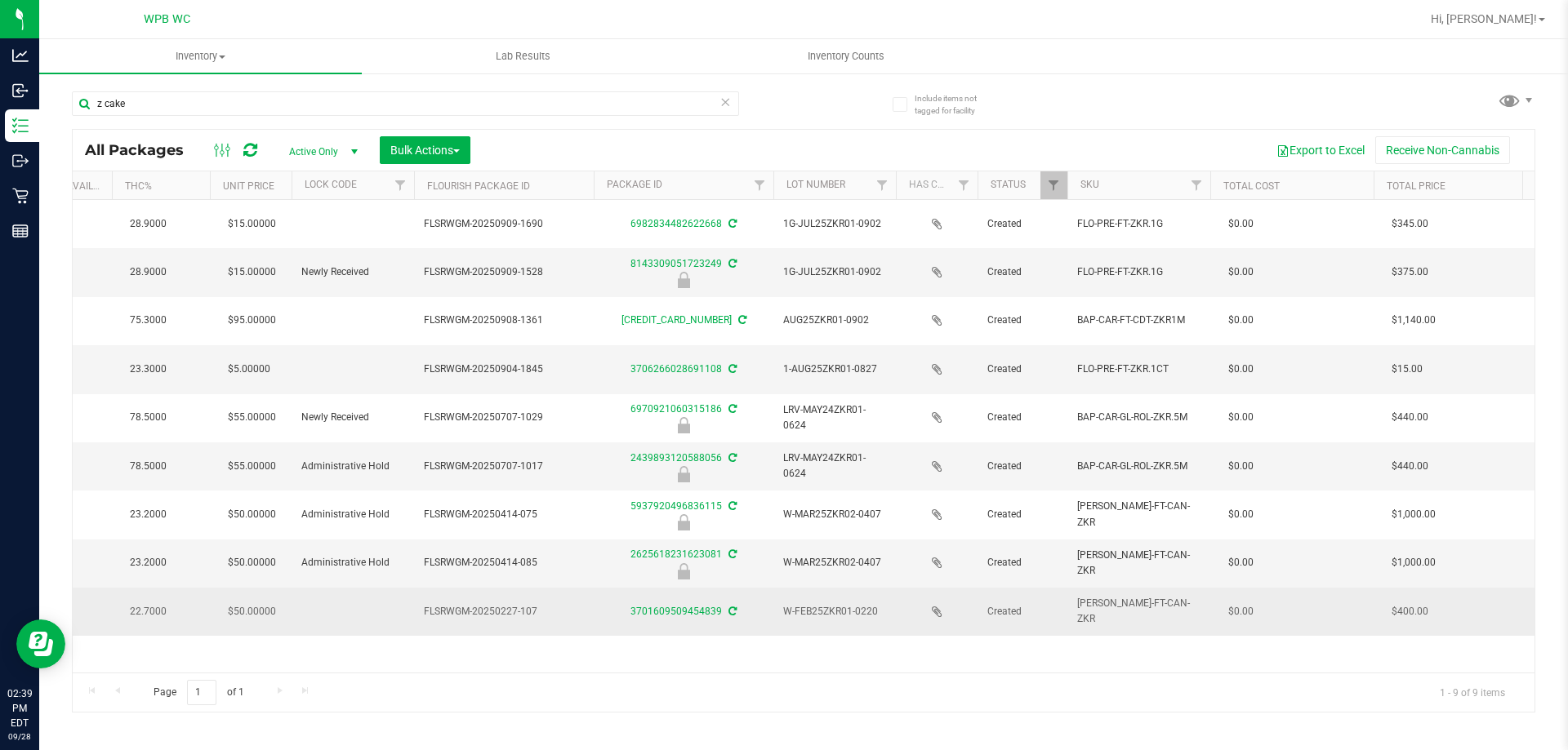
click at [698, 600] on td "3701609509454839" at bounding box center [683, 610] width 180 height 47
click at [695, 608] on link "3701609509454839" at bounding box center [677, 611] width 92 height 11
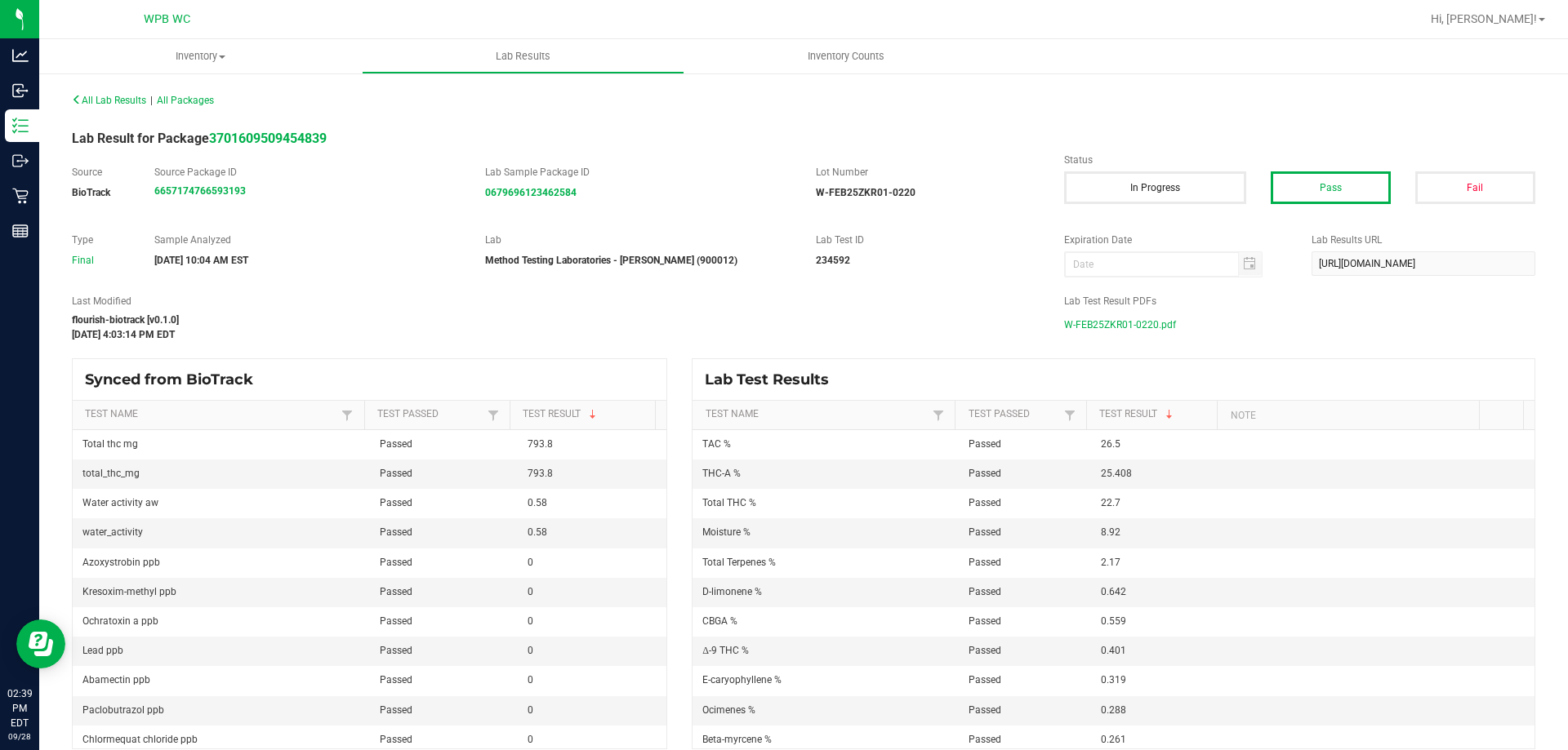
click at [1095, 319] on span "W-FEB25ZKR01-0220.pdf" at bounding box center [1120, 325] width 112 height 25
click at [101, 102] on span "All Lab Results" at bounding box center [109, 100] width 75 height 11
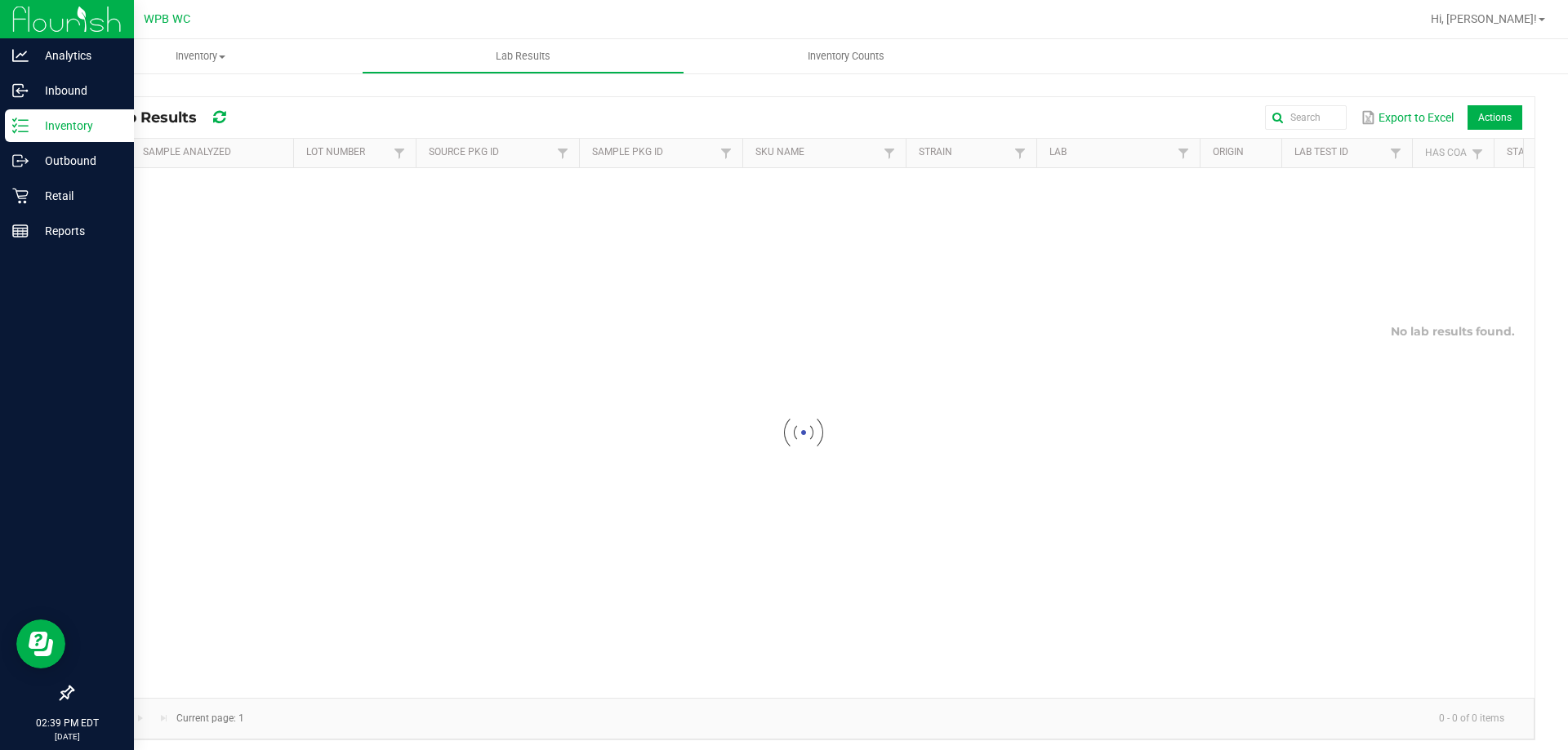
click at [27, 121] on icon at bounding box center [20, 125] width 16 height 16
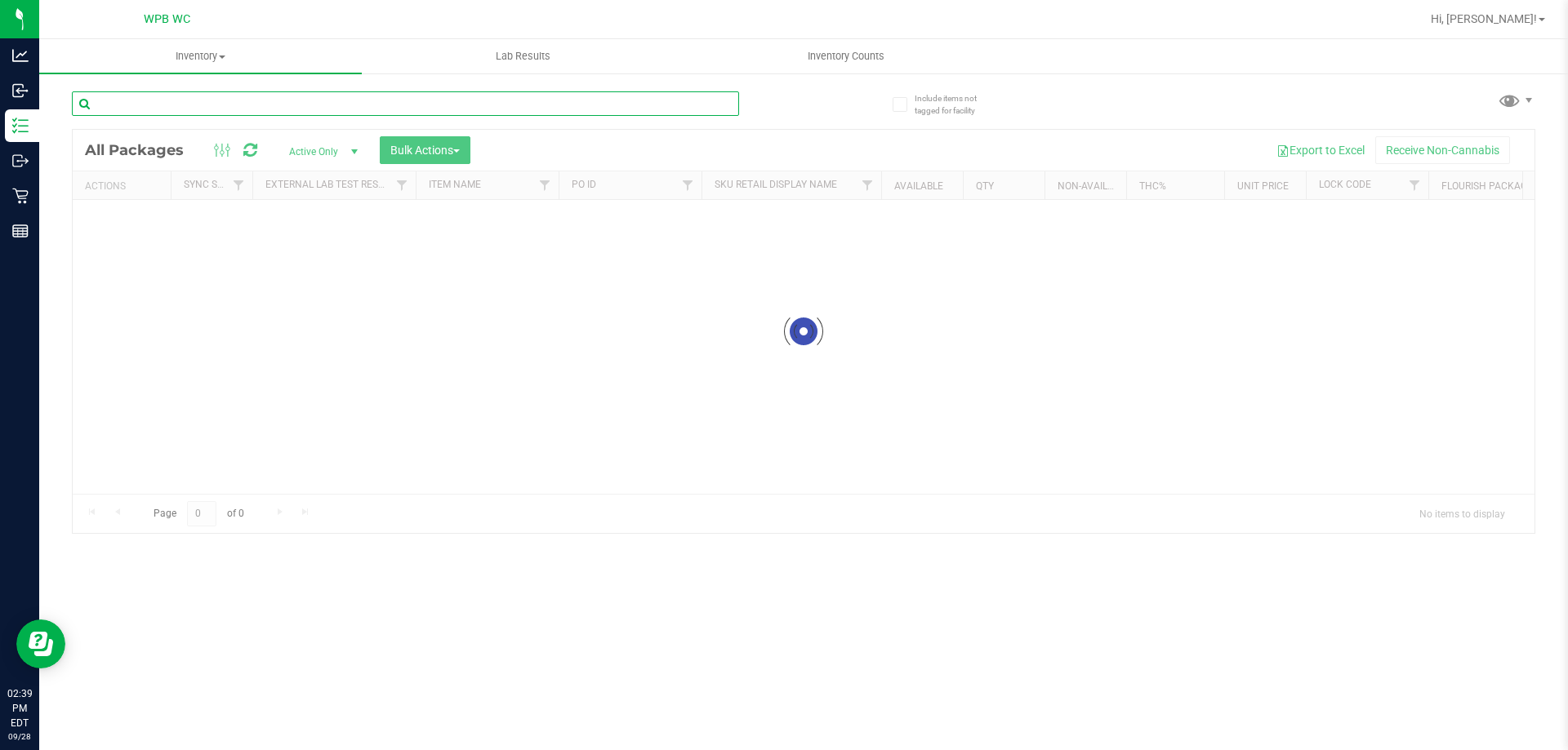
click at [236, 108] on input "text" at bounding box center [405, 104] width 667 height 25
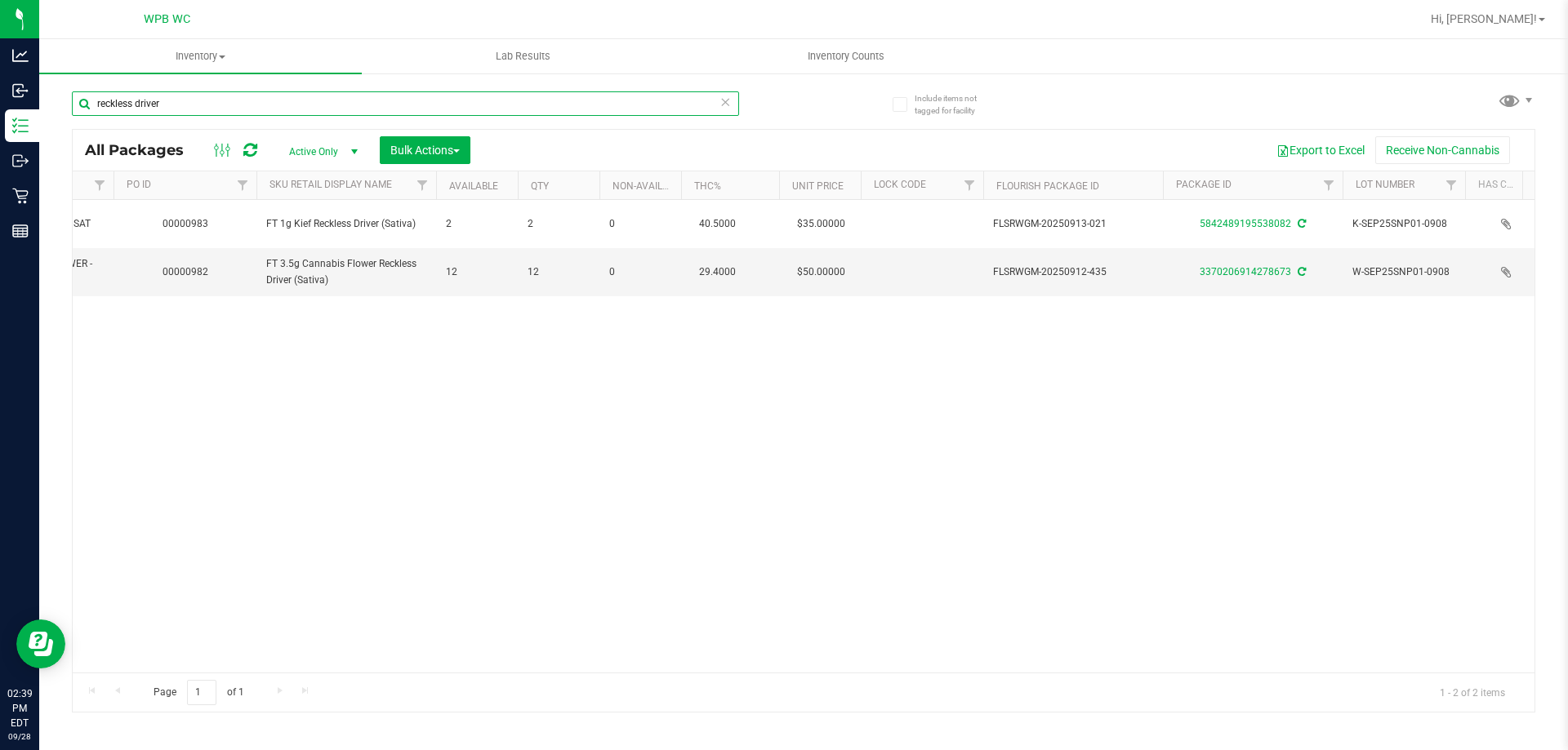
scroll to position [0, 492]
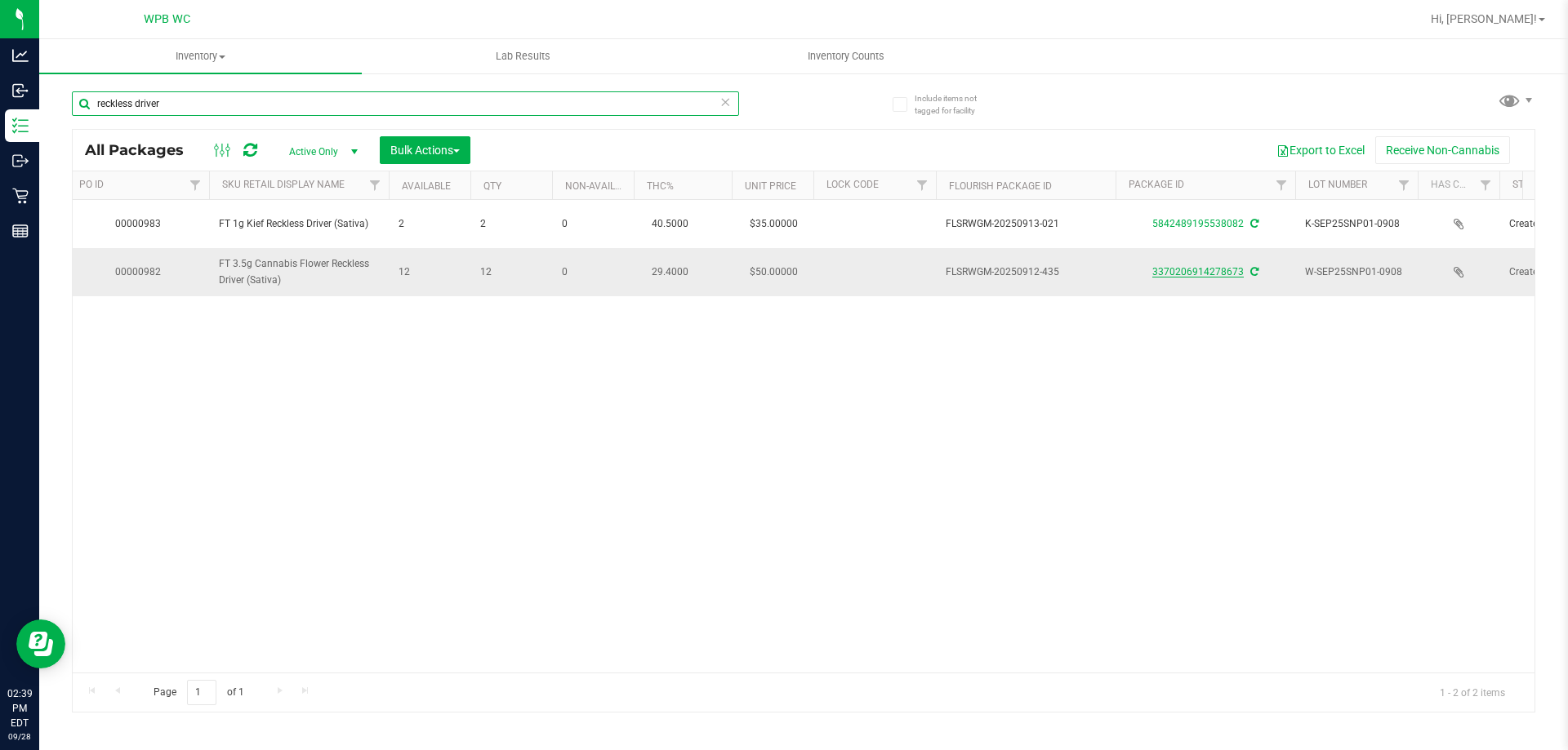
type input "reckless driver"
click at [1221, 270] on link "3370206914278673" at bounding box center [1198, 272] width 92 height 11
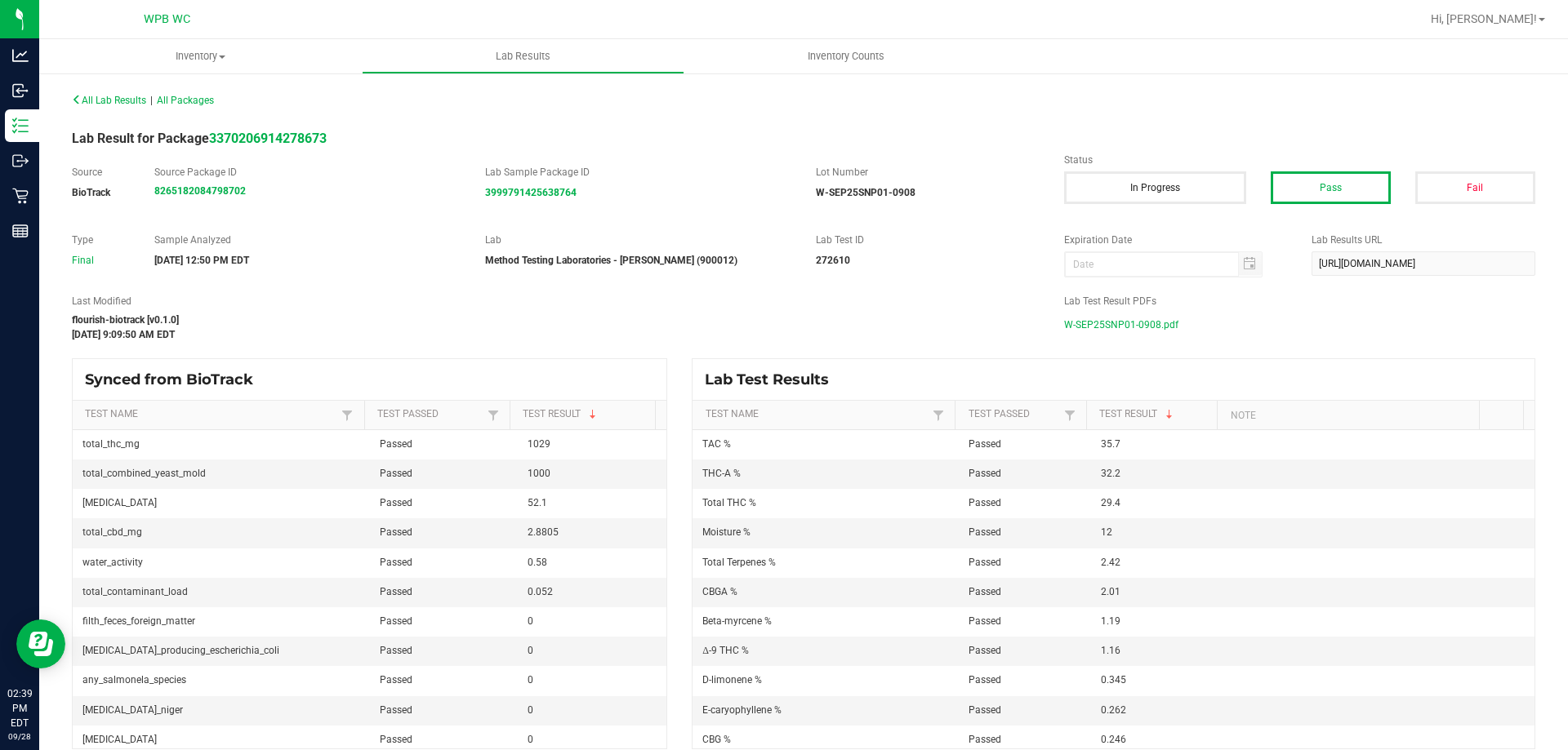
click at [1110, 314] on span "W-SEP25SNP01-0908.pdf" at bounding box center [1121, 325] width 114 height 25
click at [123, 95] on span "All Lab Results" at bounding box center [109, 100] width 75 height 11
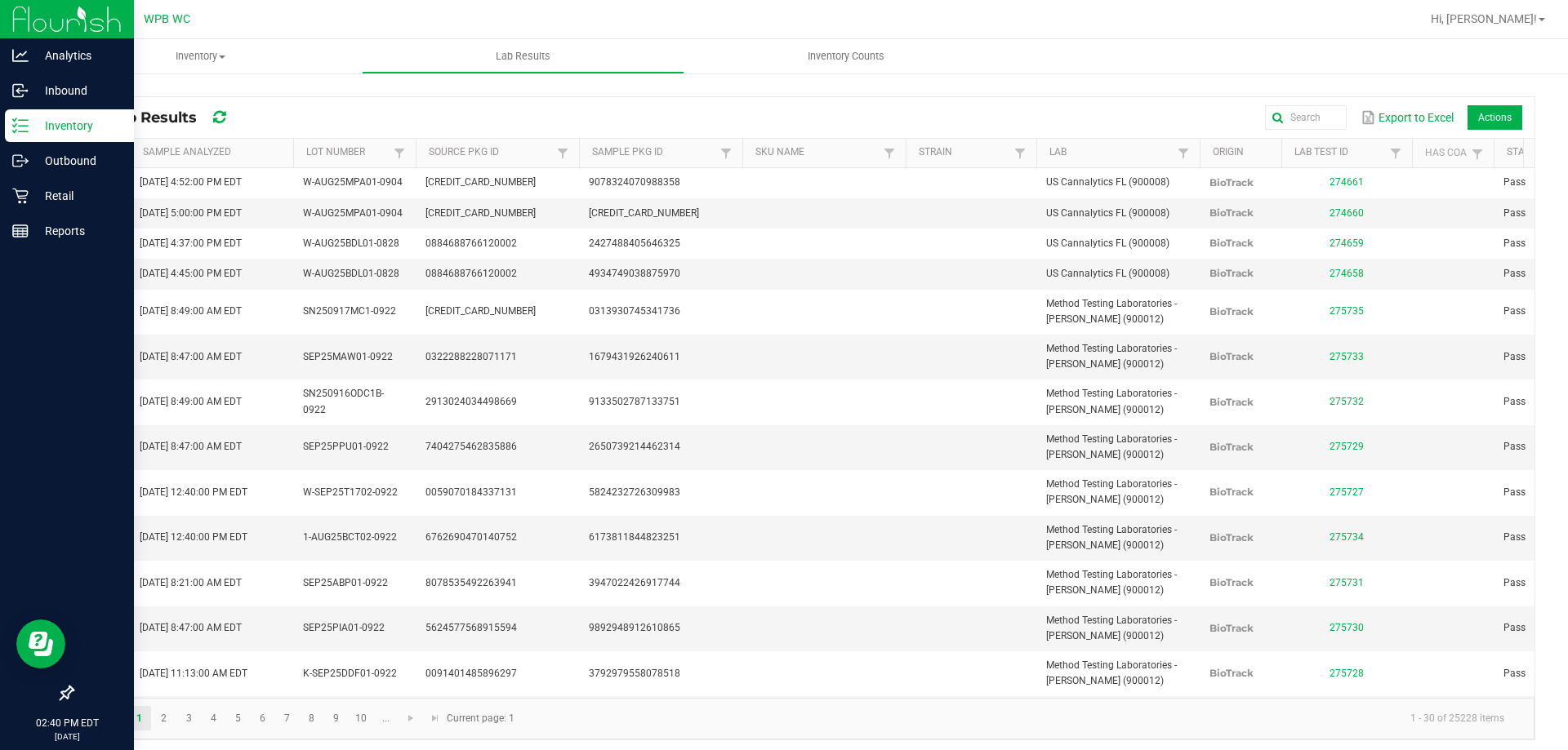
click at [19, 124] on icon at bounding box center [20, 125] width 16 height 16
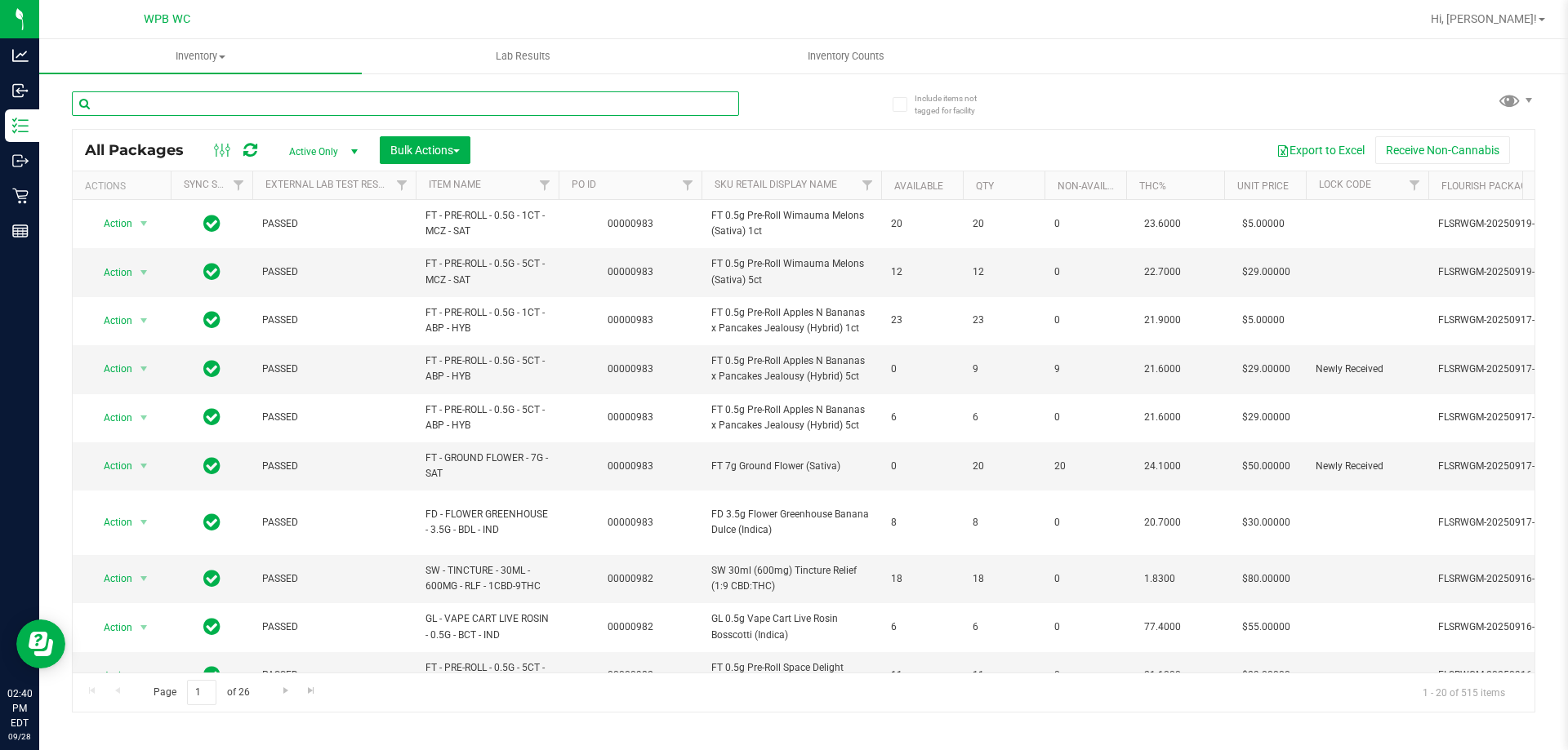
click at [174, 98] on input "text" at bounding box center [405, 104] width 667 height 25
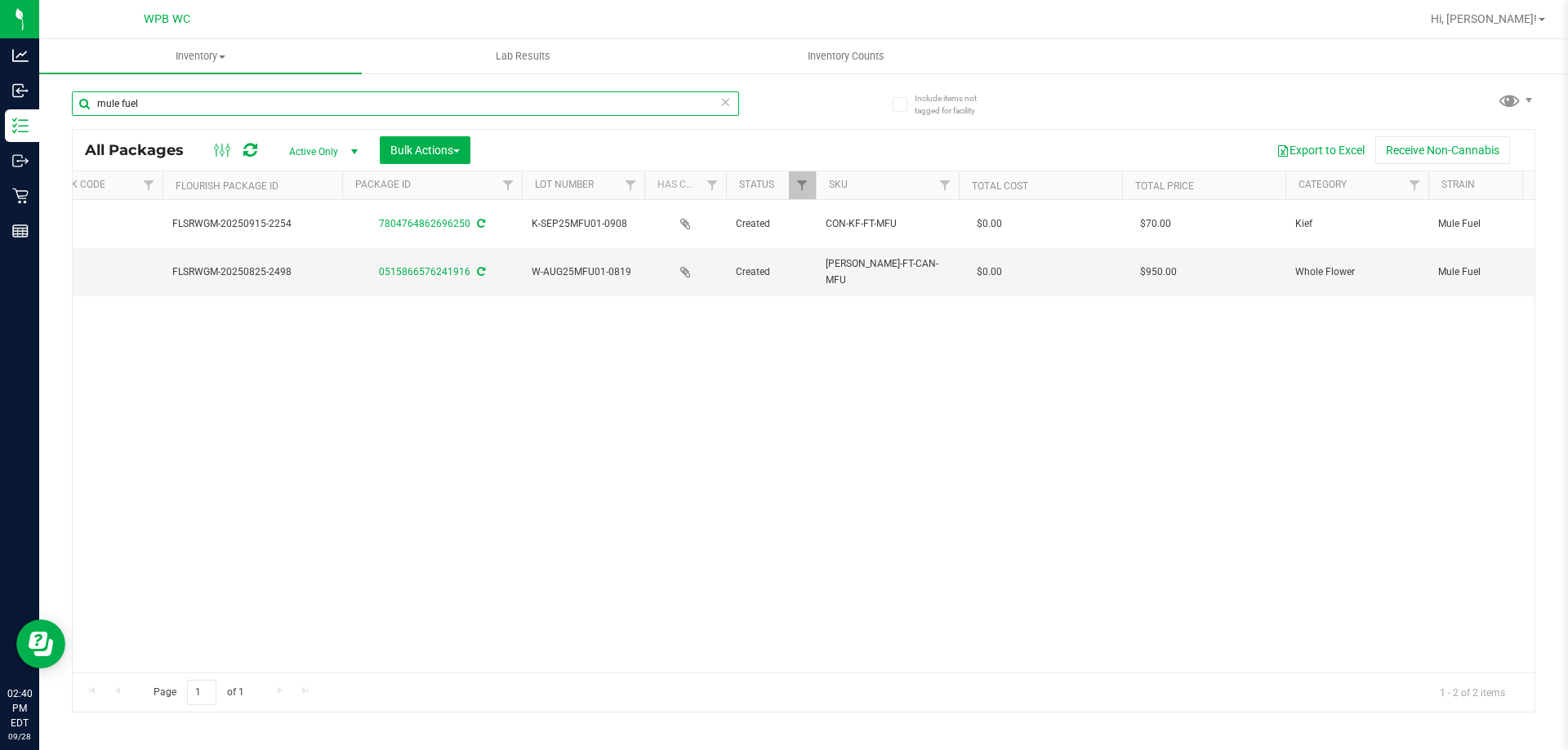
scroll to position [0, 1270]
type input "mule fuel"
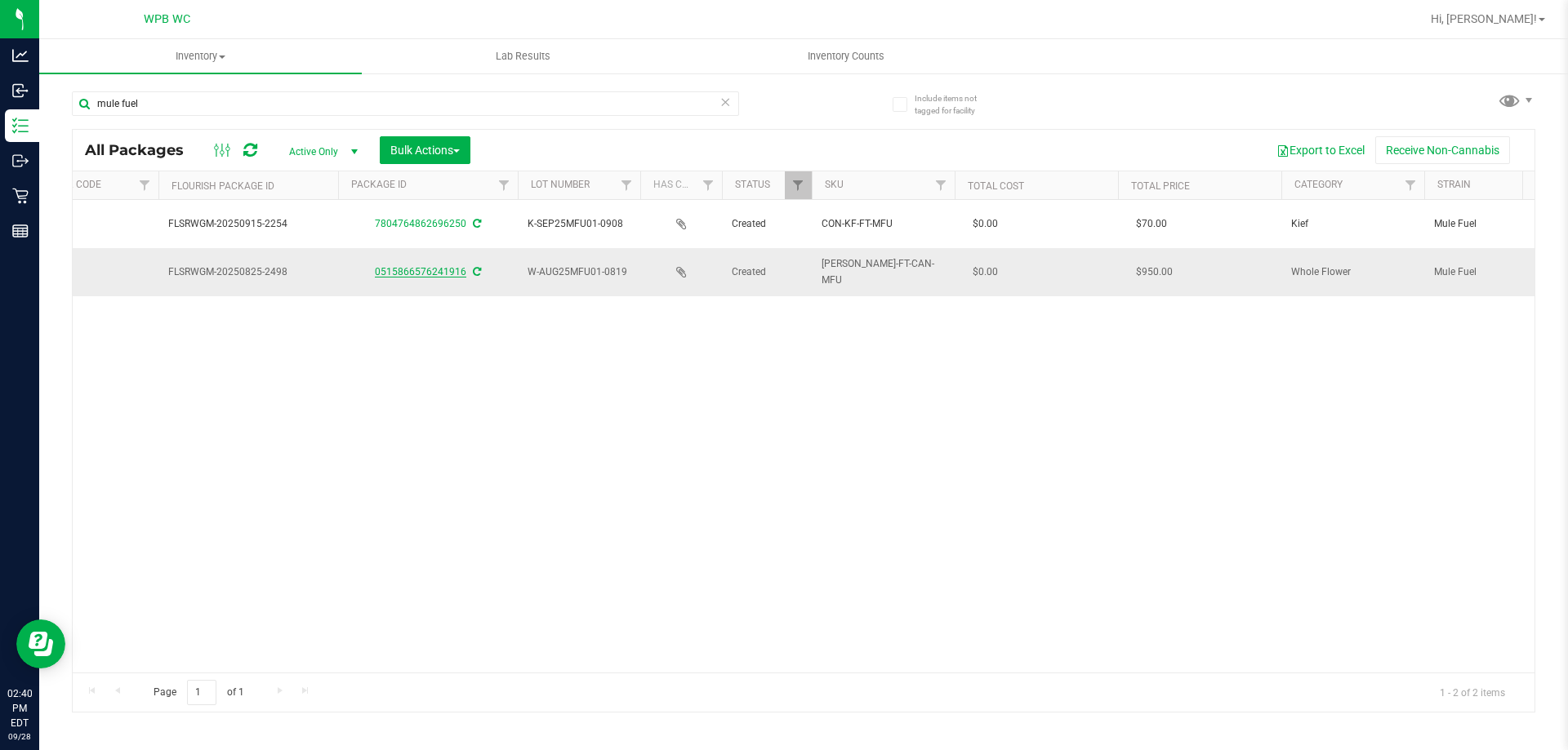
click at [427, 275] on link "0515866576241916" at bounding box center [421, 272] width 92 height 11
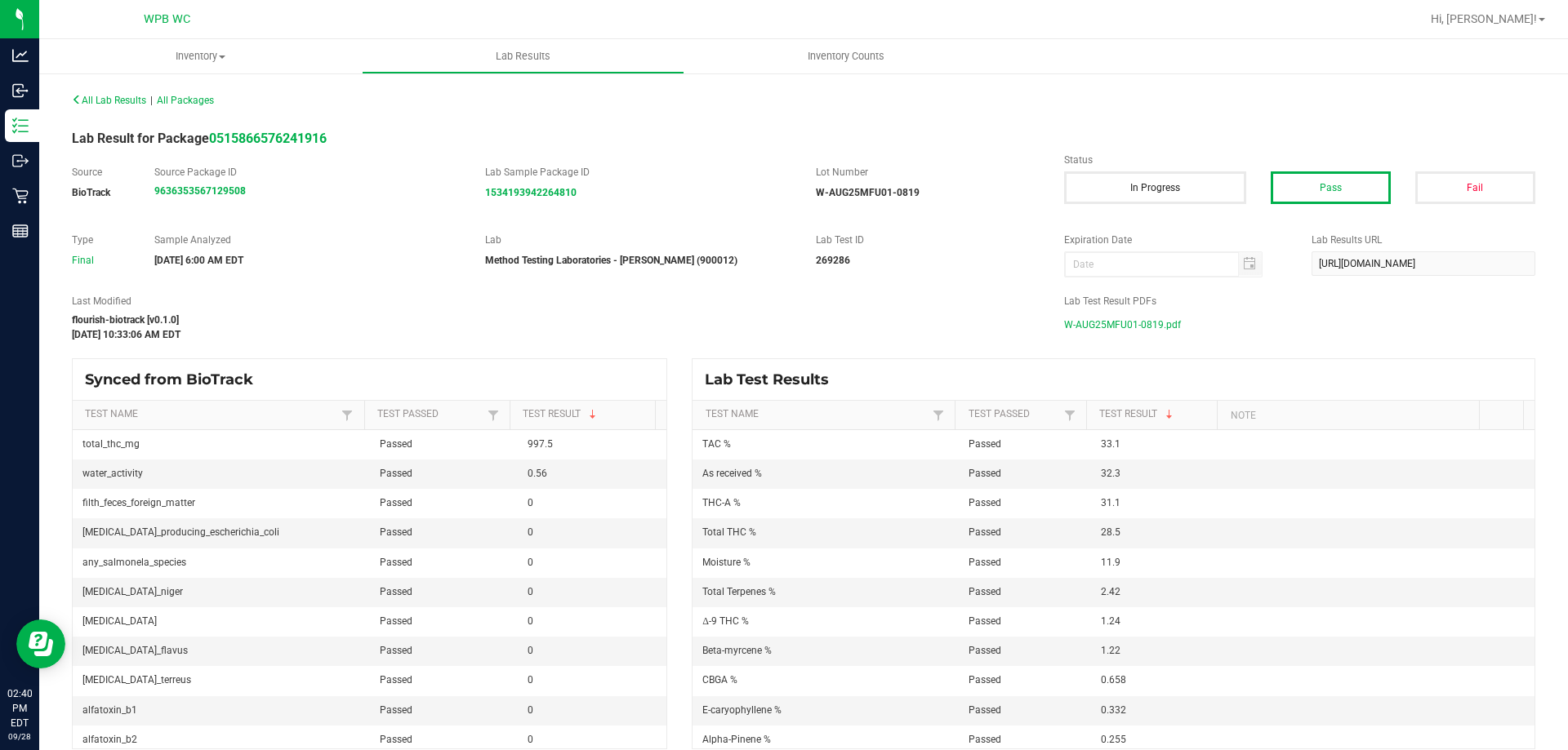
click at [1137, 331] on span "W-AUG25MFU01-0819.pdf" at bounding box center [1123, 325] width 117 height 25
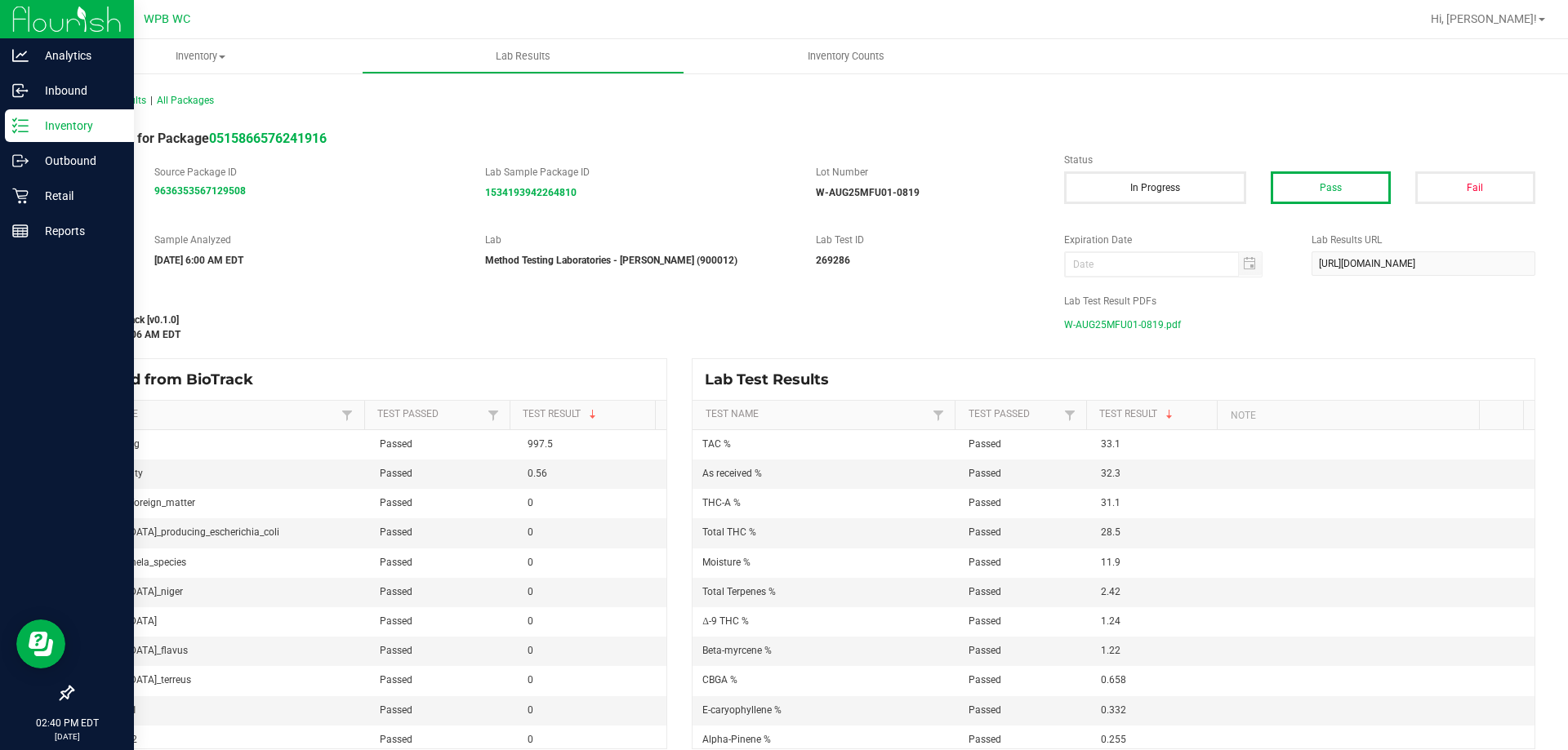
click at [76, 125] on p "Inventory" at bounding box center [78, 125] width 98 height 19
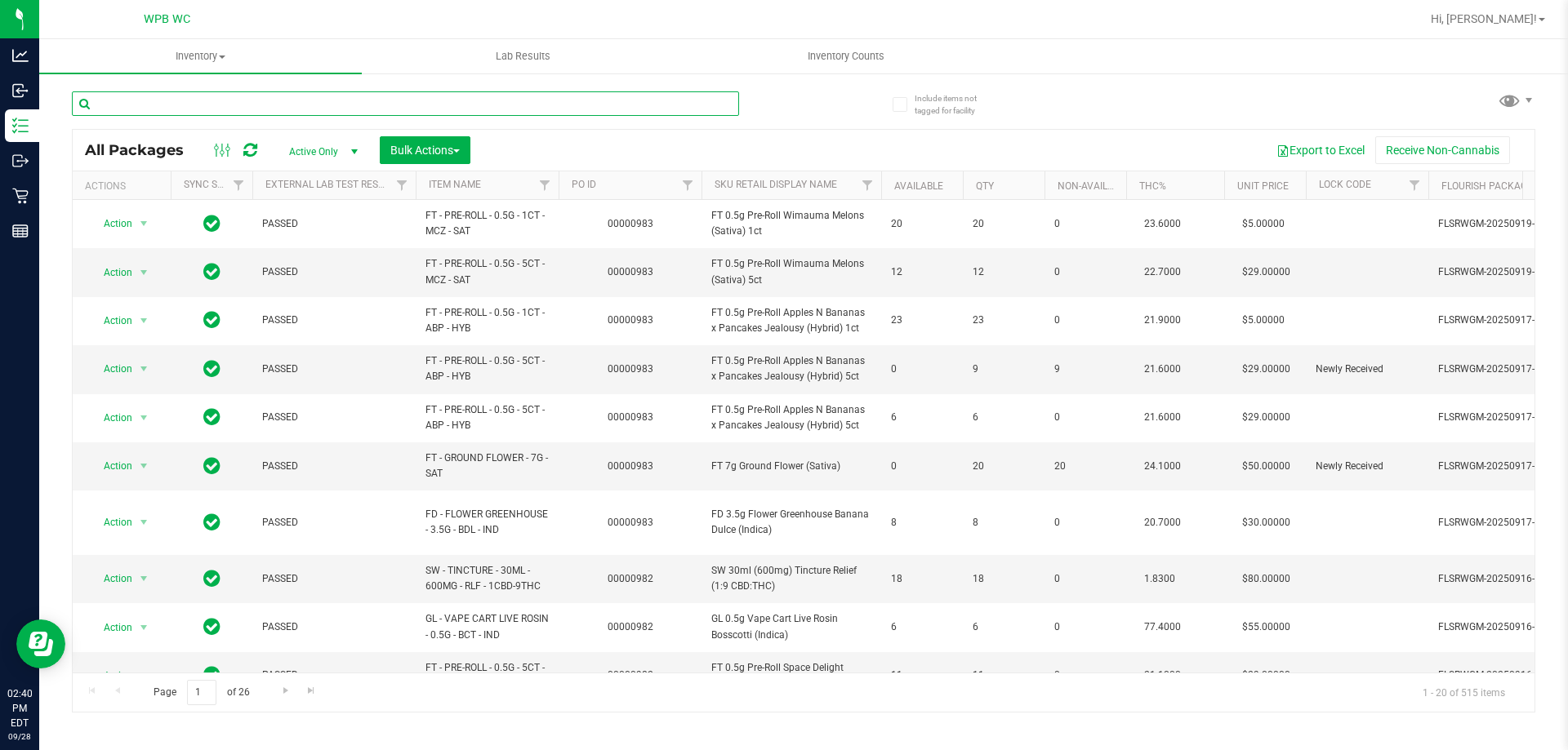
click at [231, 99] on input "text" at bounding box center [405, 104] width 667 height 25
type input "super boof"
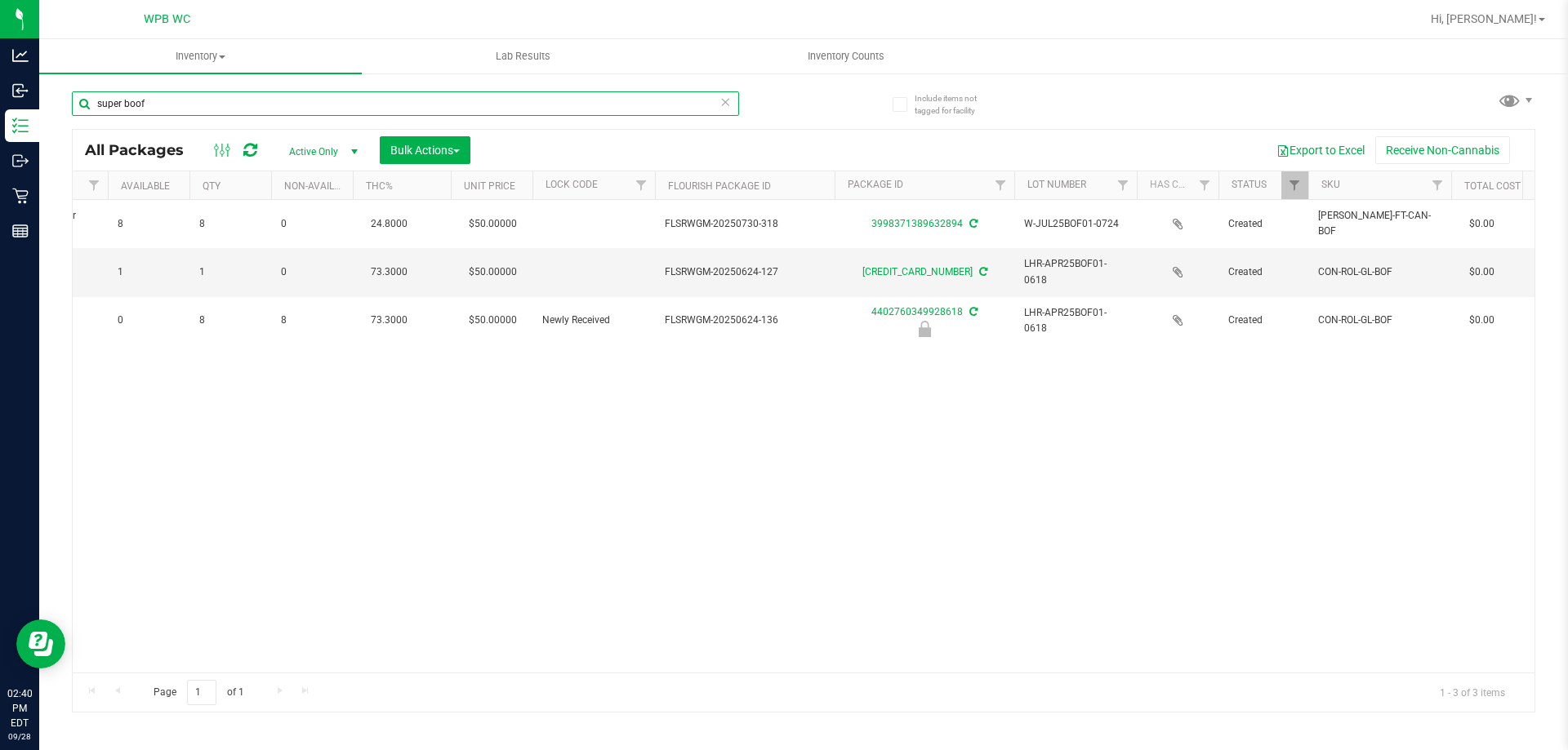
scroll to position [0, 833]
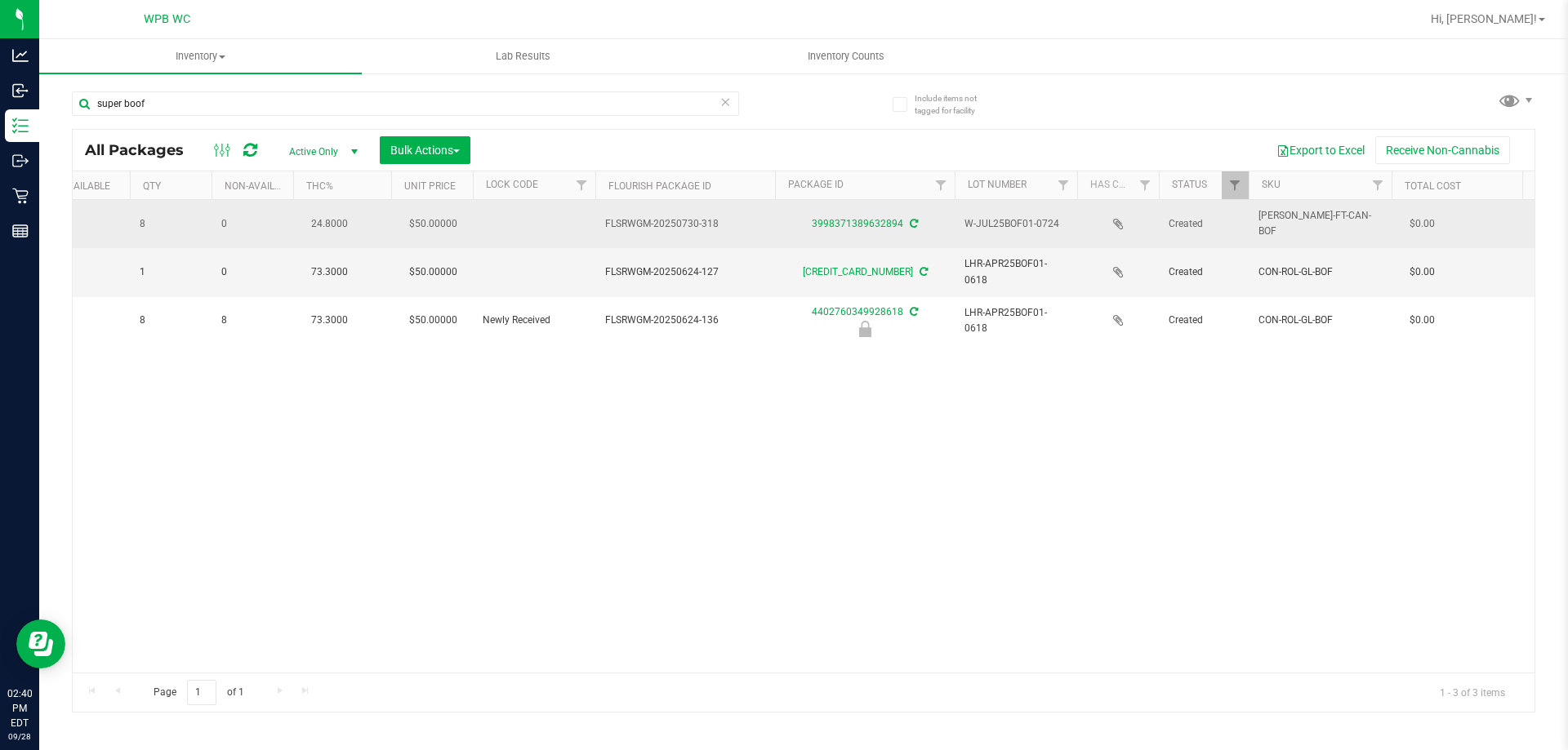
click at [867, 217] on div "3998371389632894" at bounding box center [864, 224] width 185 height 15
click at [871, 223] on link "3998371389632894" at bounding box center [858, 224] width 92 height 11
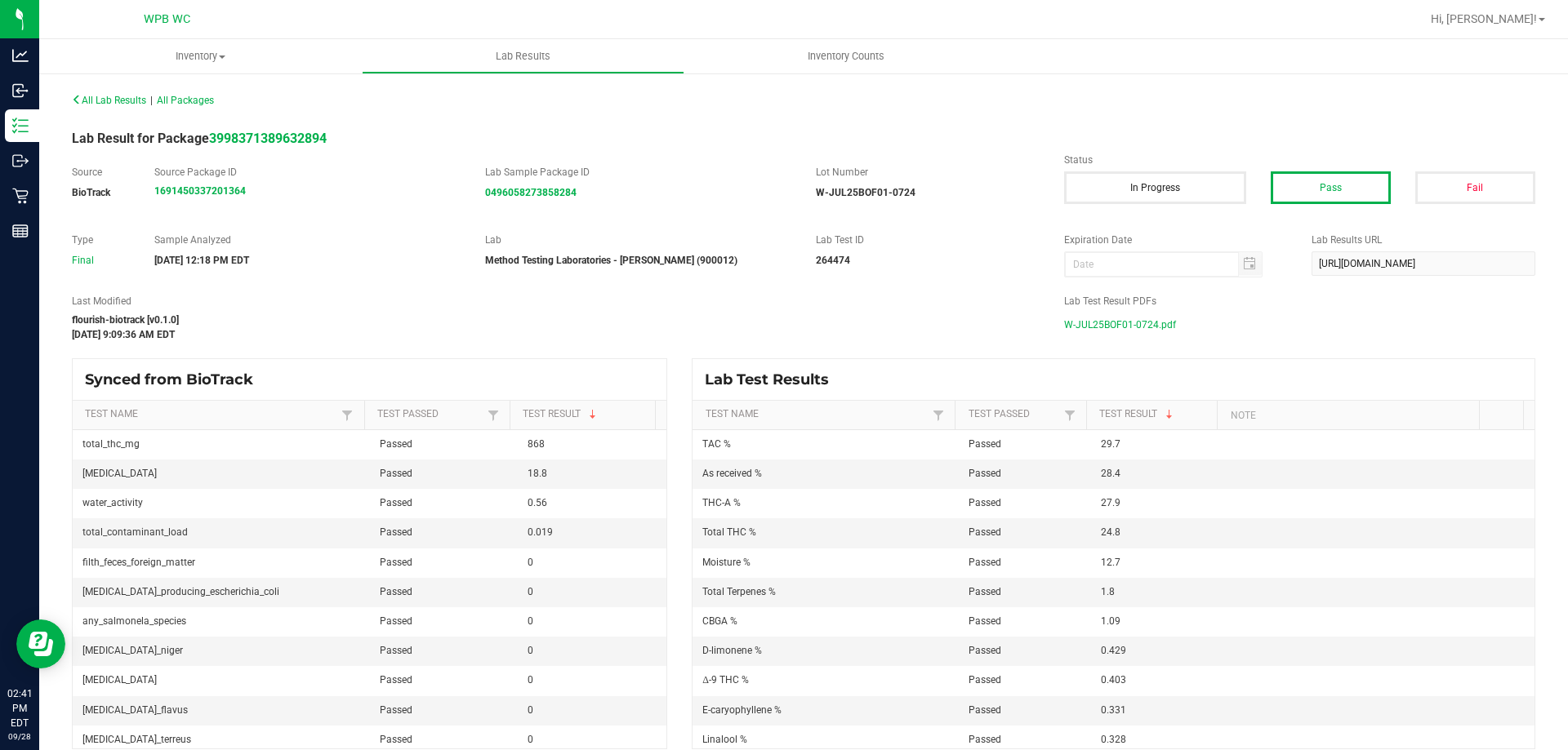
click at [1116, 318] on span "W-JUL25BOF01-0724.pdf" at bounding box center [1120, 325] width 112 height 25
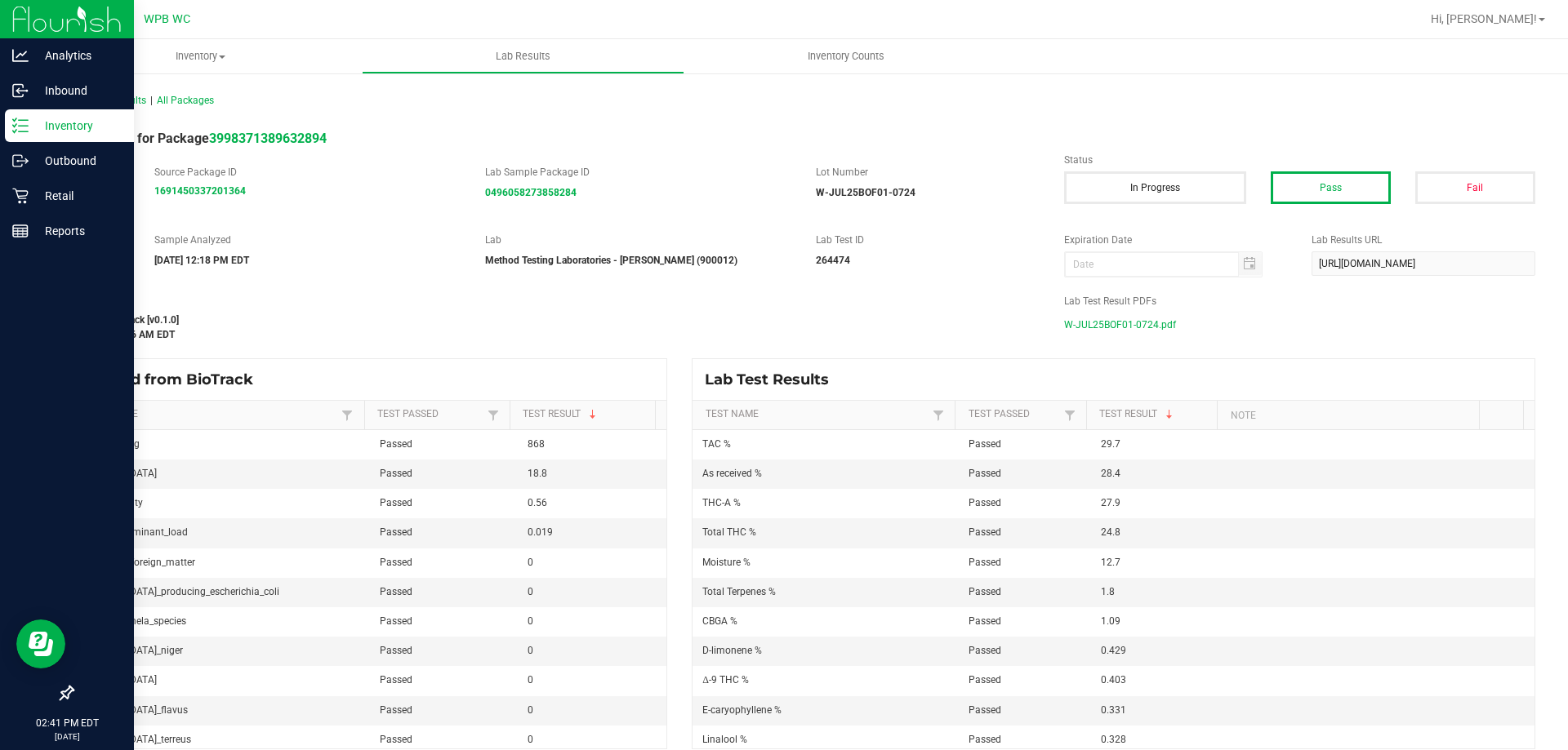
click at [15, 129] on icon at bounding box center [20, 125] width 16 height 16
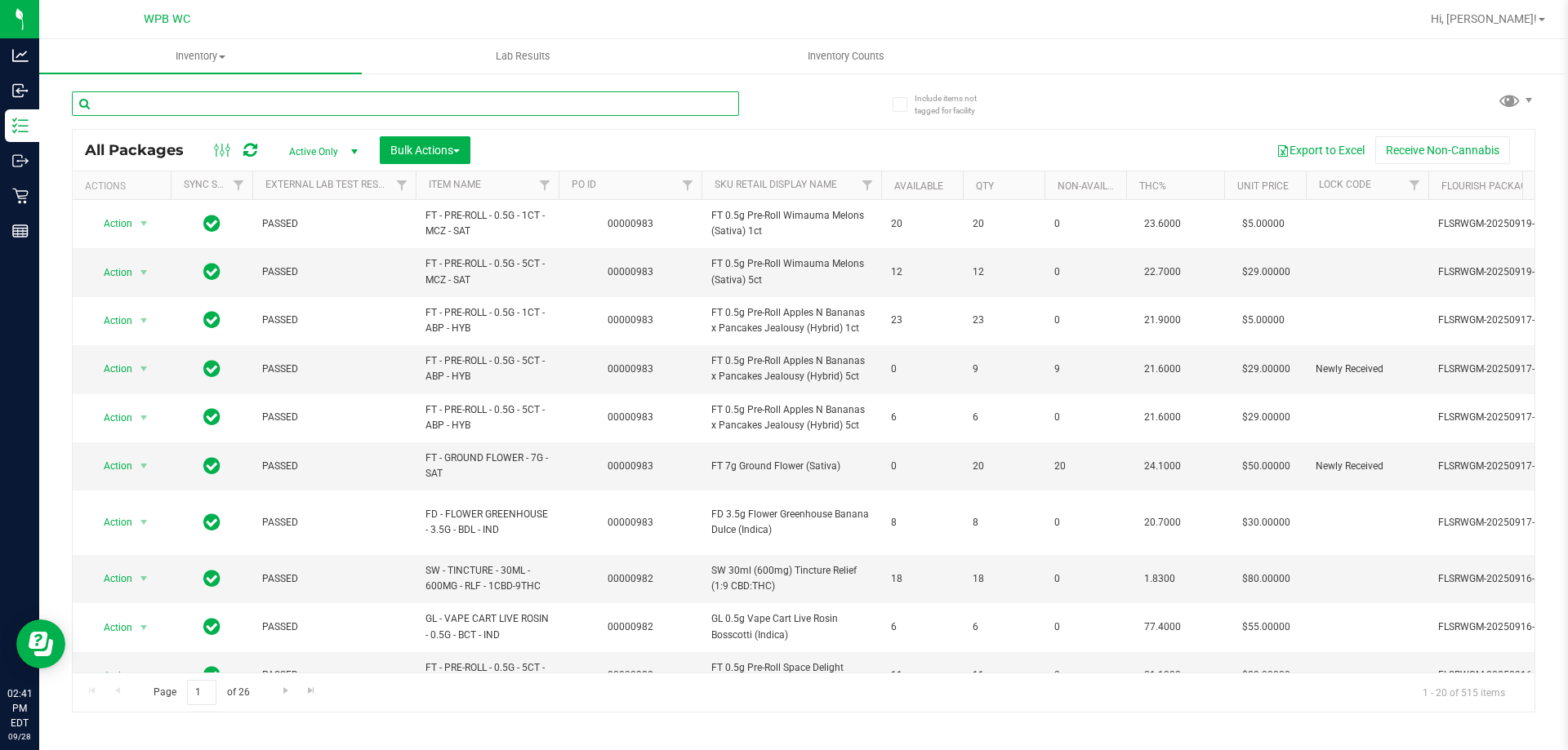
click at [323, 109] on input "text" at bounding box center [405, 104] width 667 height 25
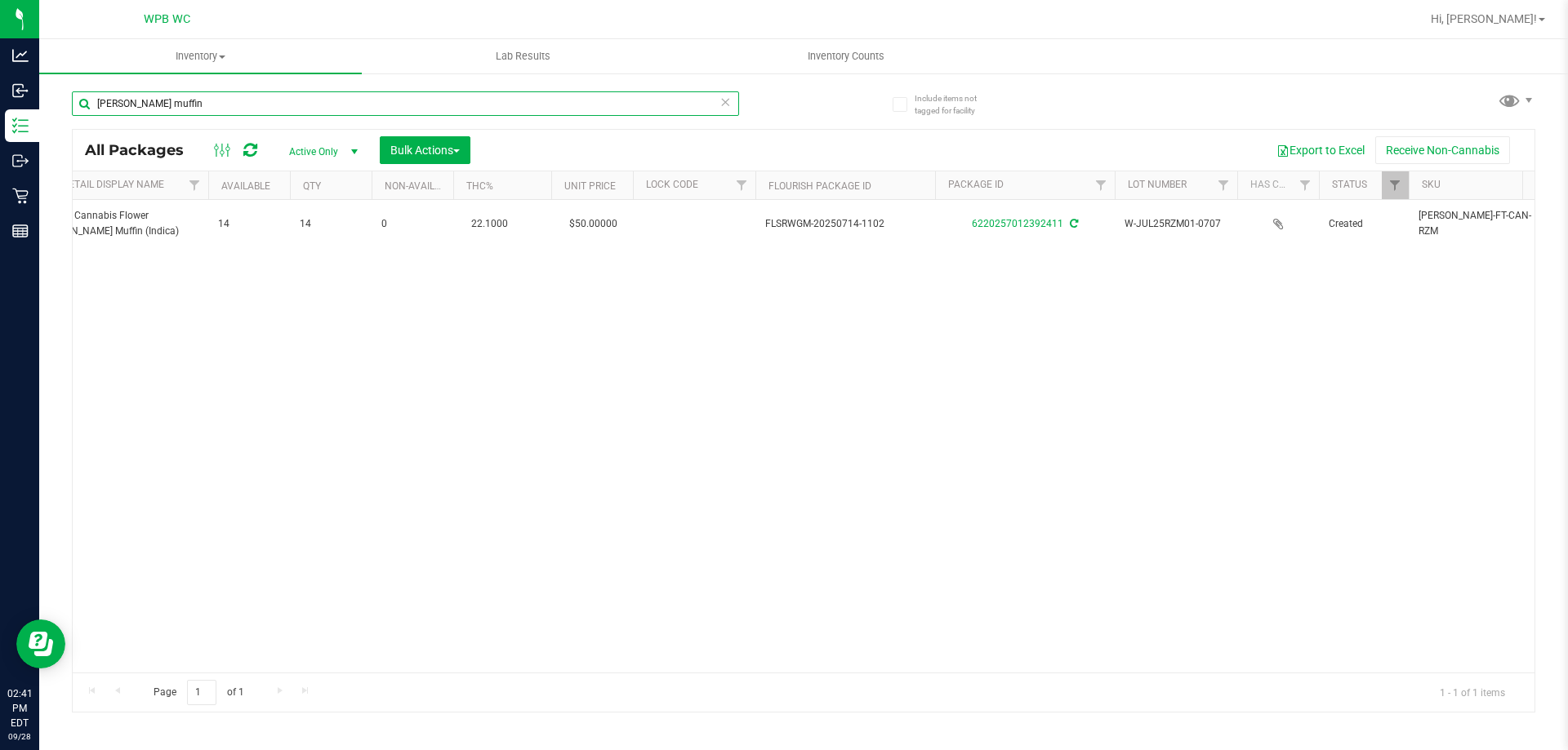
scroll to position [0, 974]
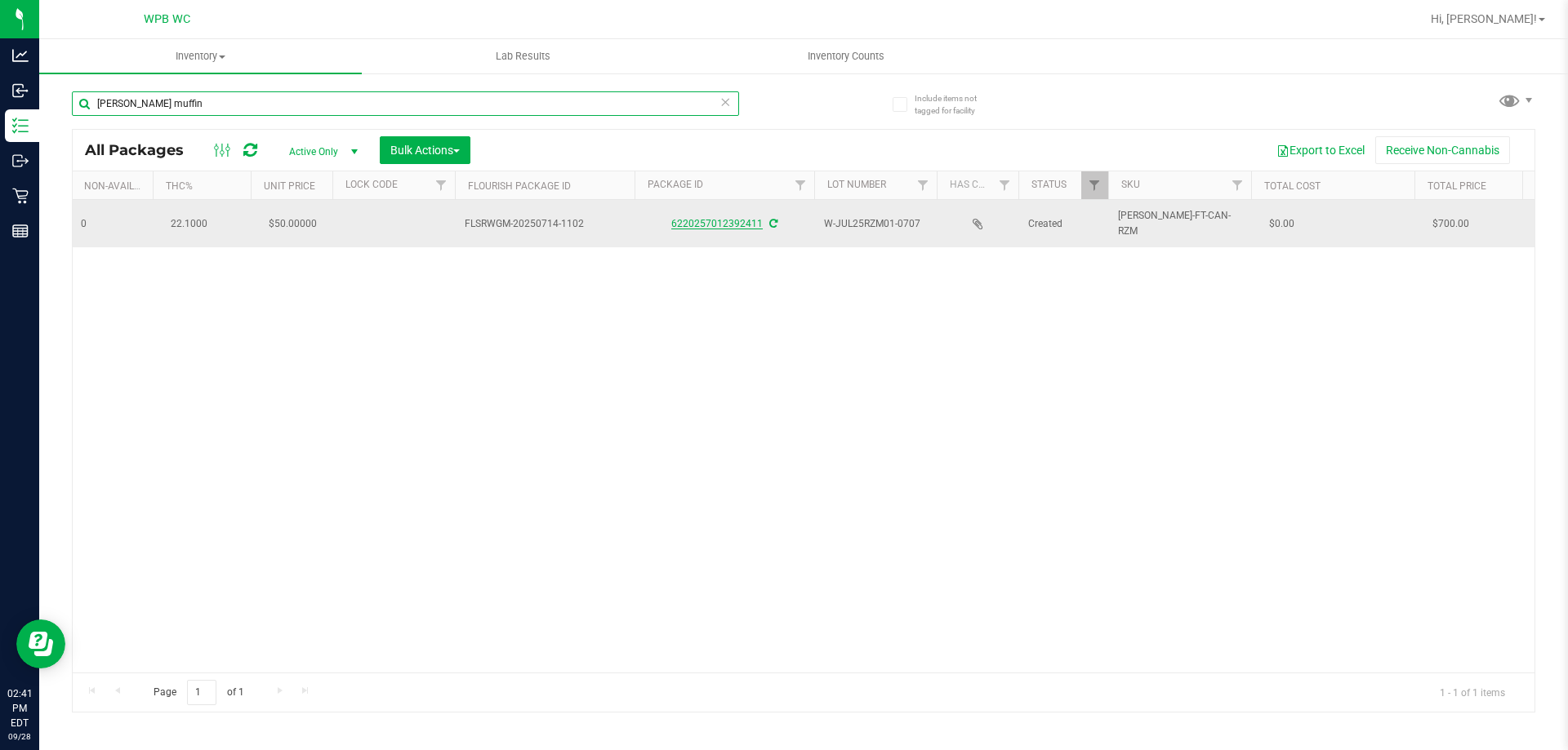
type input "[PERSON_NAME] muffin"
click at [704, 223] on link "6220257012392411" at bounding box center [717, 224] width 92 height 11
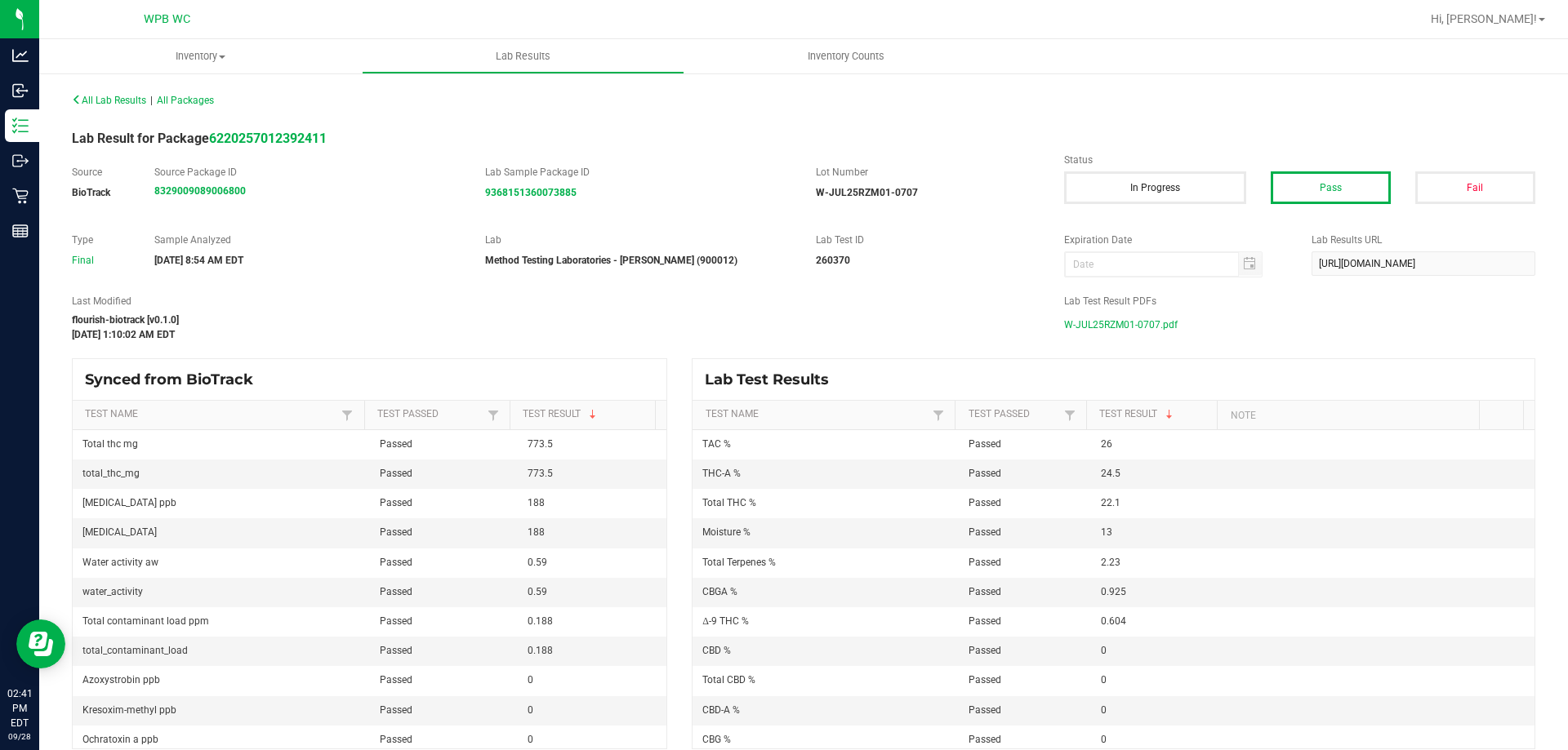
click at [1101, 329] on span "W-JUL25RZM01-0707.pdf" at bounding box center [1121, 325] width 114 height 25
click at [124, 105] on span "All Lab Results" at bounding box center [109, 100] width 75 height 11
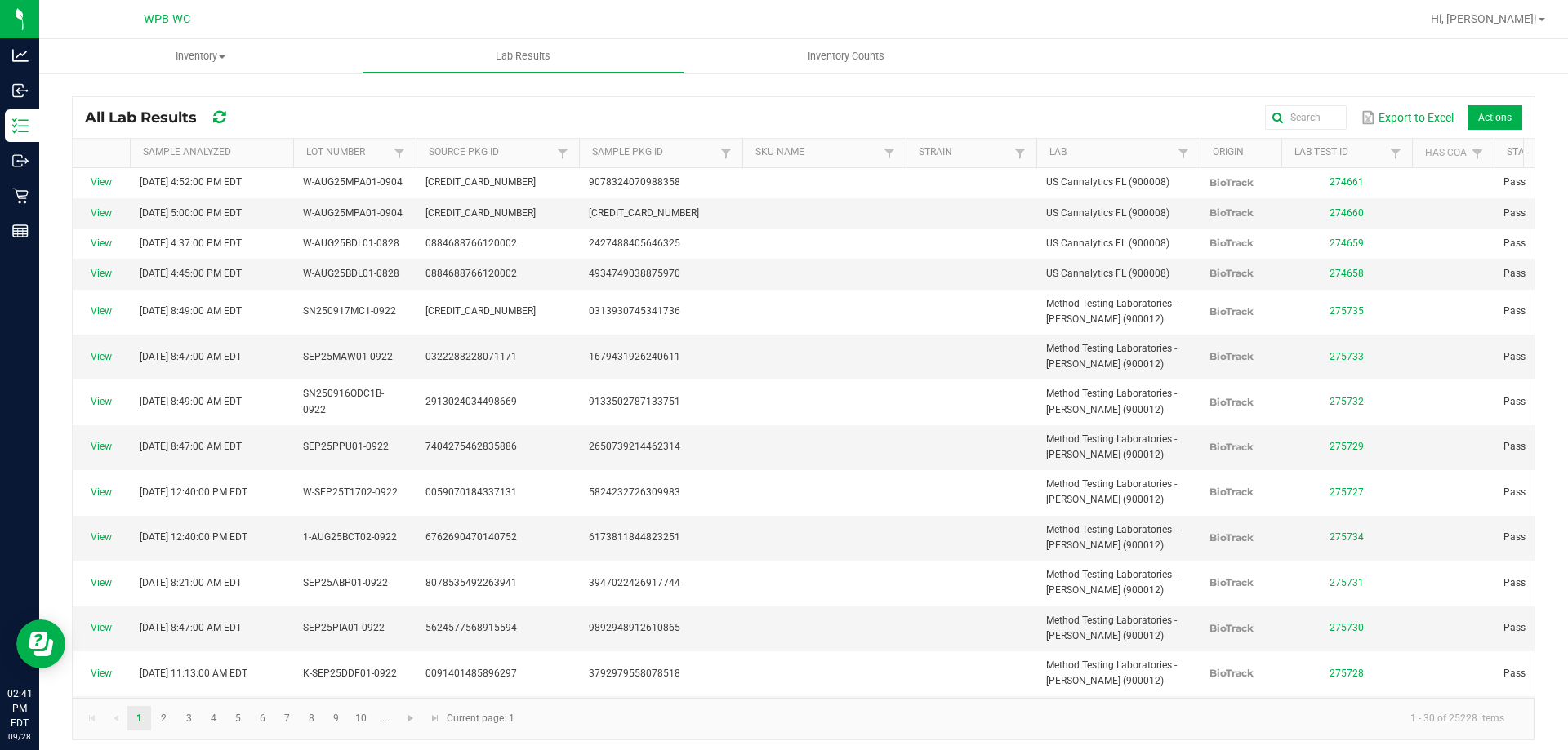
click at [47, 120] on div "All Lab Results Export to Excel Actions Sample Analyzed Lot Number Source Pkg I…" at bounding box center [803, 414] width 1529 height 685
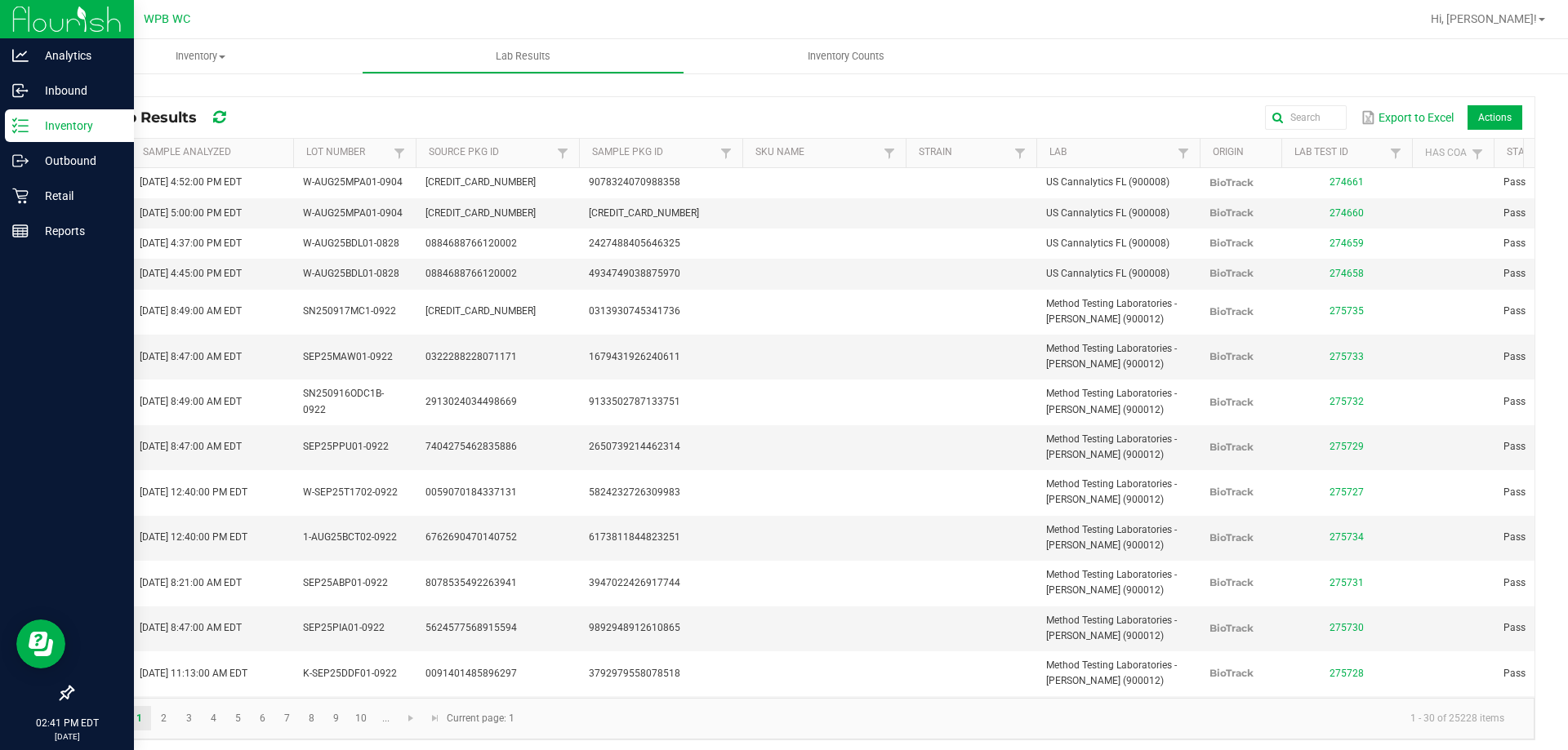
click at [36, 131] on p "Inventory" at bounding box center [78, 125] width 98 height 19
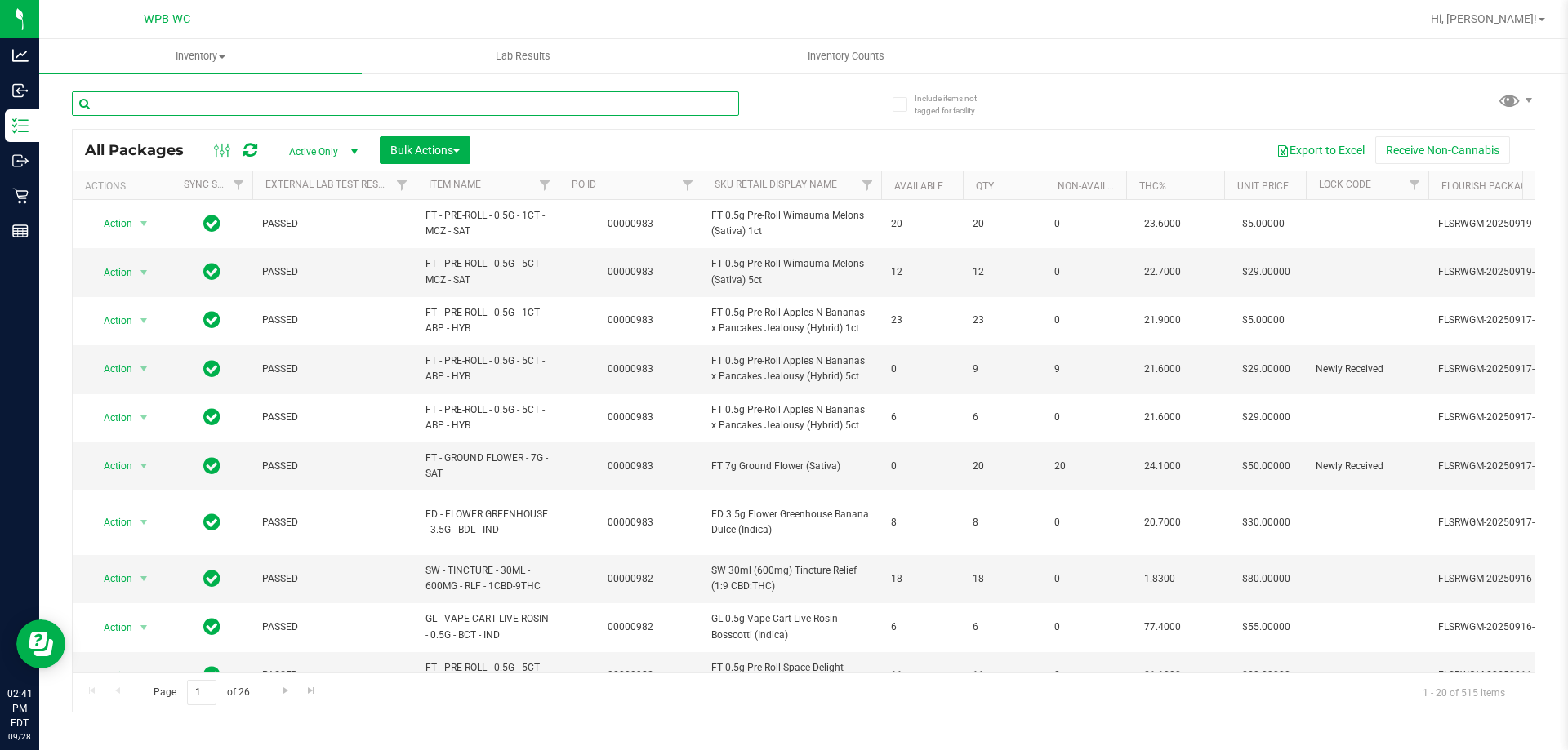
click at [315, 99] on input "text" at bounding box center [405, 104] width 667 height 25
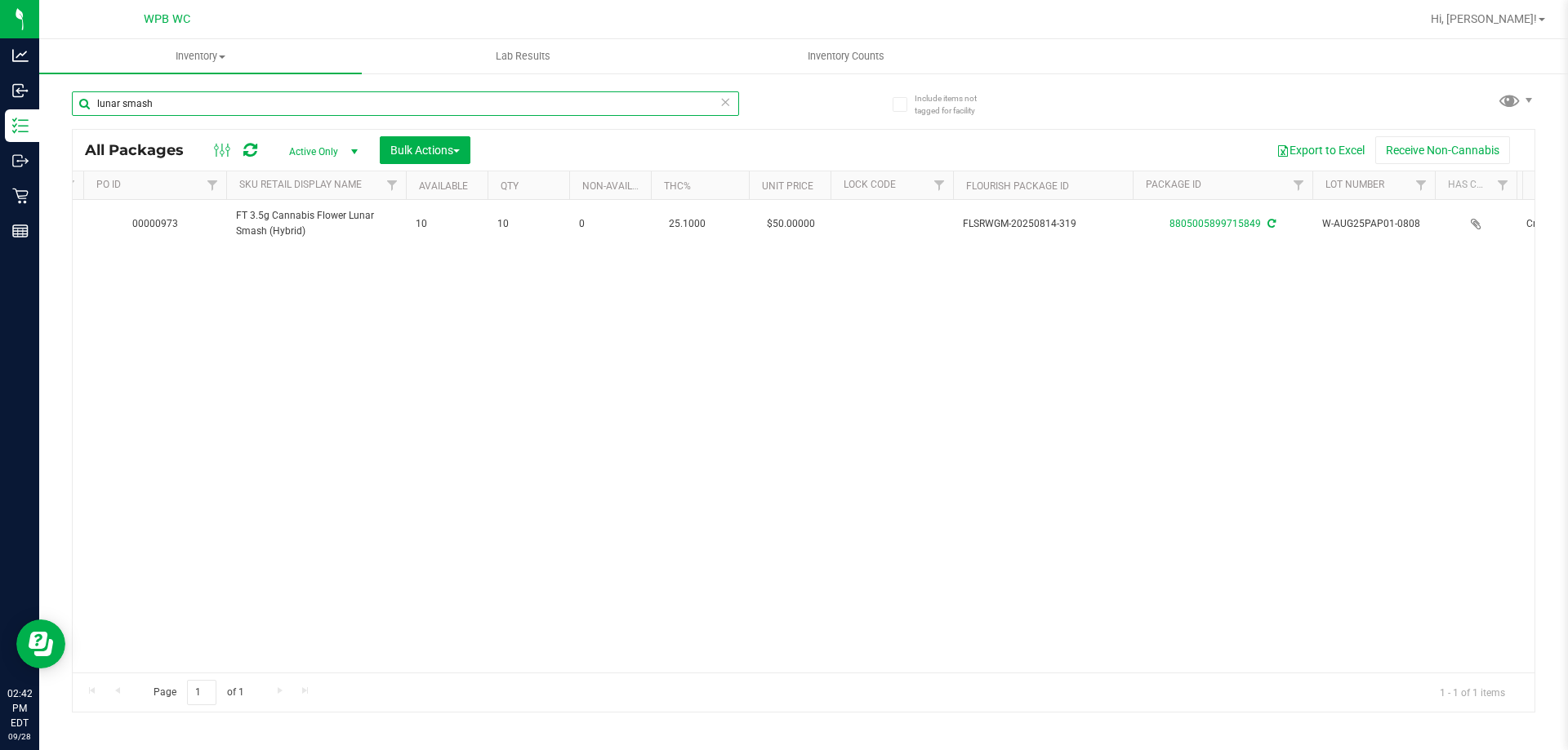
scroll to position [0, 967]
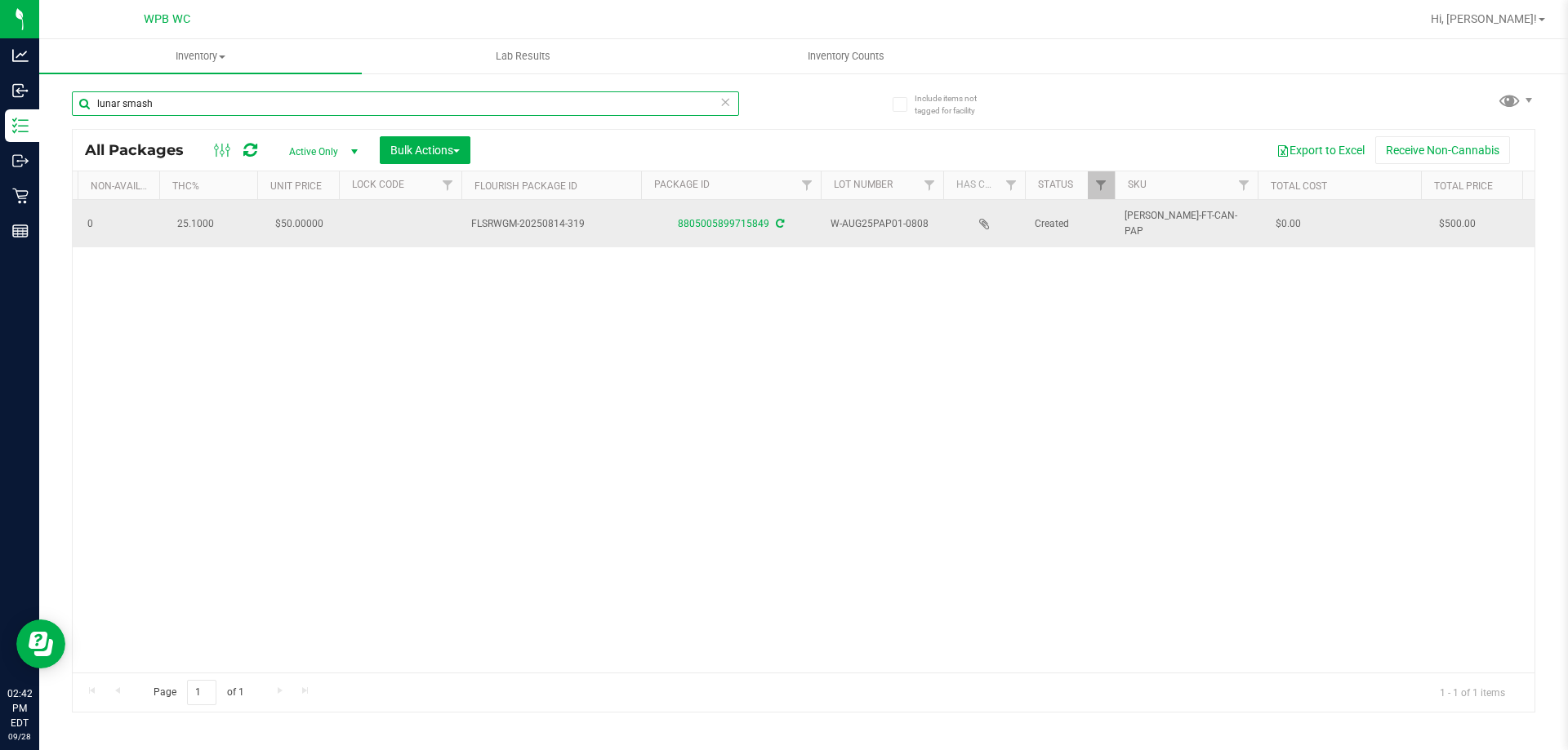
type input "lunar smash"
click at [742, 231] on div "8805005899715849" at bounding box center [730, 224] width 185 height 15
click at [744, 217] on div "8805005899715849" at bounding box center [730, 224] width 185 height 15
click at [734, 225] on link "8805005899715849" at bounding box center [724, 224] width 92 height 11
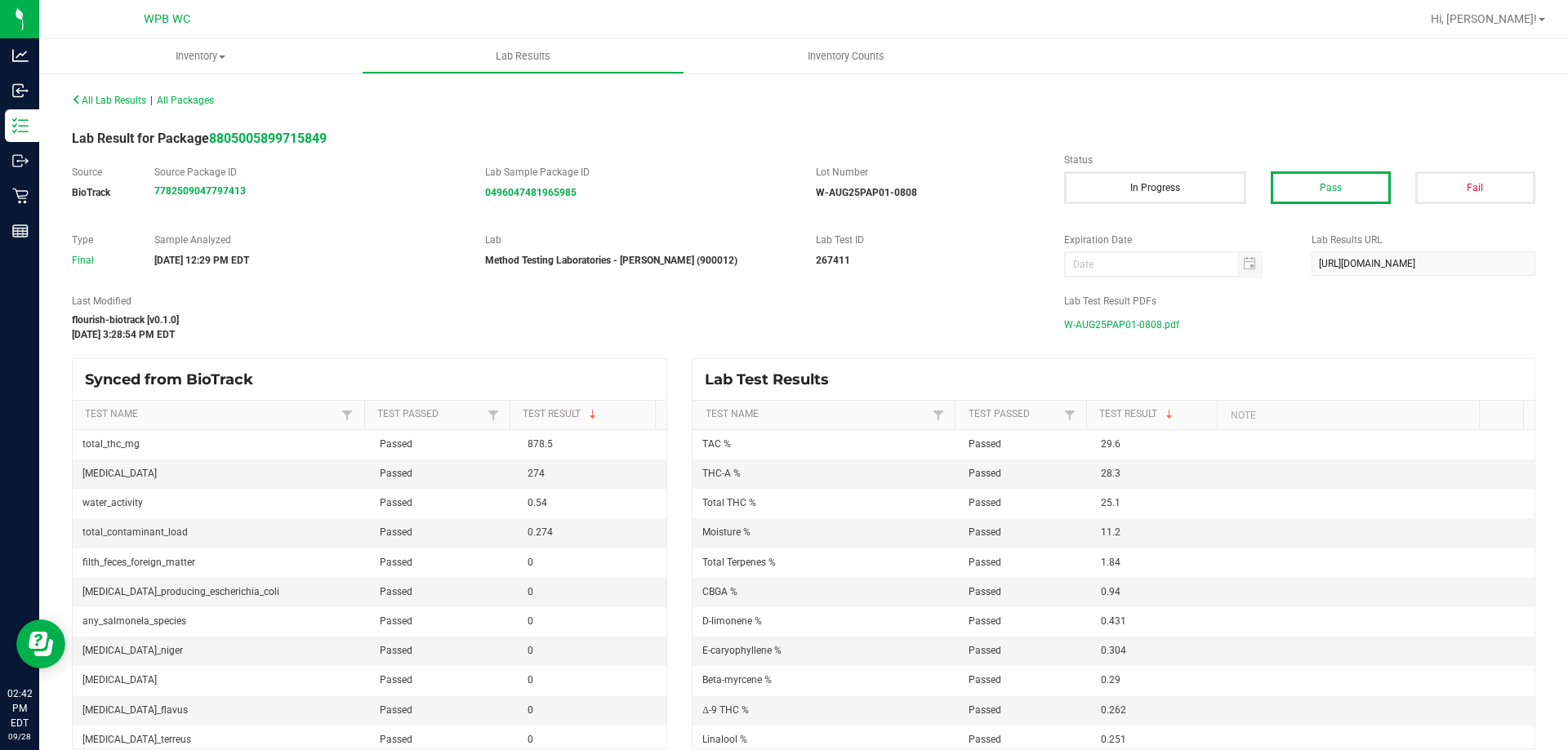
click at [1110, 322] on span "W-AUG25PAP01-0808.pdf" at bounding box center [1122, 325] width 115 height 25
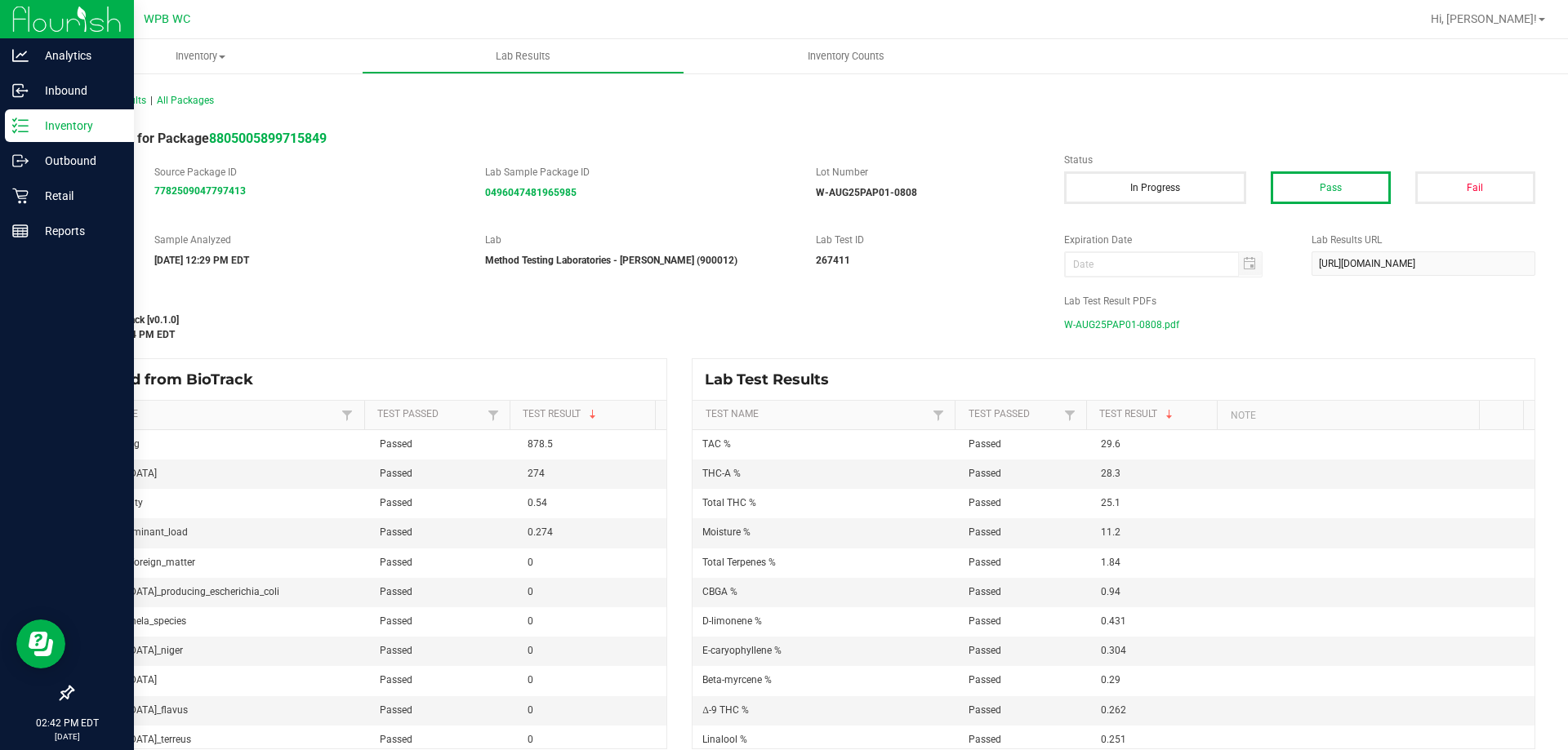
click at [40, 117] on p "Inventory" at bounding box center [78, 125] width 98 height 19
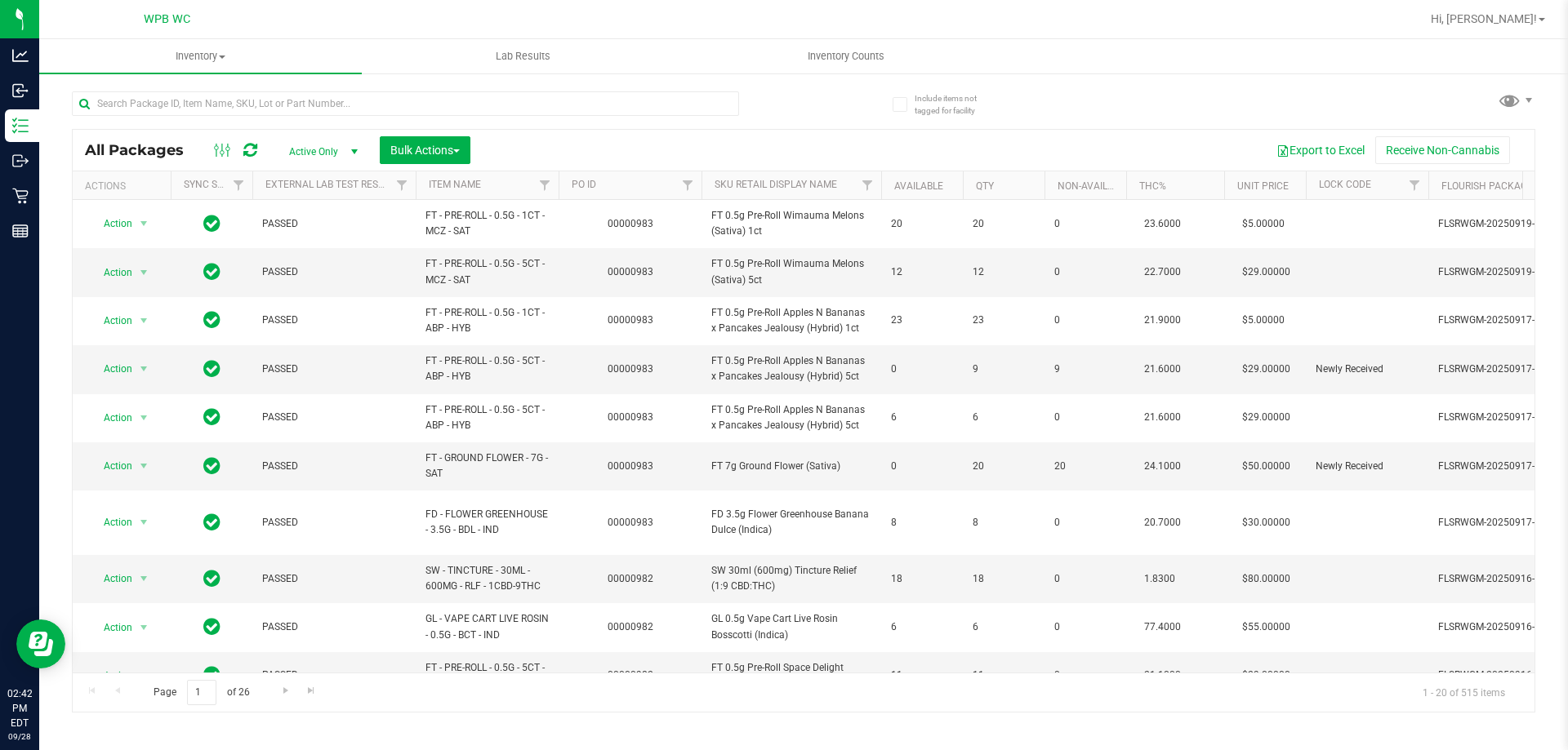
click at [263, 85] on div at bounding box center [437, 102] width 731 height 53
click at [245, 99] on input "text" at bounding box center [405, 104] width 667 height 25
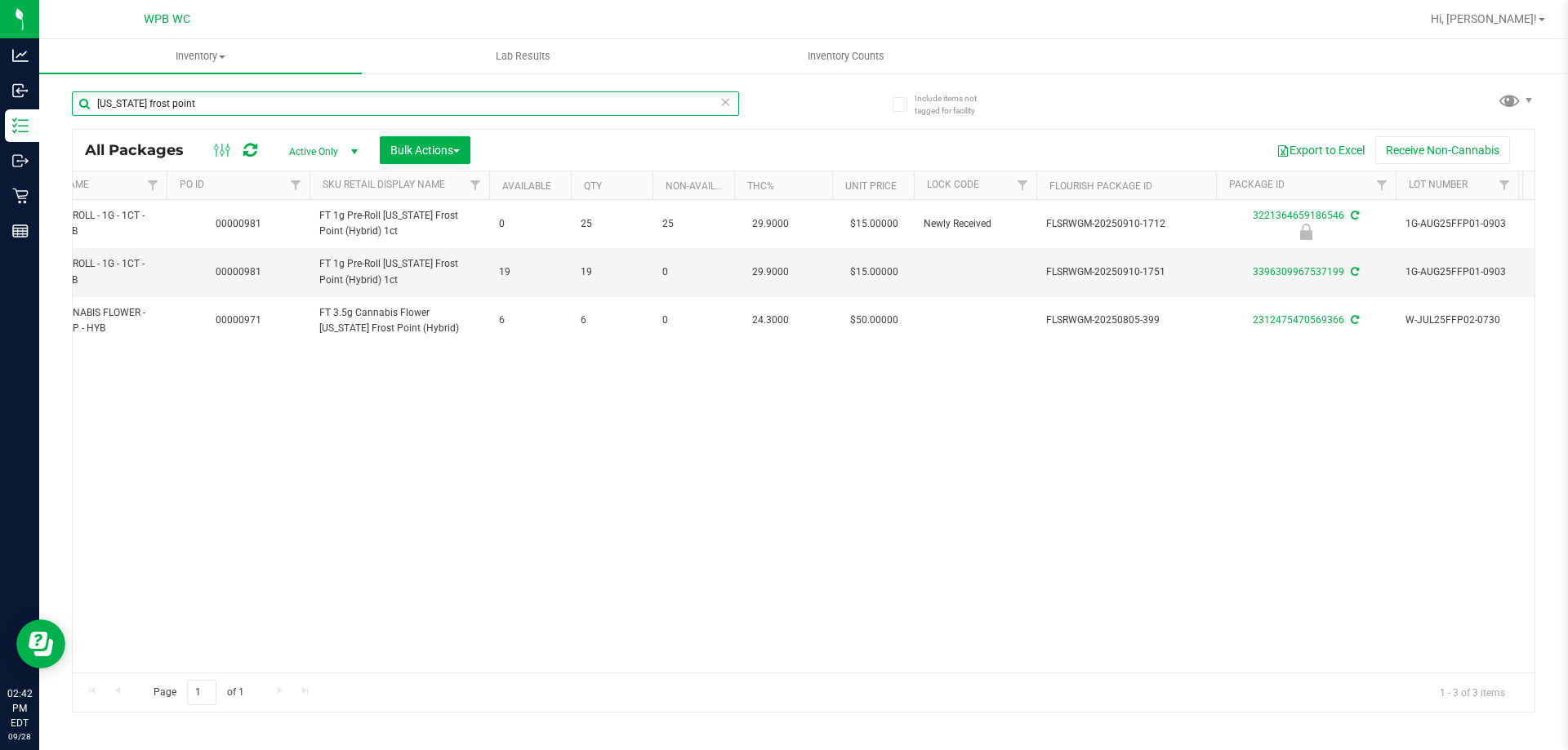
scroll to position [0, 1046]
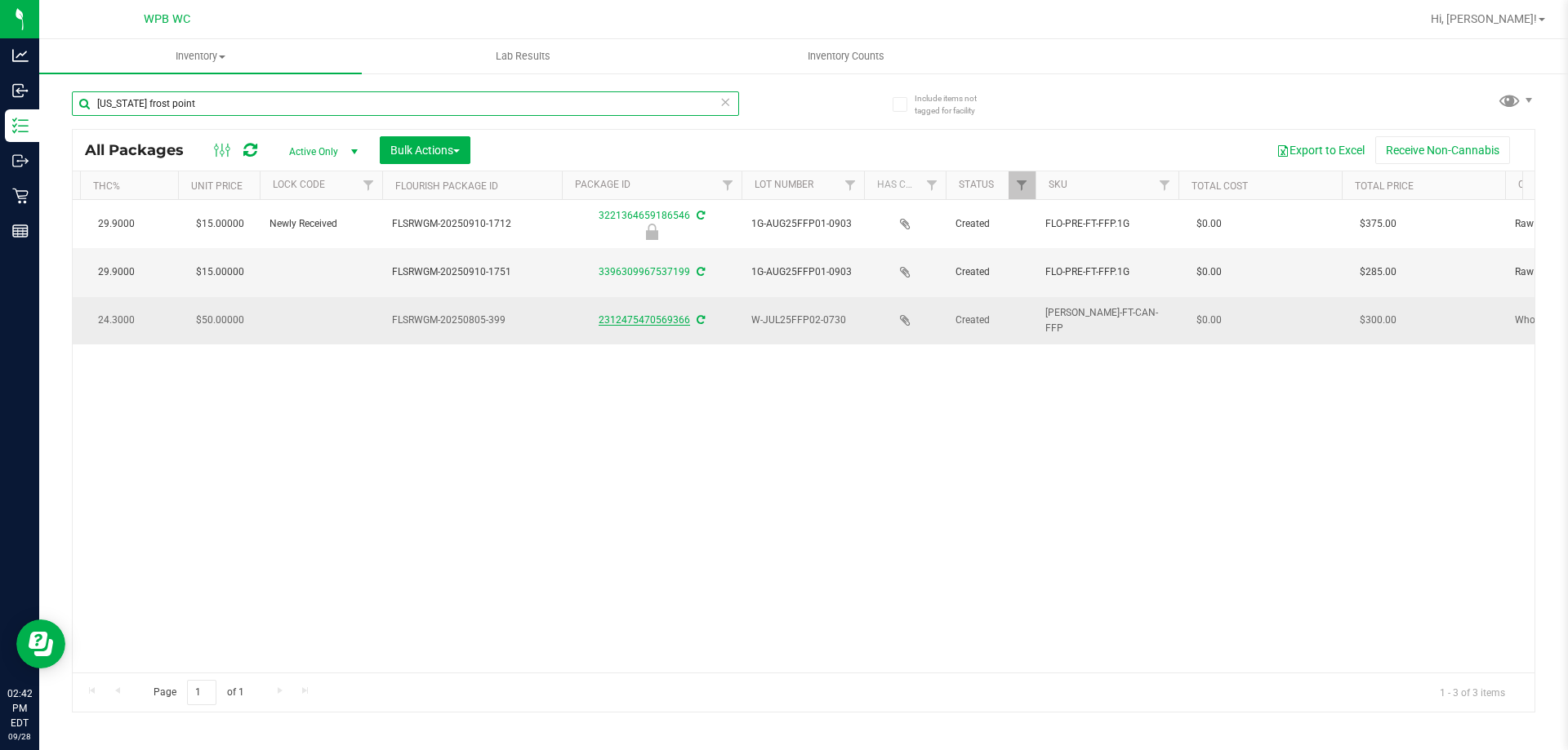
type input "[US_STATE] frost point"
click at [616, 320] on link "2312475470569366" at bounding box center [644, 320] width 92 height 11
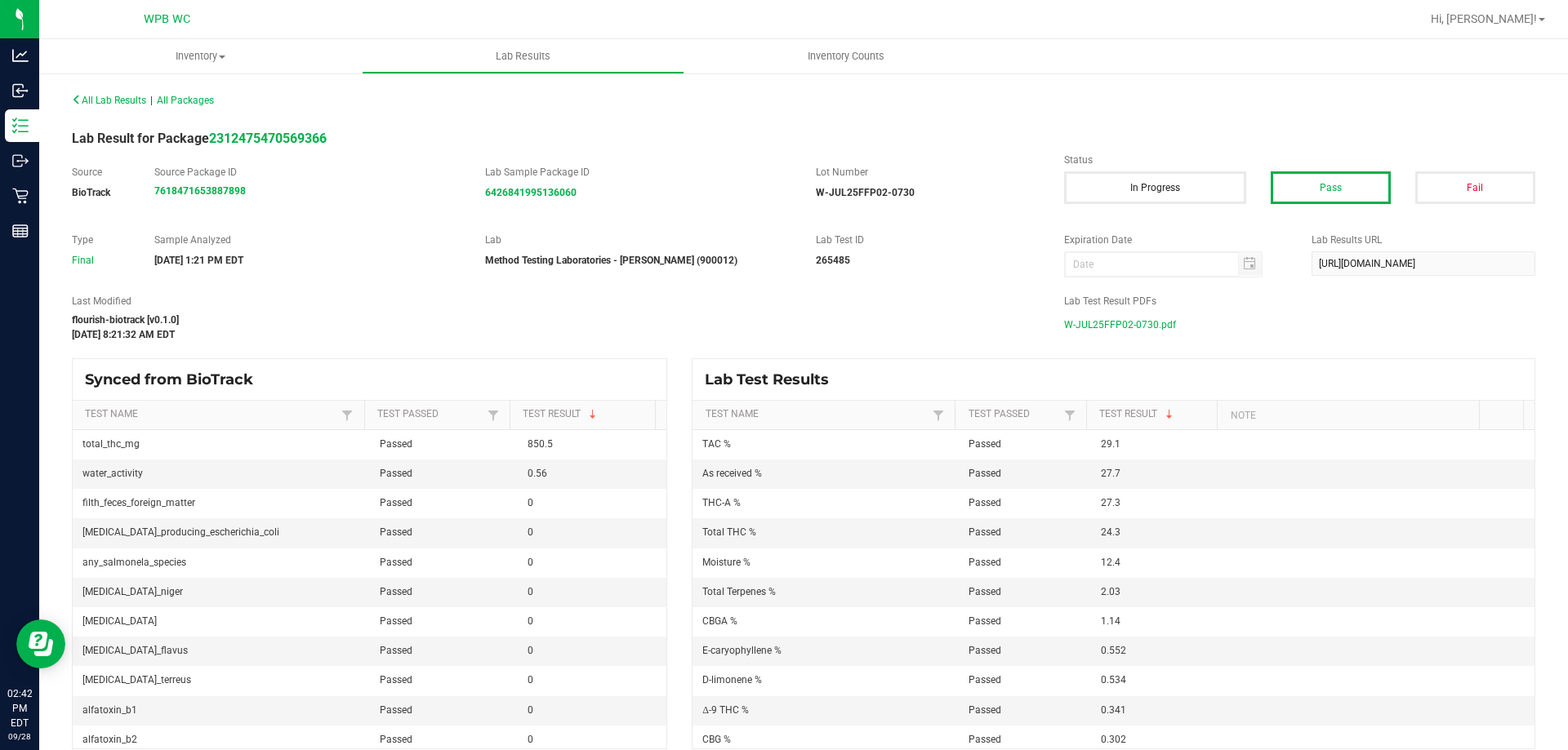
click at [1102, 328] on span "W-JUL25FFP02-0730.pdf" at bounding box center [1120, 325] width 112 height 25
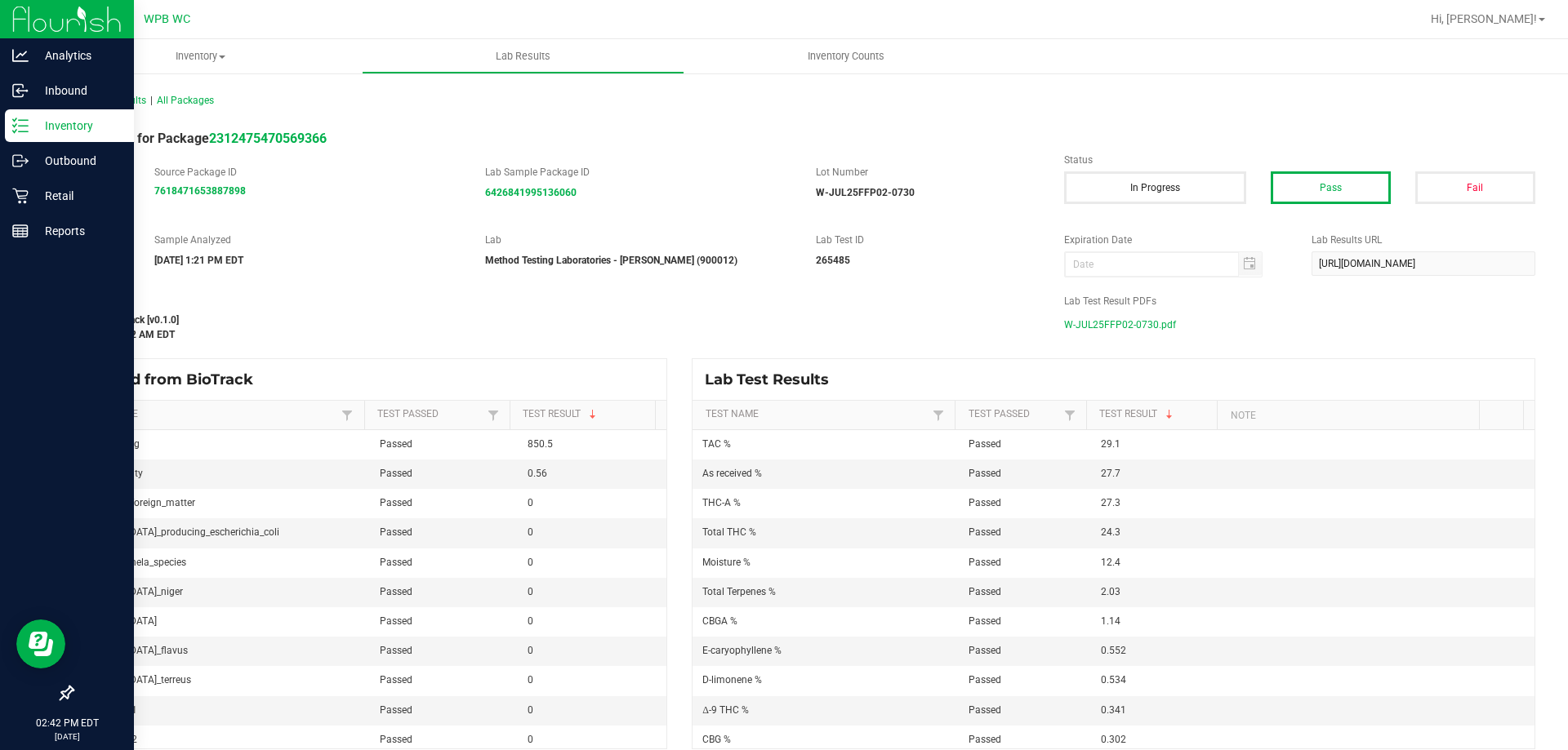
click at [23, 123] on icon at bounding box center [20, 125] width 16 height 16
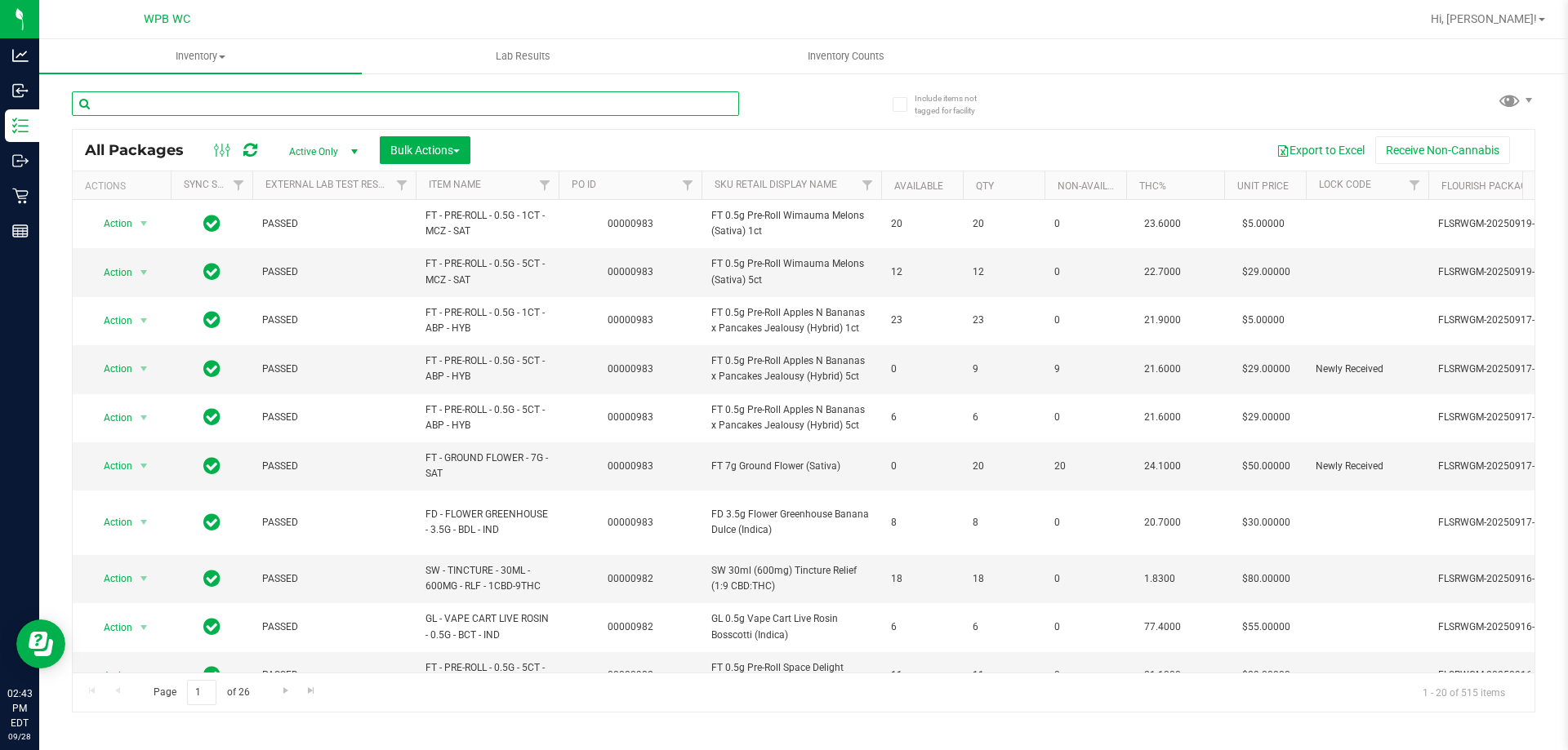
click at [342, 97] on input "text" at bounding box center [405, 104] width 667 height 25
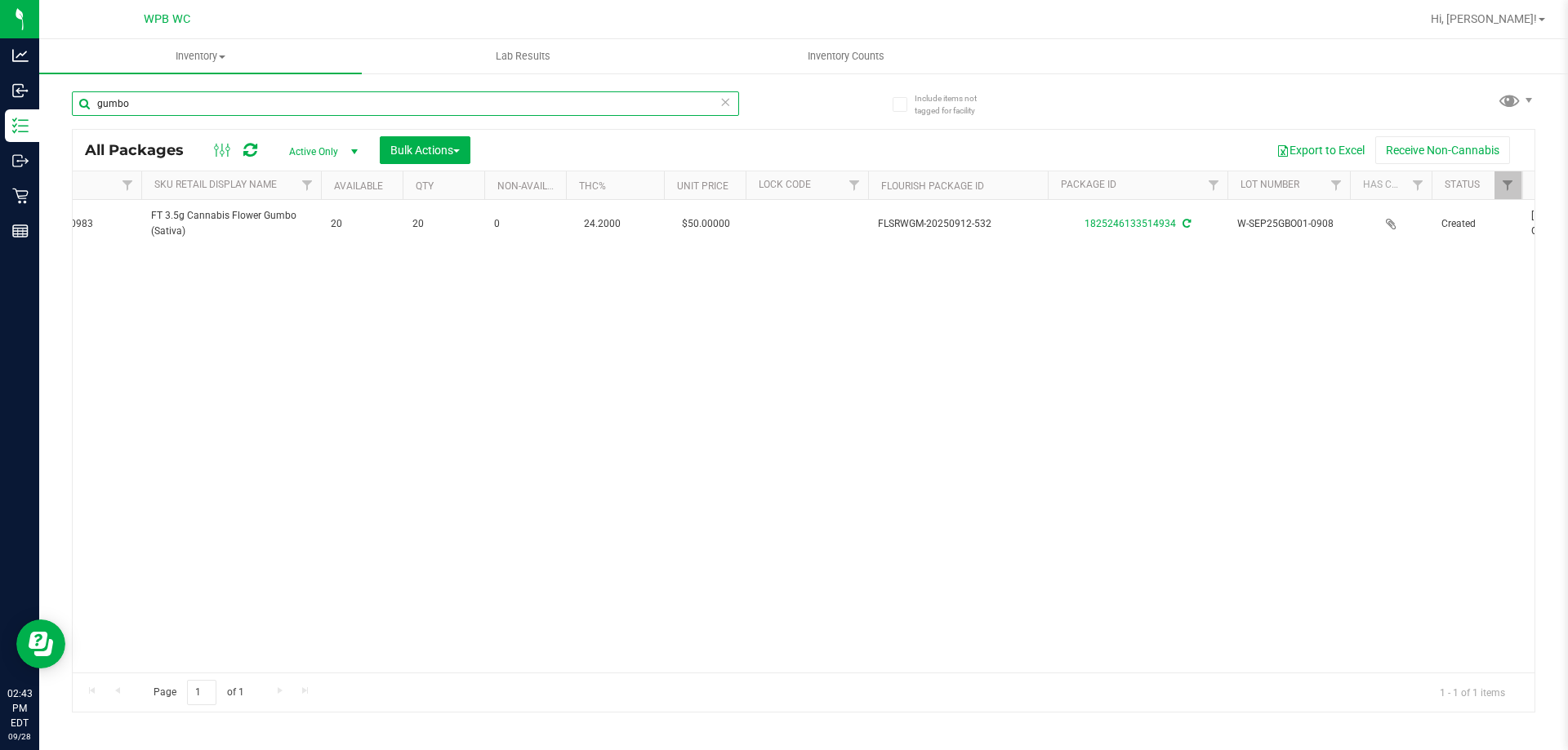
scroll to position [0, 759]
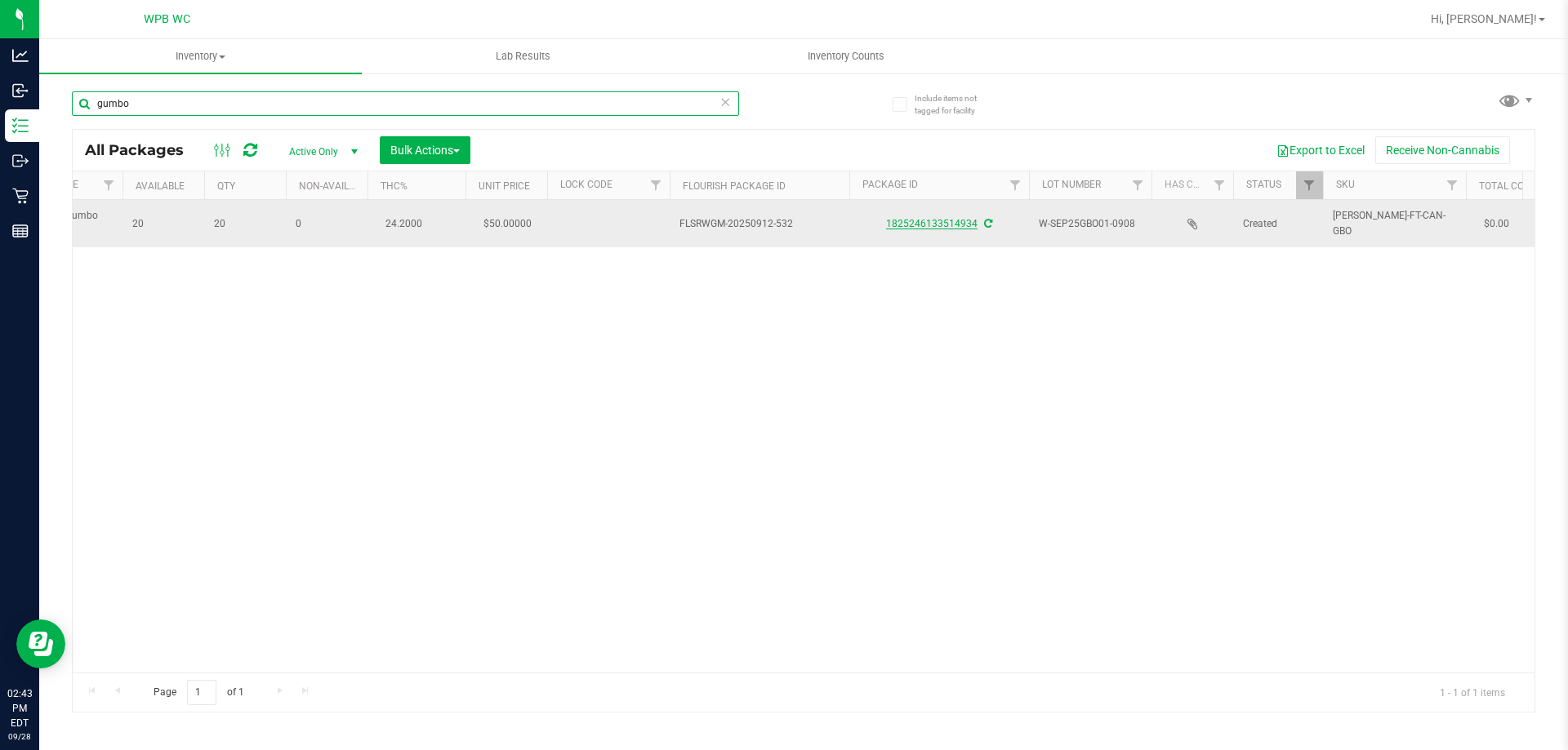
type input "gumbo"
click at [932, 226] on link "1825246133514934" at bounding box center [932, 224] width 92 height 11
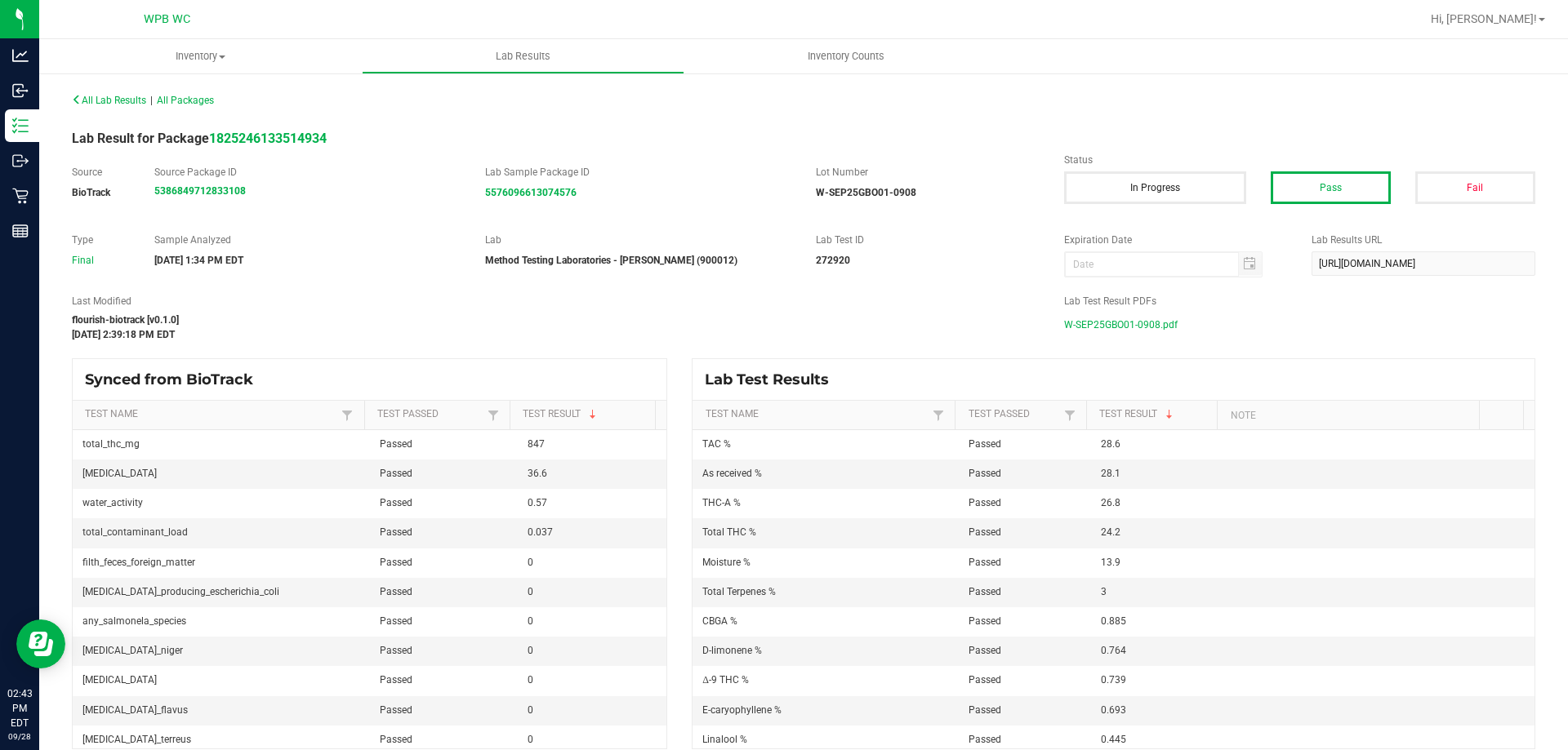
click at [1125, 333] on span "W-SEP25GBO01-0908.pdf" at bounding box center [1121, 325] width 114 height 25
click at [100, 98] on span "All Lab Results" at bounding box center [109, 100] width 75 height 11
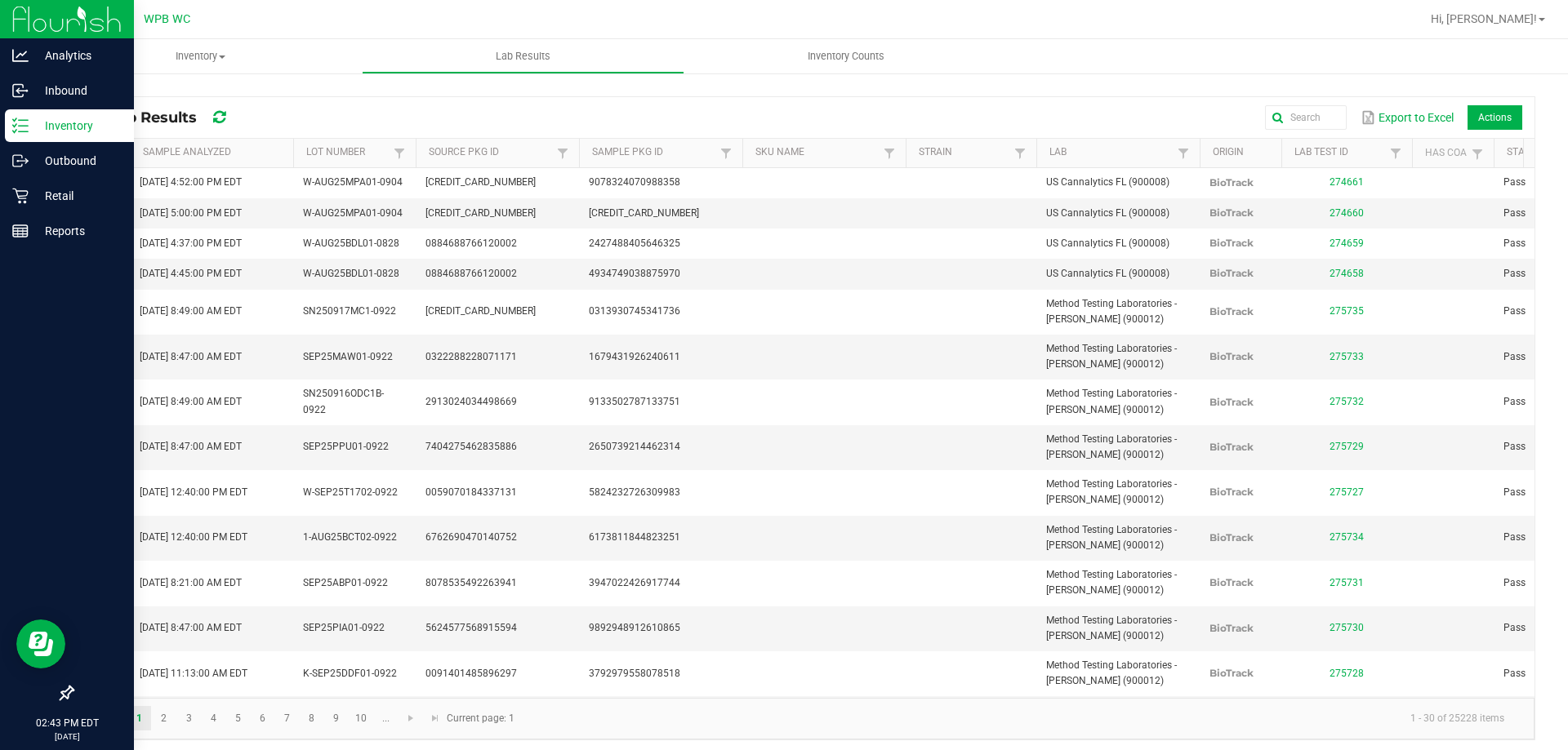
click at [31, 121] on p "Inventory" at bounding box center [78, 125] width 98 height 19
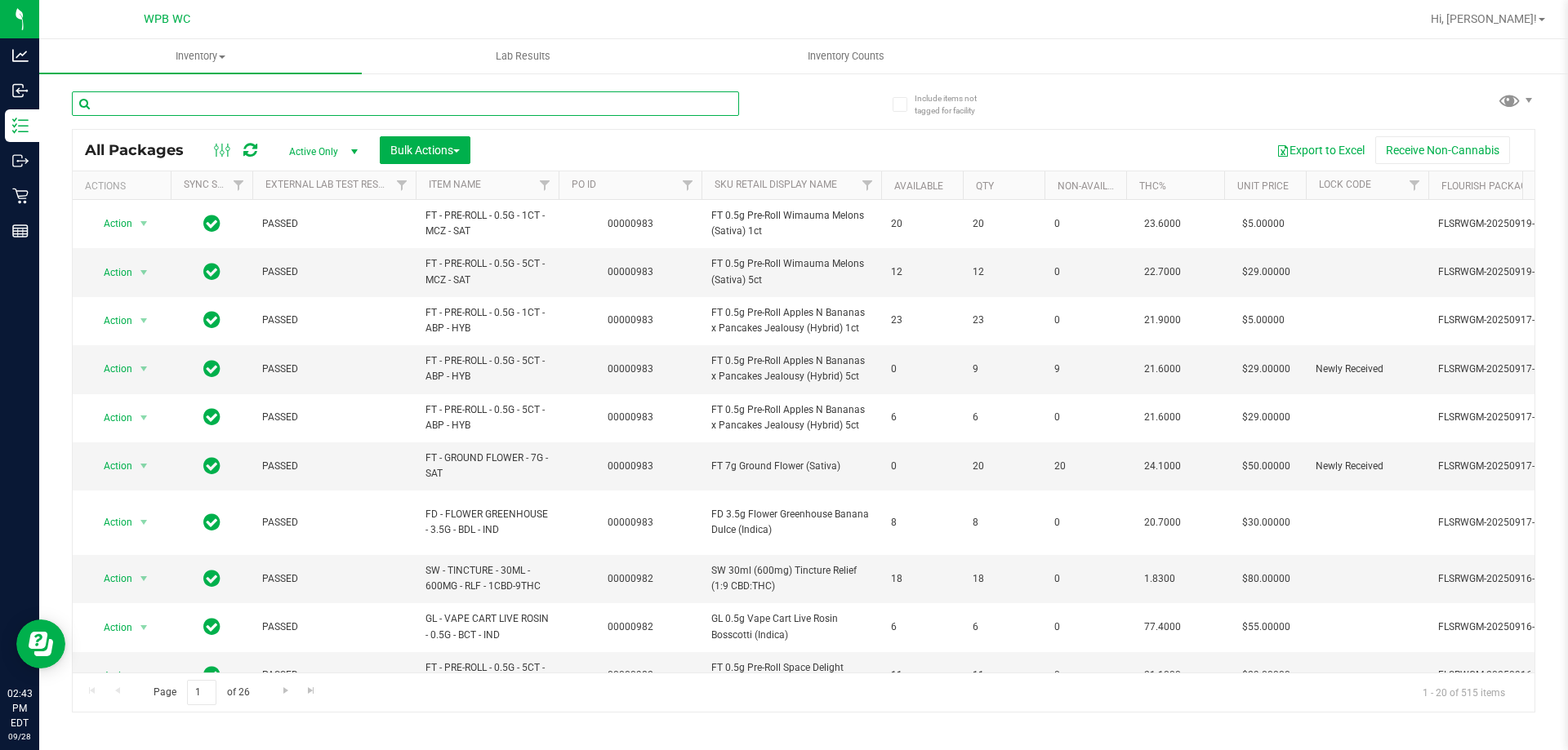
click at [108, 111] on input "text" at bounding box center [405, 104] width 667 height 25
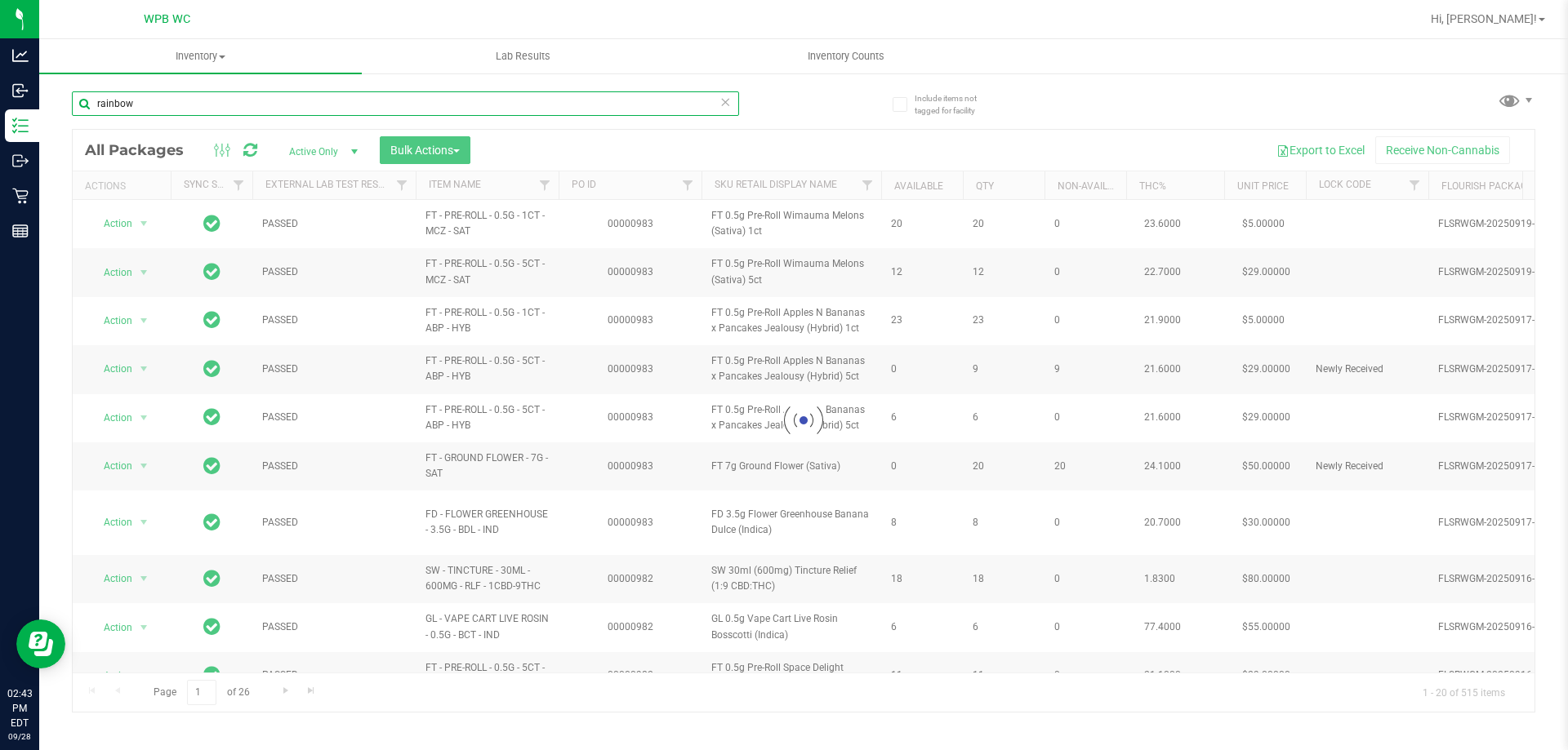
type input "rainbow"
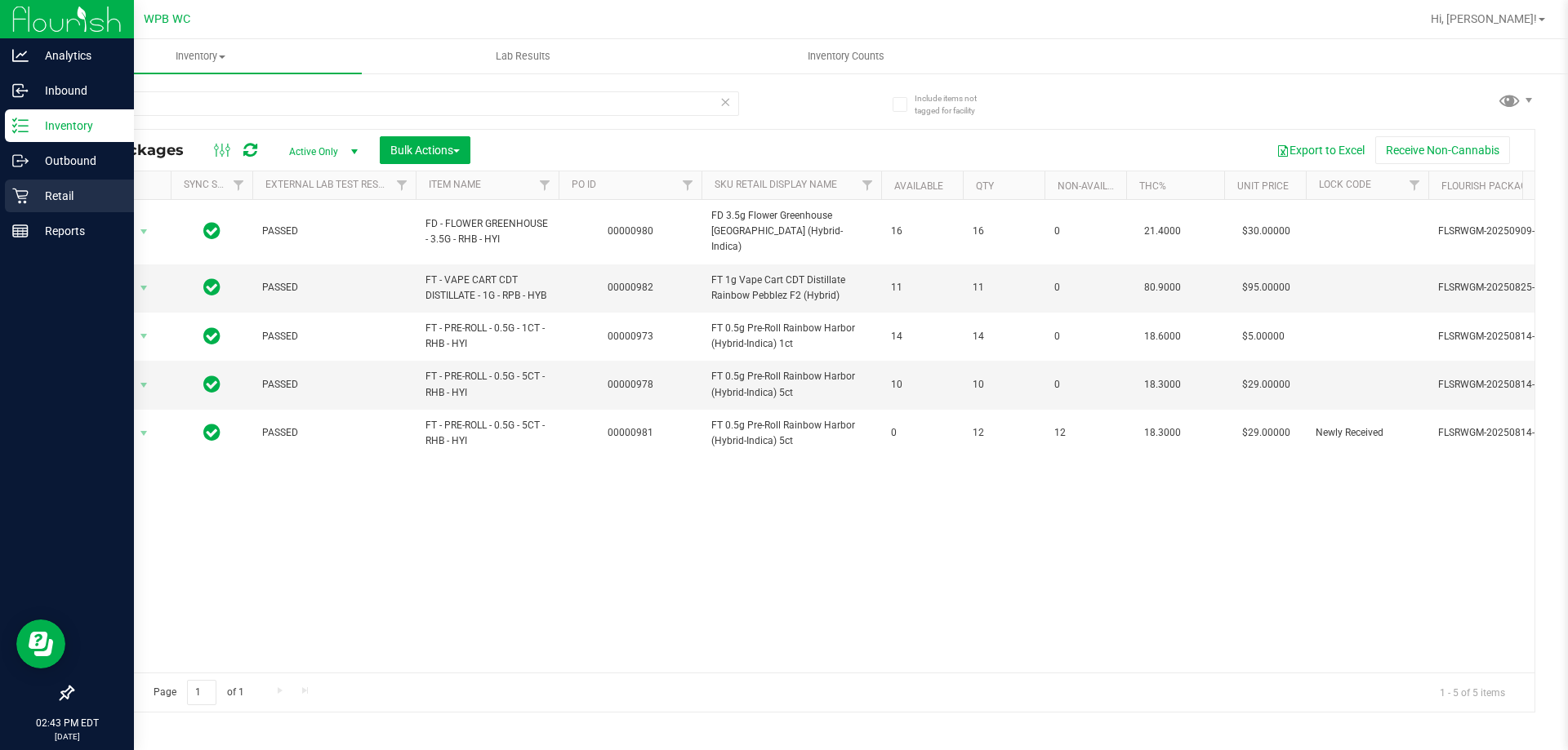
click at [67, 206] on div "Retail" at bounding box center [69, 196] width 129 height 33
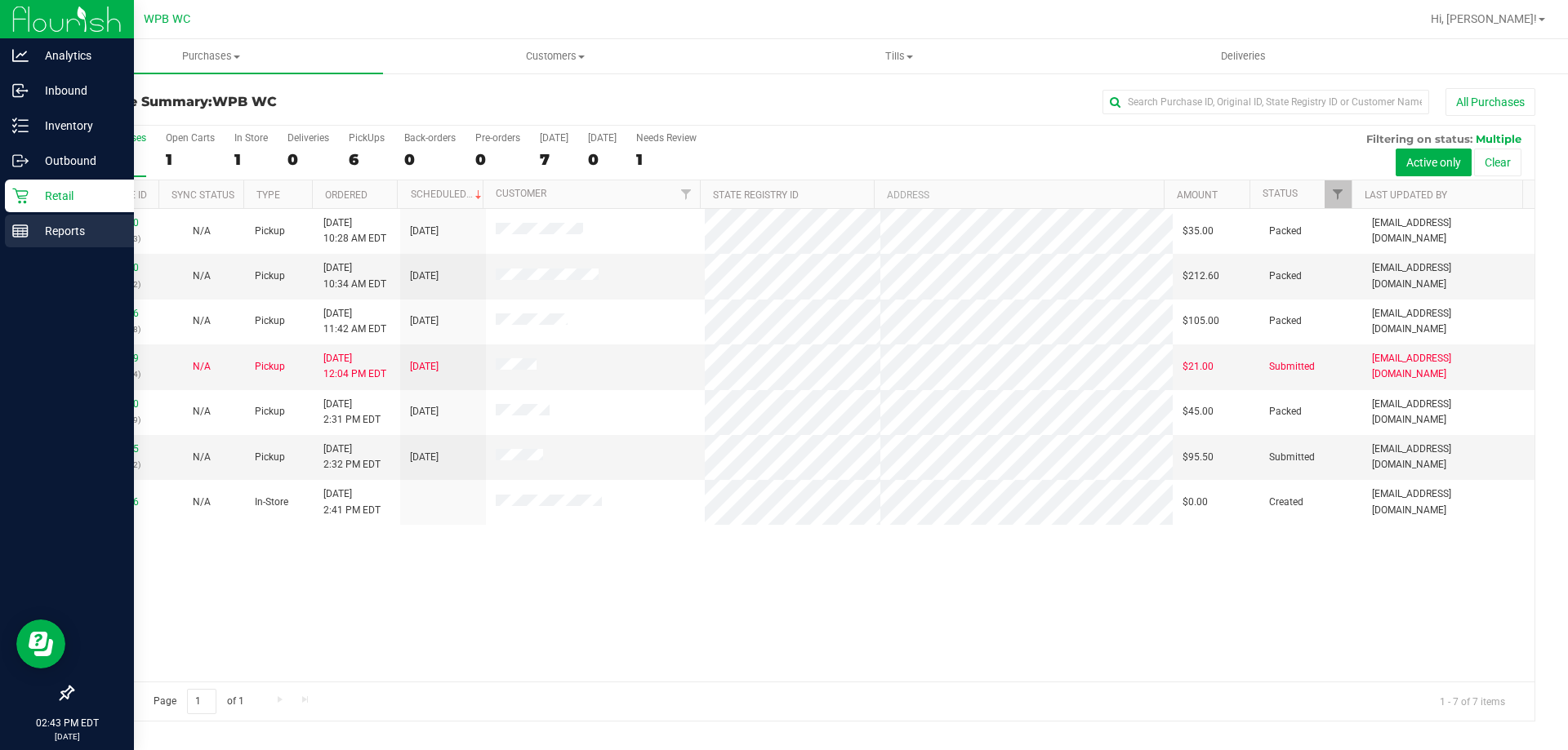
click at [44, 246] on div "Reports" at bounding box center [69, 231] width 129 height 33
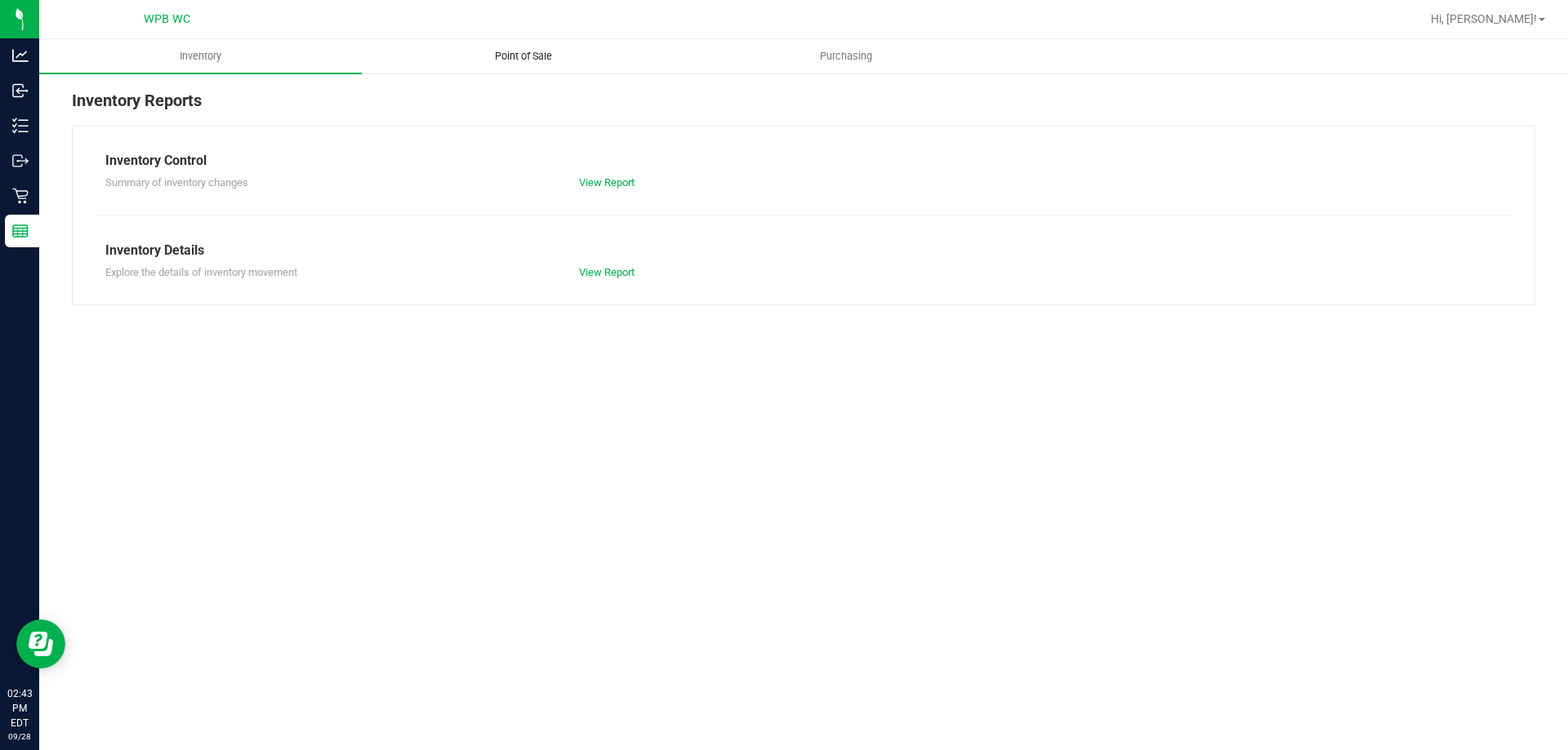
click at [543, 43] on uib-tab-heading "Point of Sale" at bounding box center [523, 56] width 321 height 33
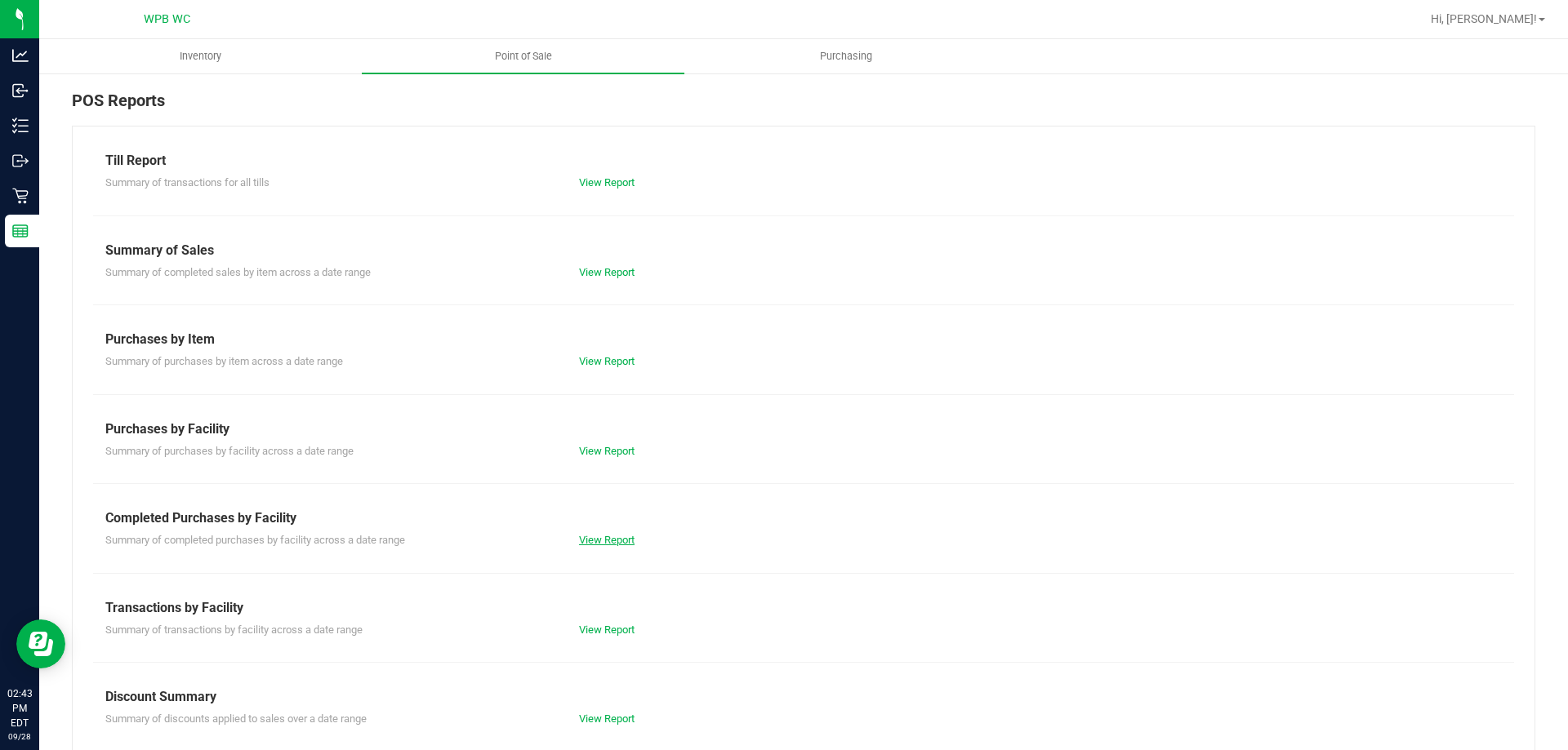
click at [590, 540] on link "View Report" at bounding box center [607, 540] width 56 height 12
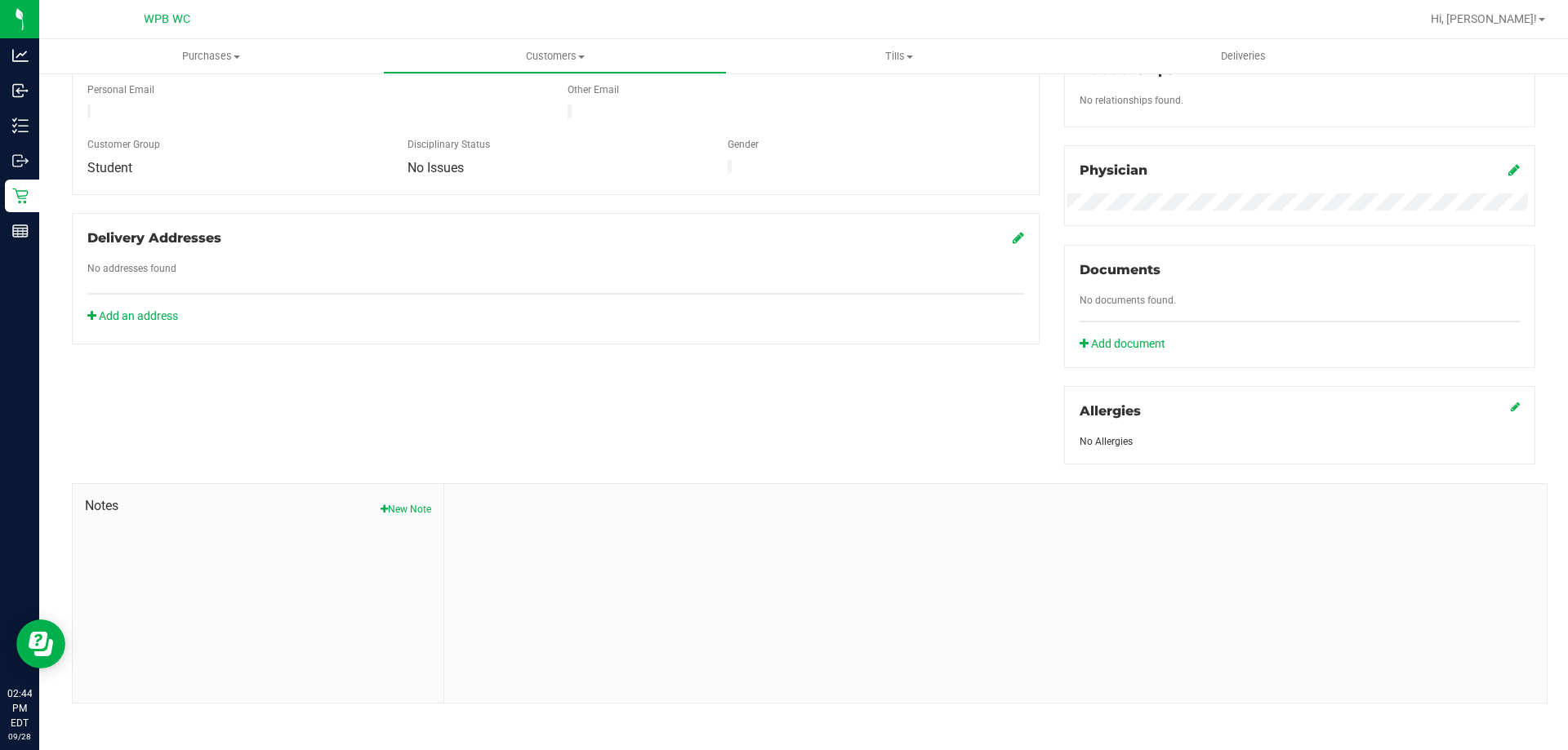
scroll to position [430, 0]
click at [415, 502] on button "New Note" at bounding box center [406, 504] width 51 height 14
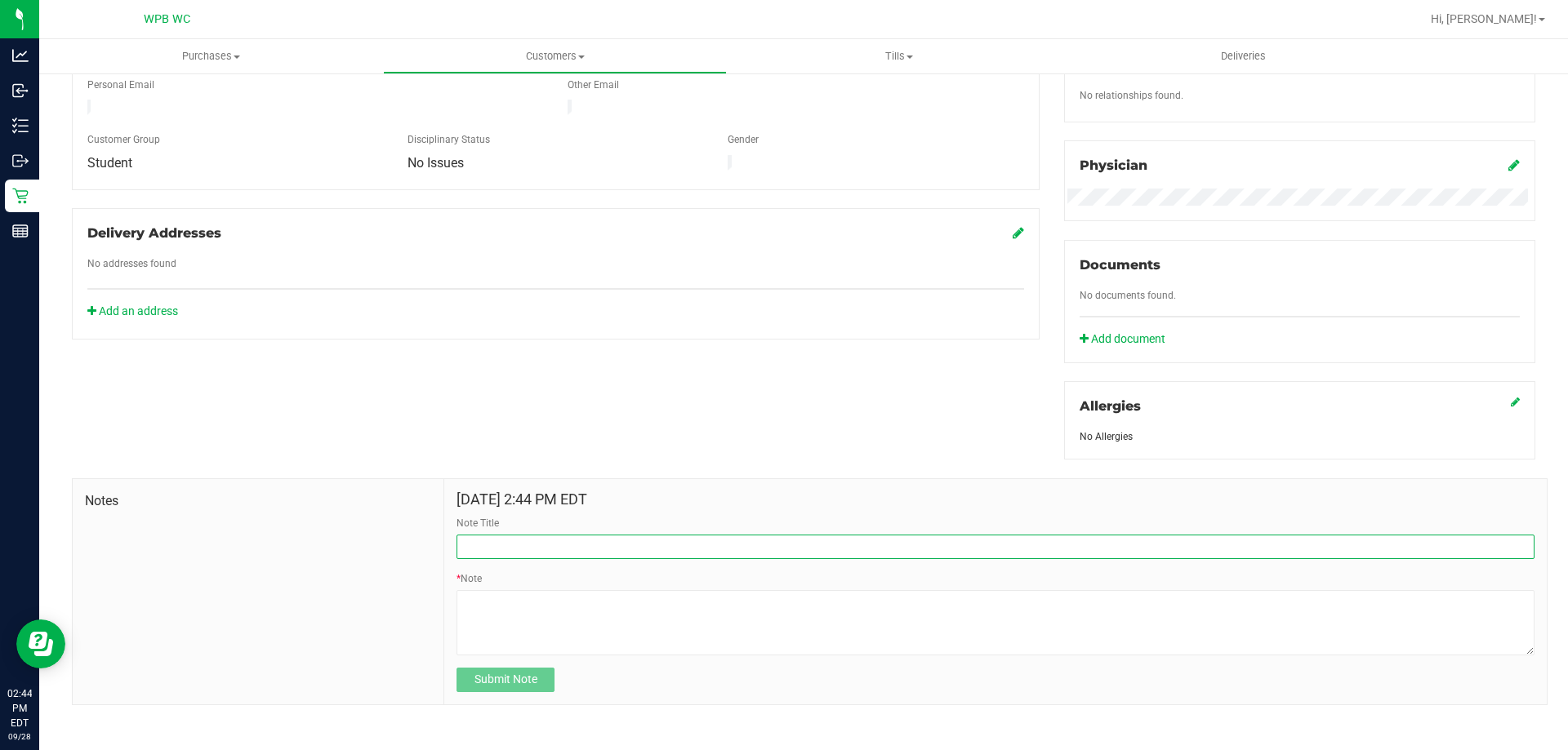
click at [486, 537] on input "Note Title" at bounding box center [996, 547] width 1078 height 25
type input "P"
type input "PT likes flower with Humulene in top 3 terps"
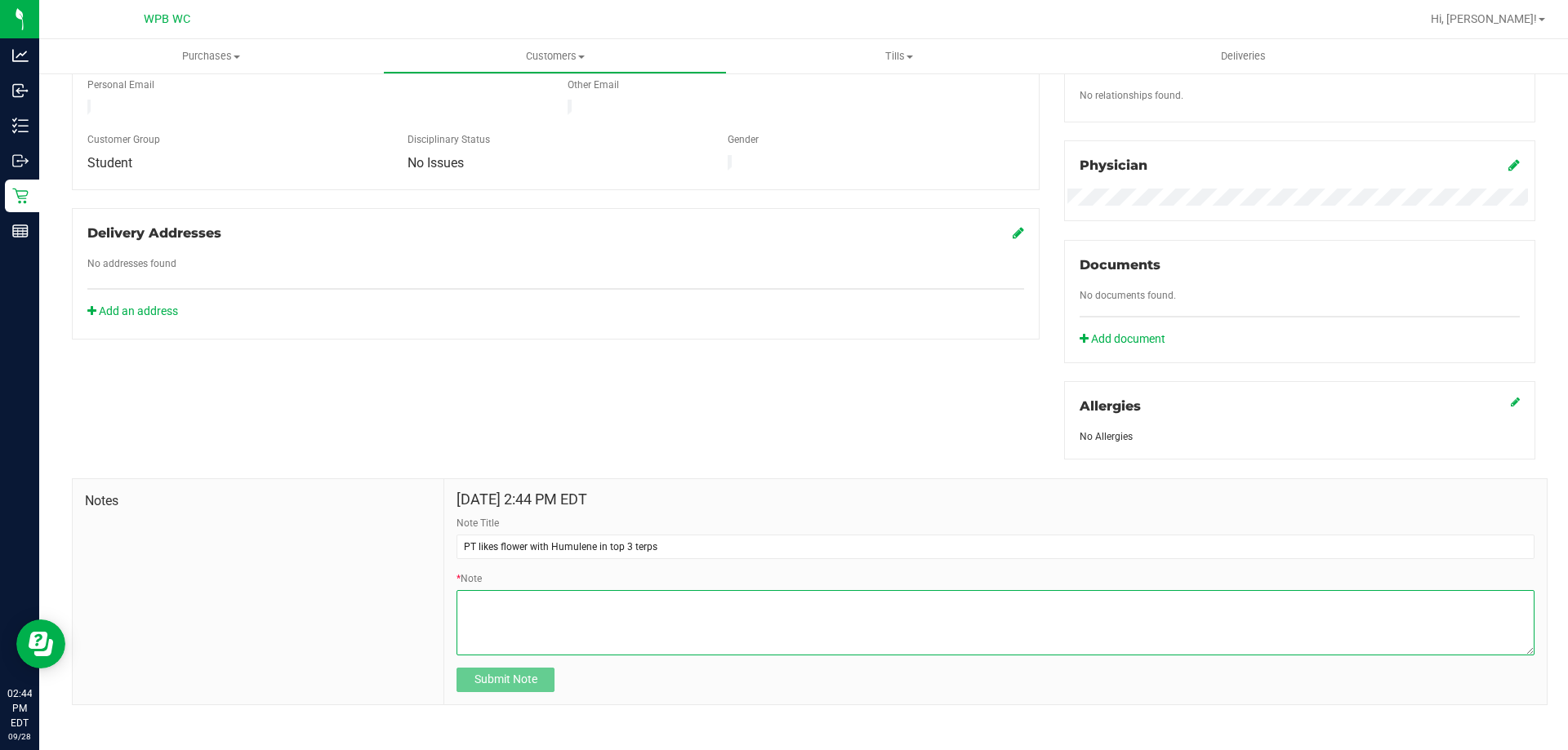
click at [520, 638] on textarea "* Note" at bounding box center [996, 623] width 1078 height 65
type textarea "A"
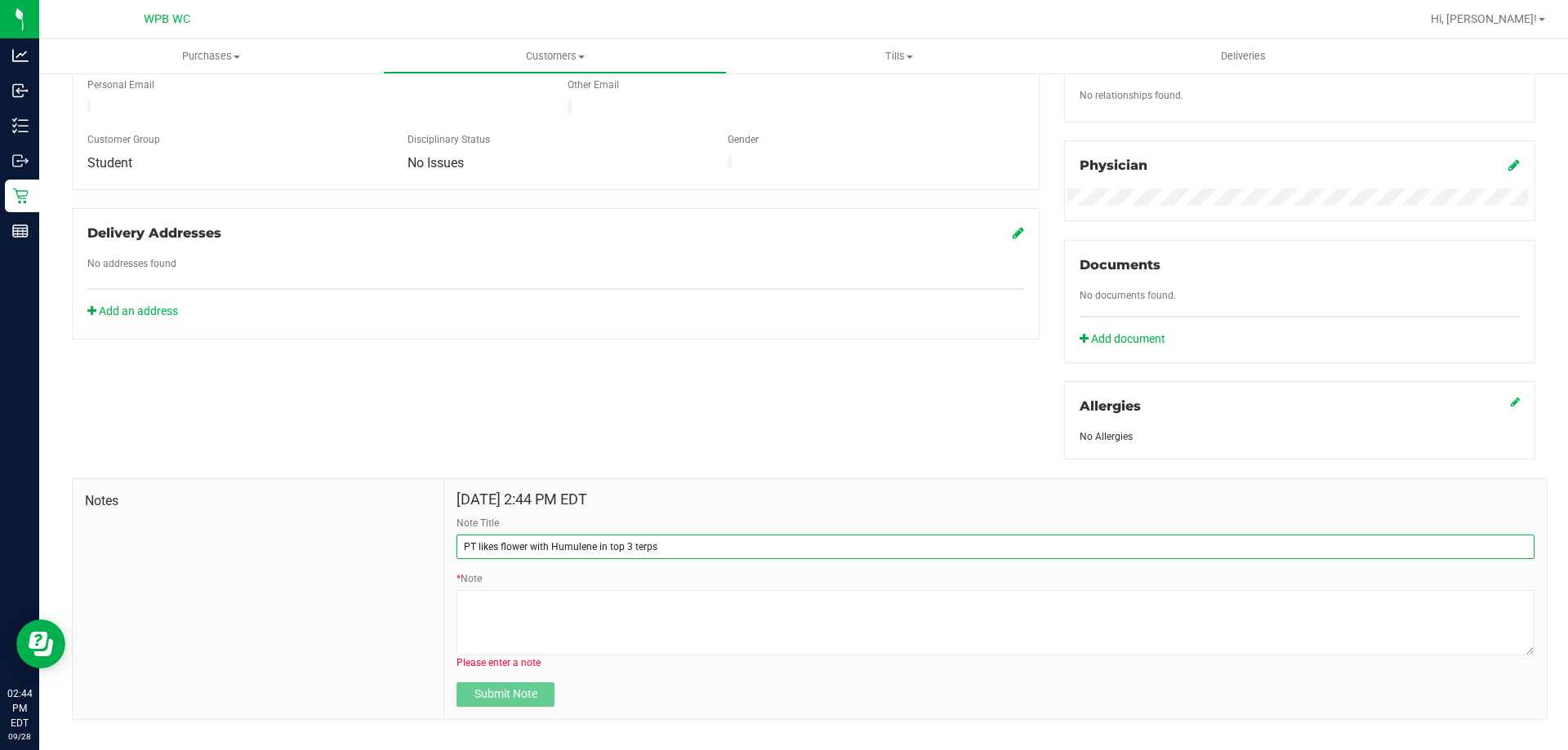
drag, startPoint x: 675, startPoint y: 554, endPoint x: 442, endPoint y: 526, distance: 234.7
click at [444, 526] on div "[DATE] 2:44 PM EDT Note Title PT likes flower with Humulene in top 3 terps * No…" at bounding box center [996, 599] width 1103 height 240
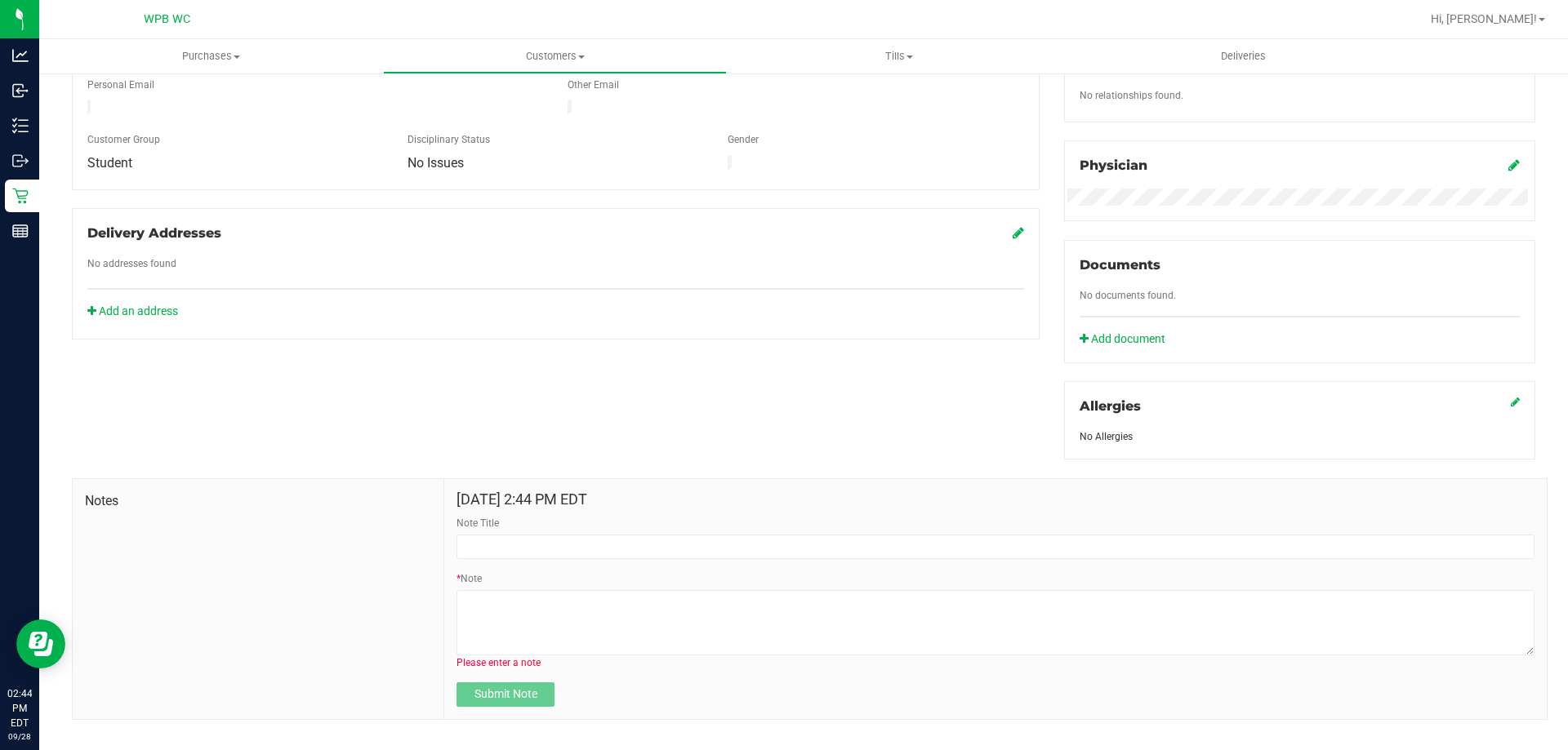
click at [681, 404] on div "Member Info * First Name * Last Name Preferred Name * Date of Birth (MM/DD/YYYY…" at bounding box center [803, 292] width 1488 height 855
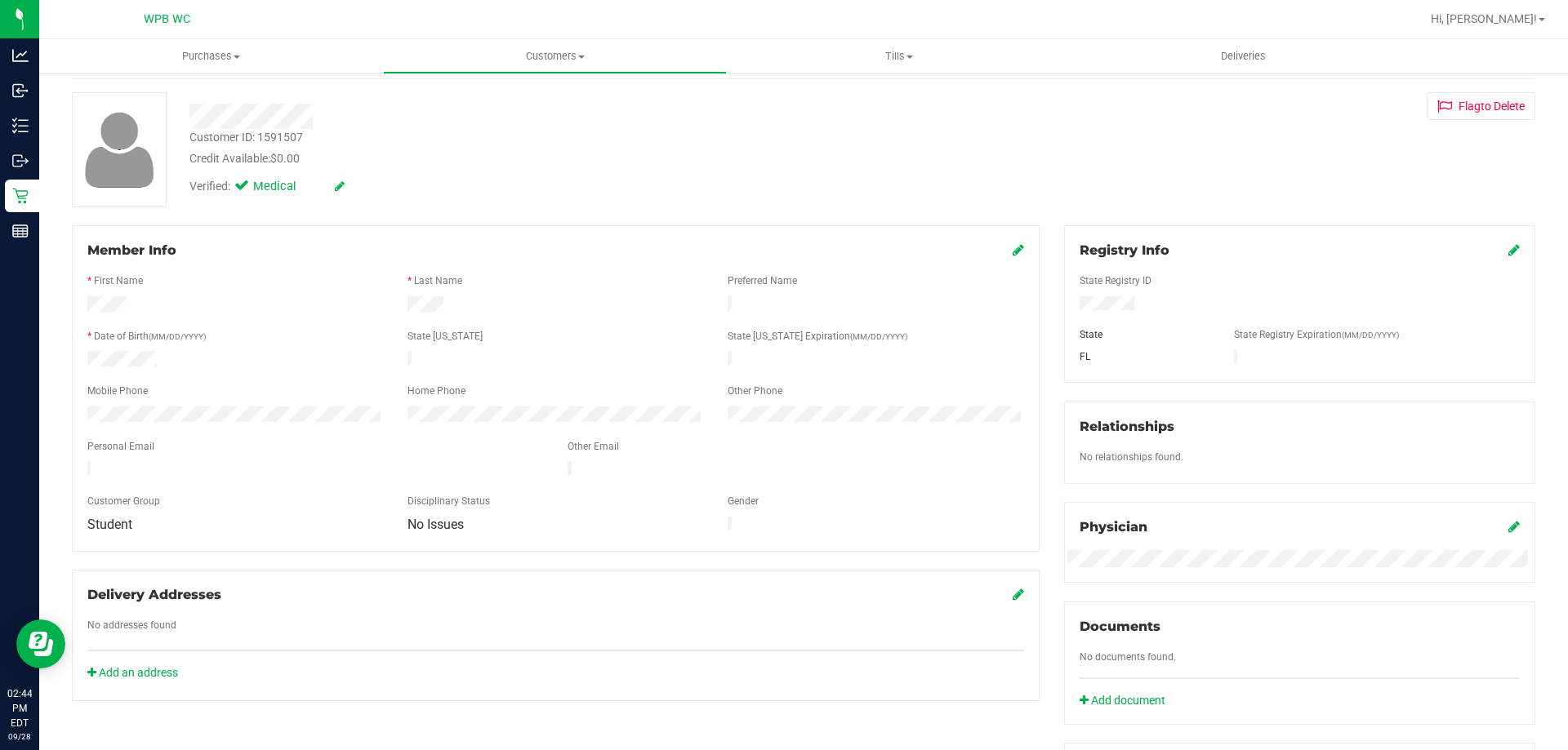
scroll to position [0, 0]
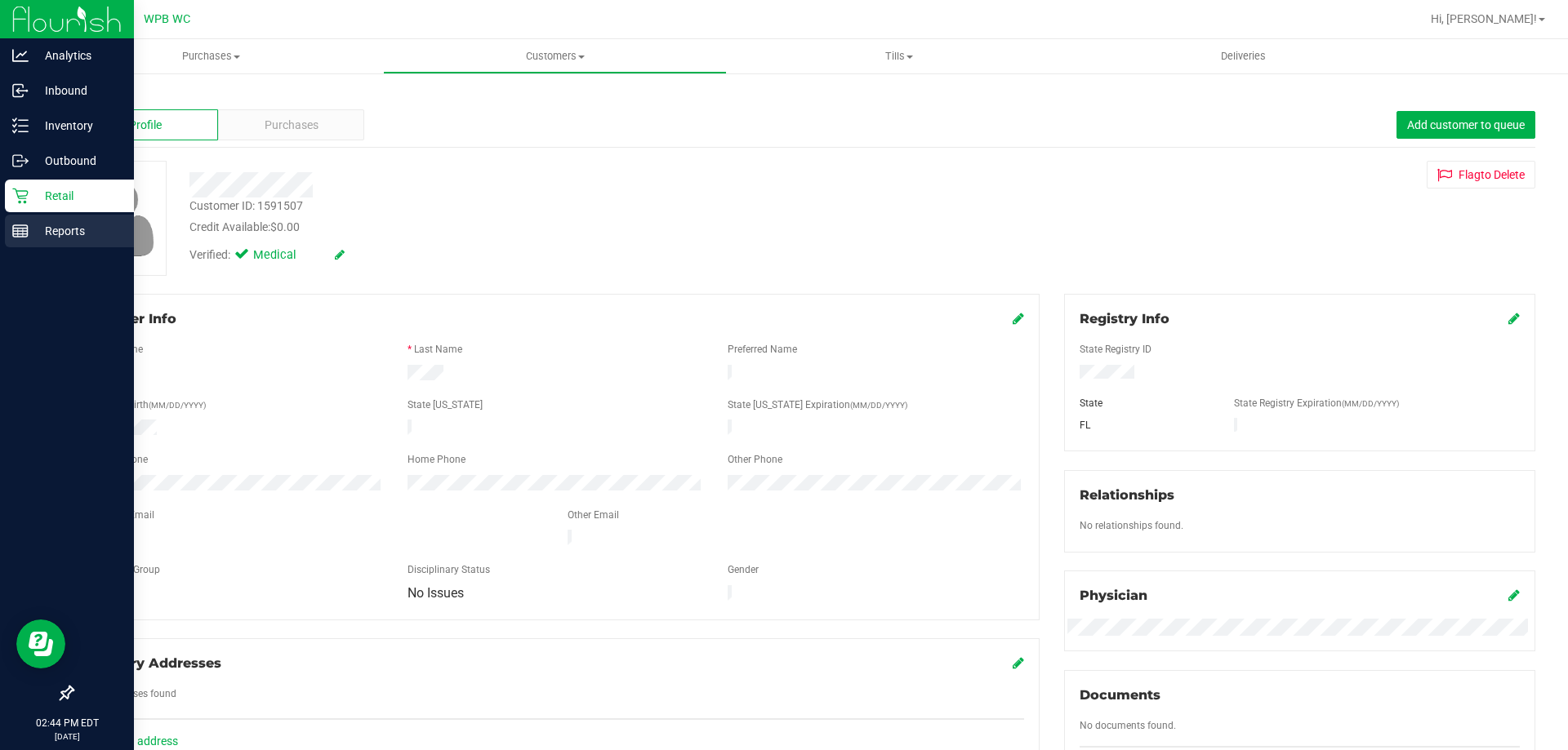
click at [62, 215] on div "Reports" at bounding box center [69, 231] width 129 height 33
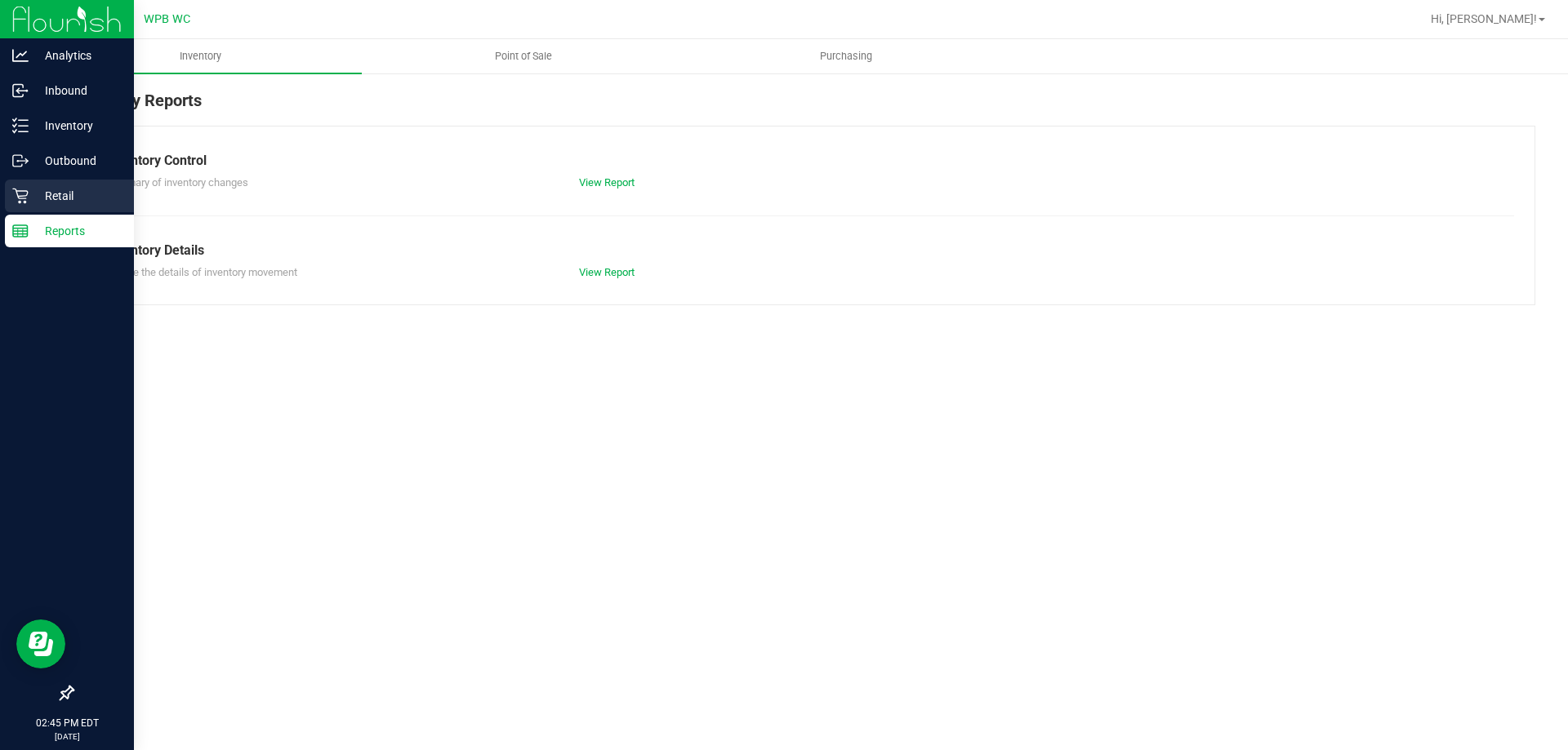
click at [62, 189] on p "Retail" at bounding box center [78, 196] width 98 height 19
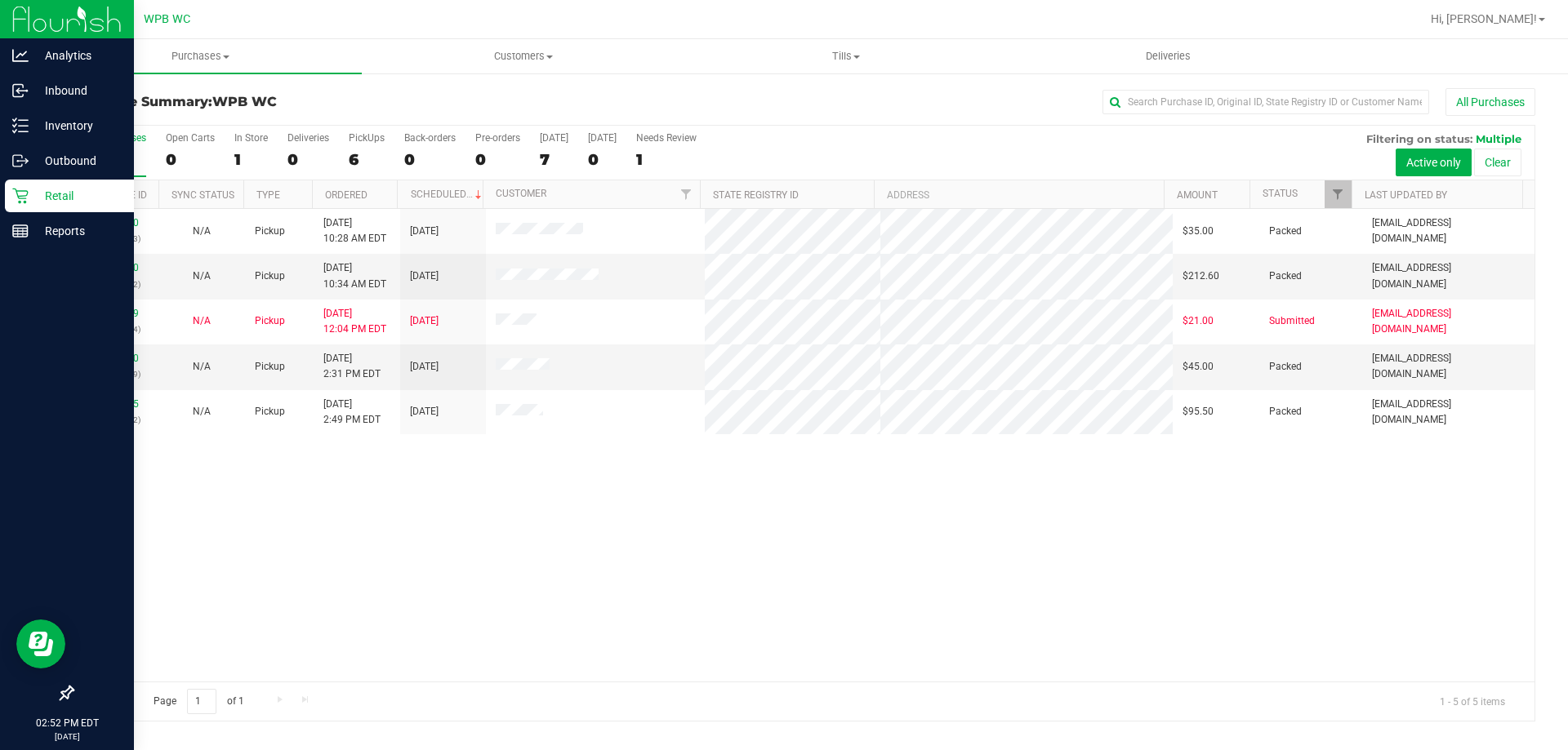
click at [28, 204] on div "Retail" at bounding box center [69, 196] width 129 height 33
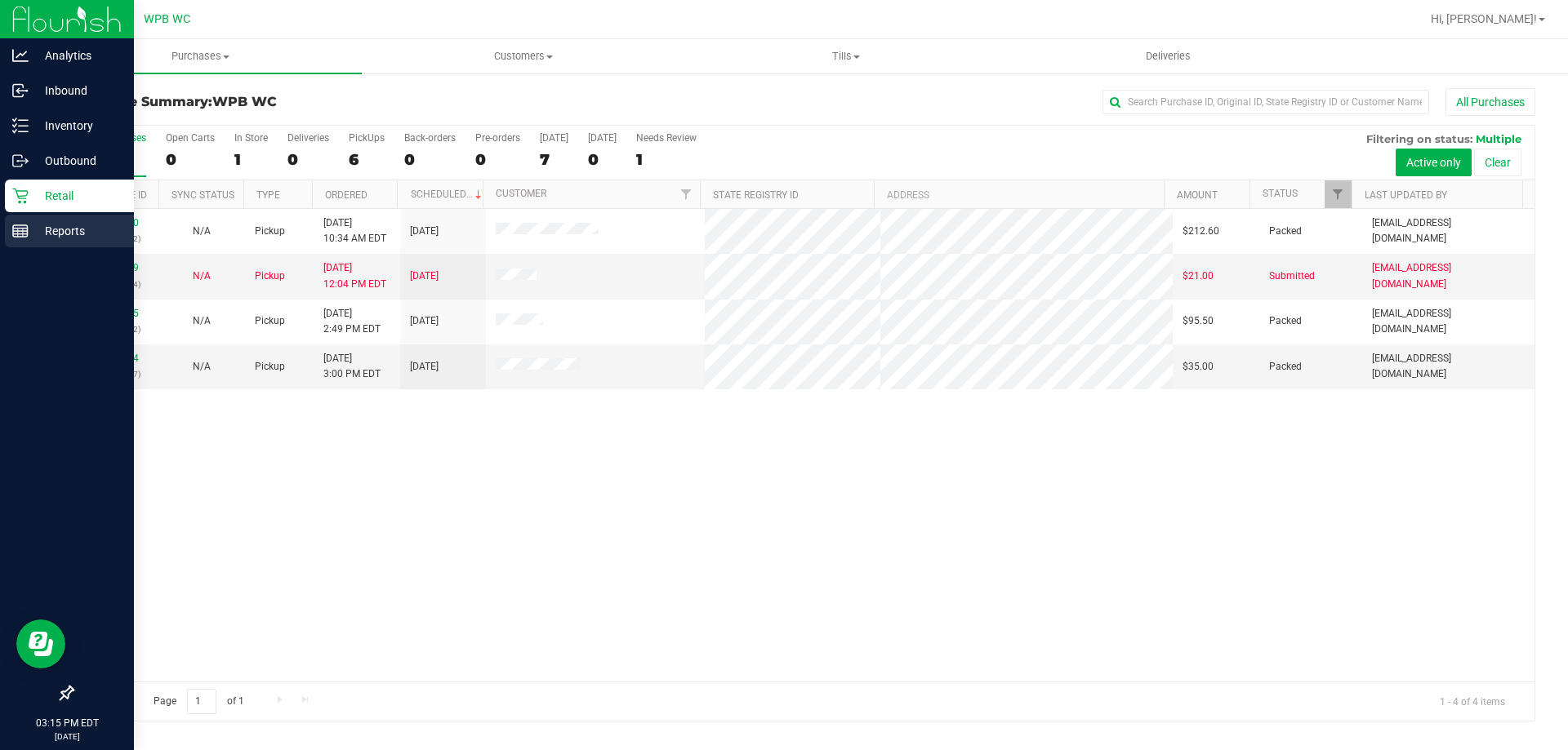
click at [30, 226] on p "Reports" at bounding box center [78, 231] width 98 height 19
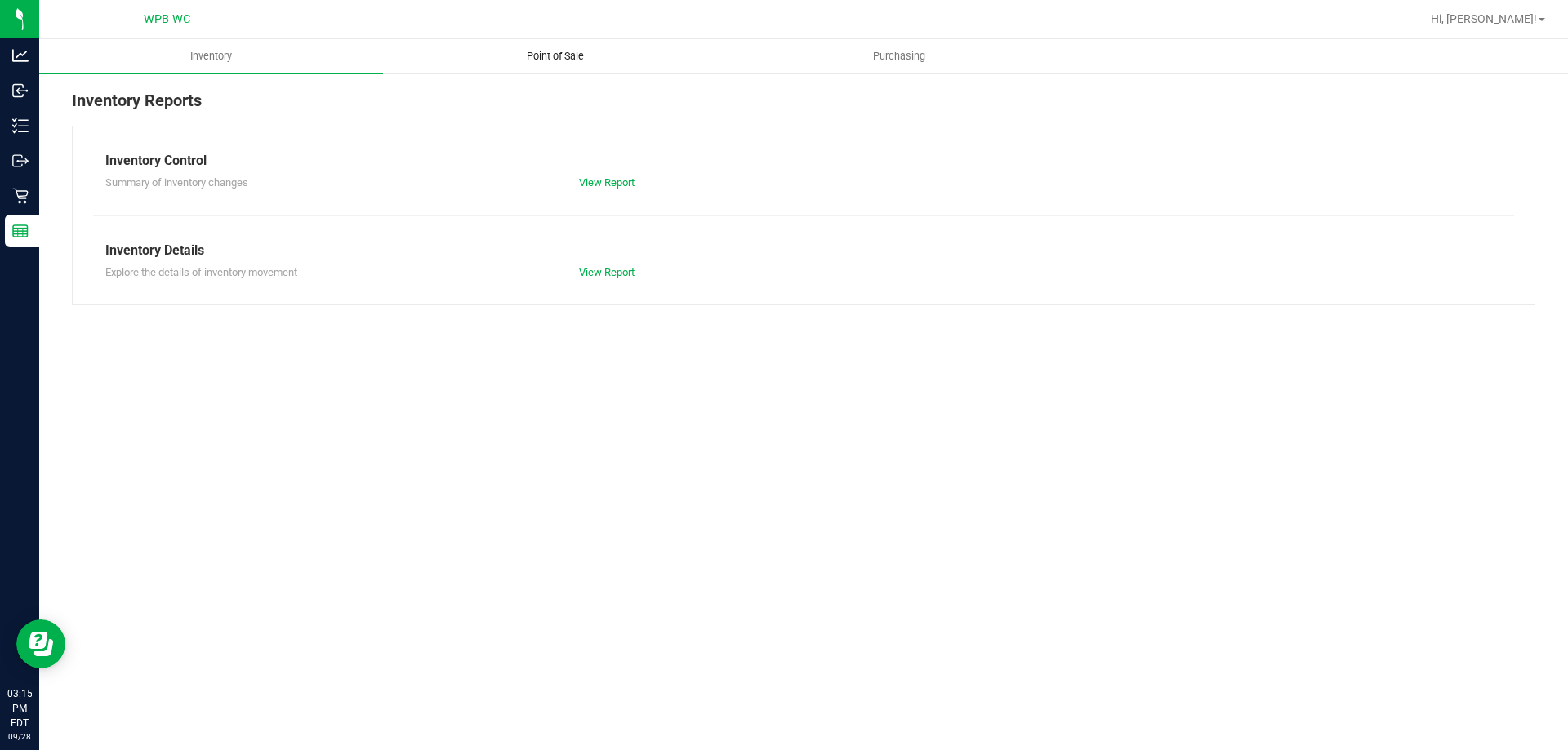
click at [515, 55] on span "Point of Sale" at bounding box center [555, 55] width 101 height 14
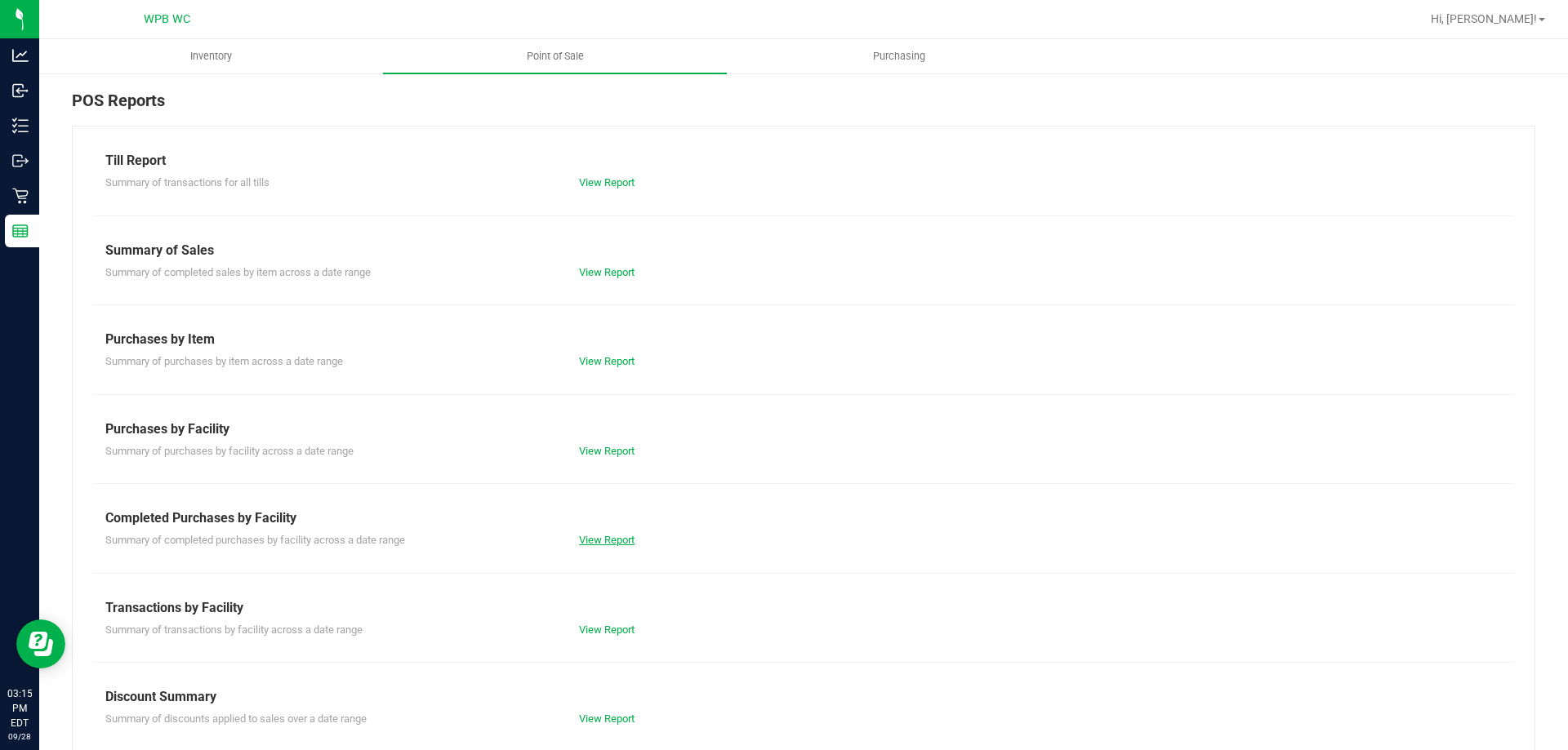
click at [609, 535] on link "View Report" at bounding box center [607, 540] width 56 height 12
